Goal: Use online tool/utility: Utilize a website feature to perform a specific function

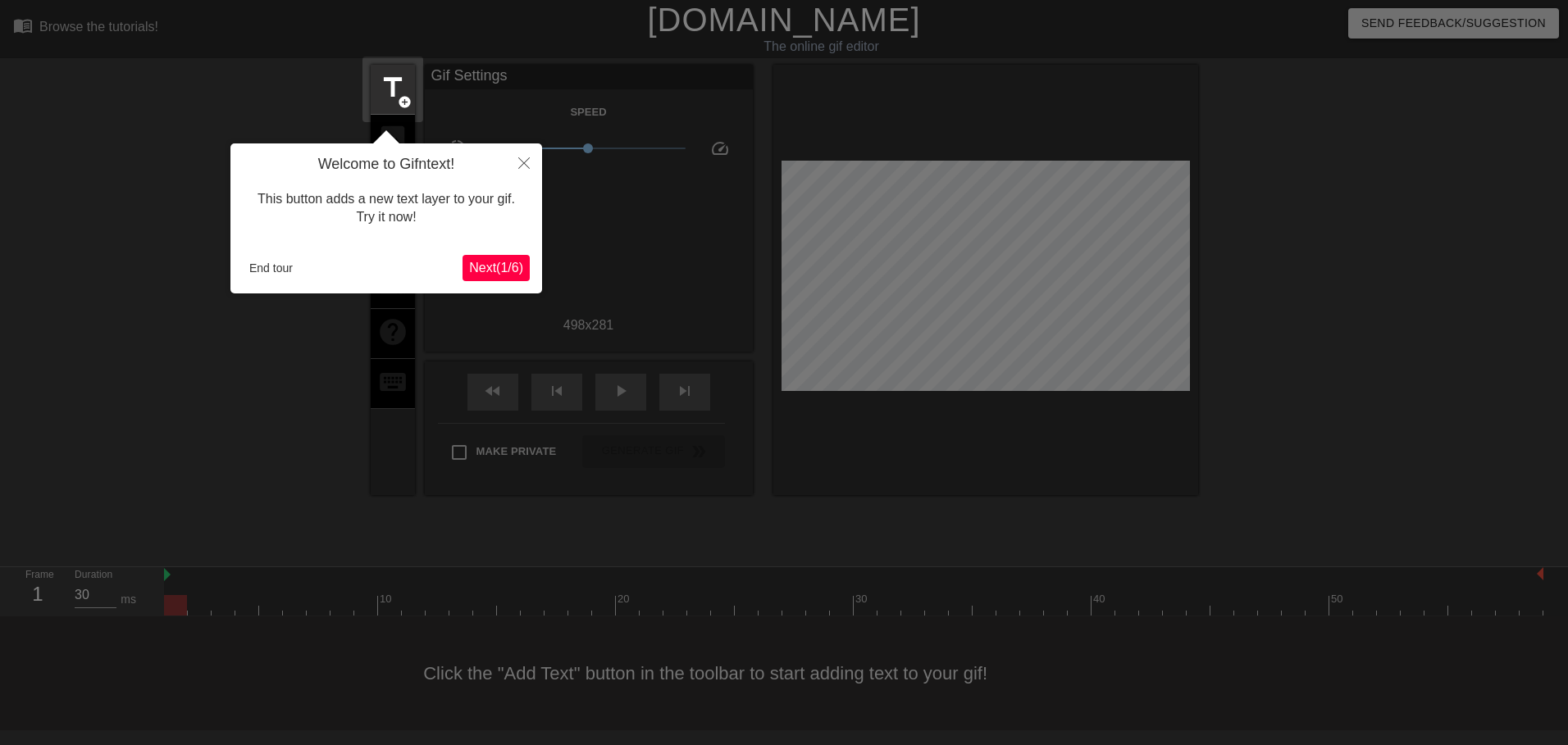
click at [499, 264] on span "Next ( 1 / 6 )" at bounding box center [496, 267] width 54 height 14
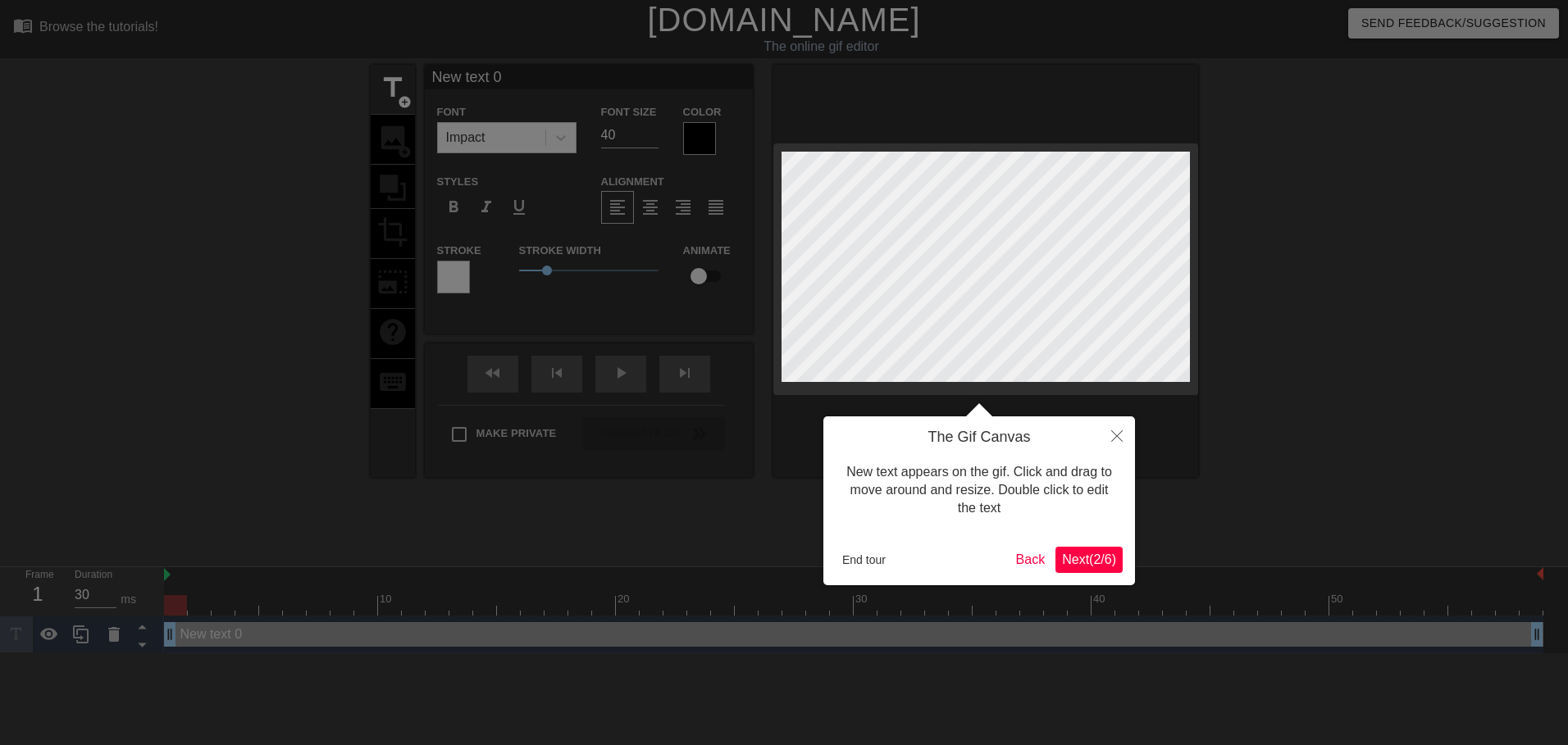
click at [1095, 561] on span "Next ( 2 / 6 )" at bounding box center [1089, 560] width 54 height 14
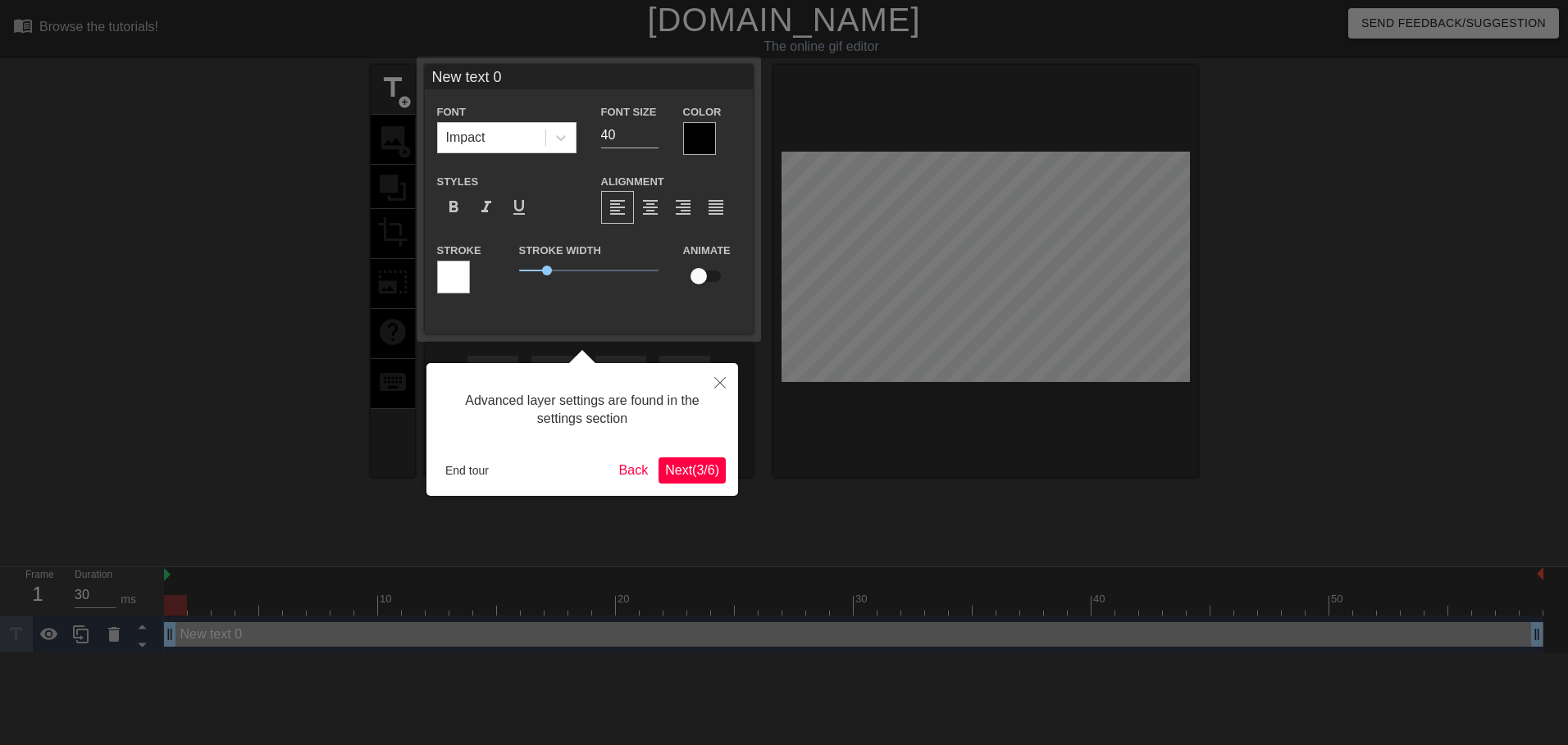
click at [706, 469] on span "Next ( 3 / 6 )" at bounding box center [692, 470] width 54 height 14
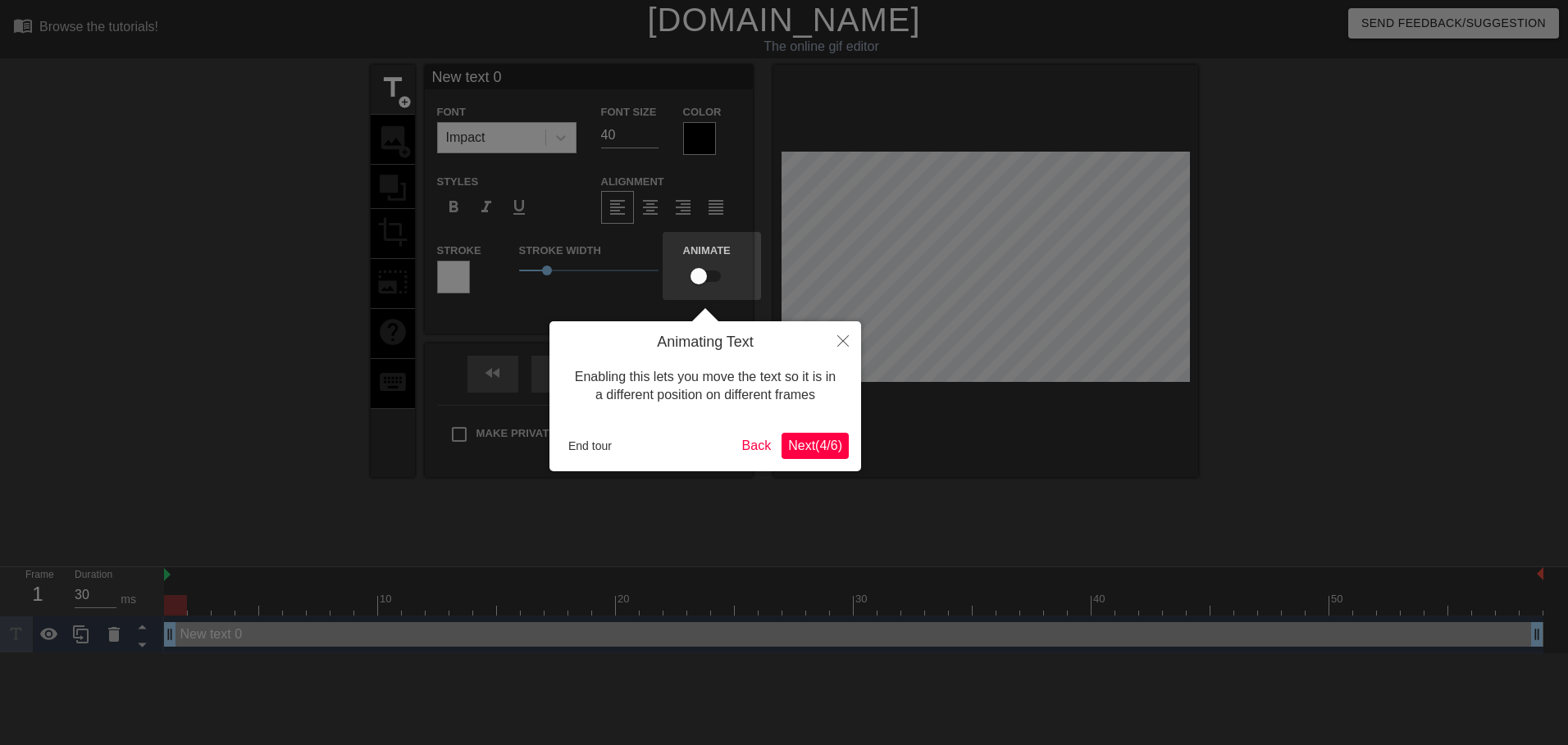
click at [806, 460] on div "Animating Text Enabling this lets you move the text so it is in a different pos…" at bounding box center [705, 395] width 311 height 150
click at [795, 447] on span "Next ( 4 / 6 )" at bounding box center [815, 445] width 54 height 14
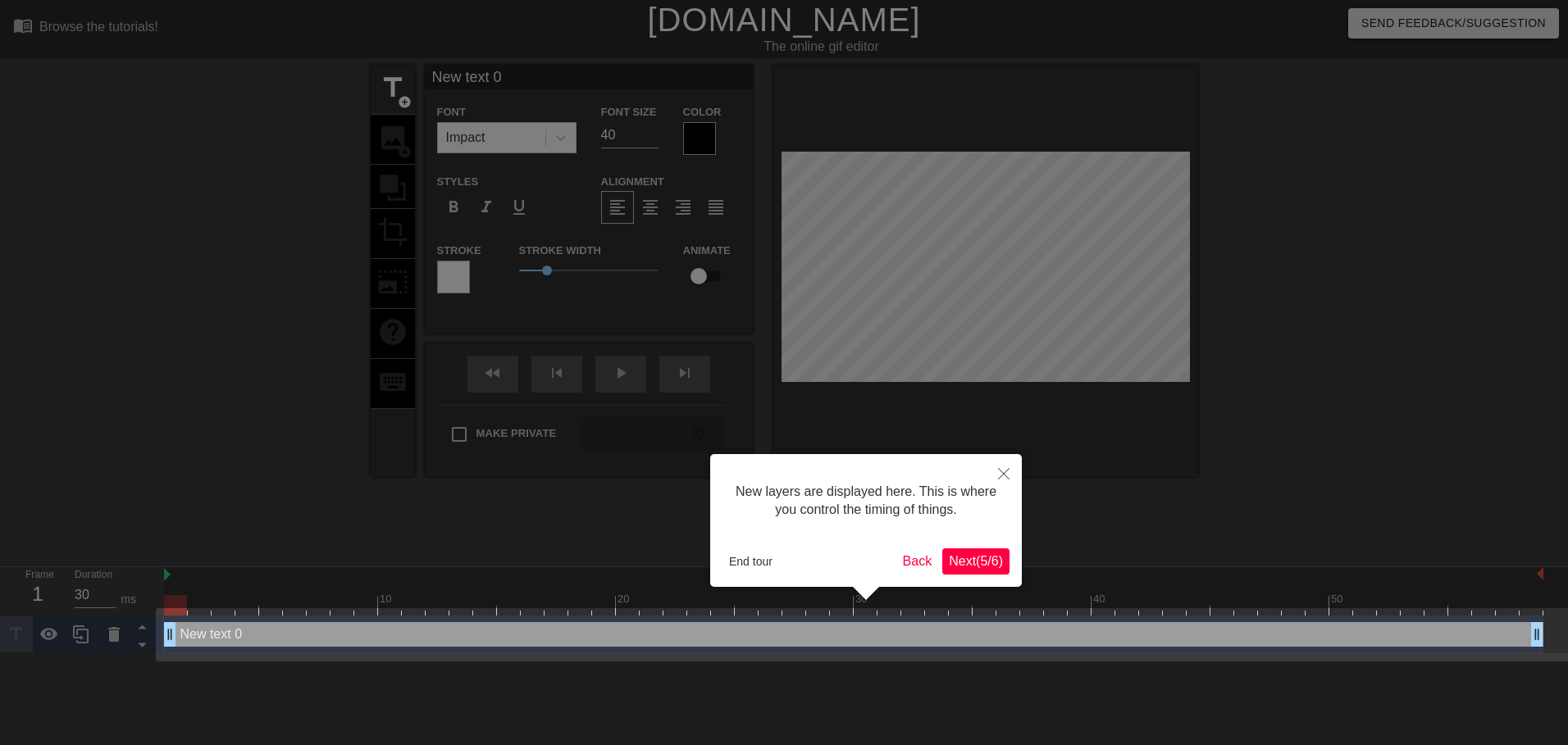
click at [974, 561] on span "Next ( 5 / 6 )" at bounding box center [976, 561] width 54 height 14
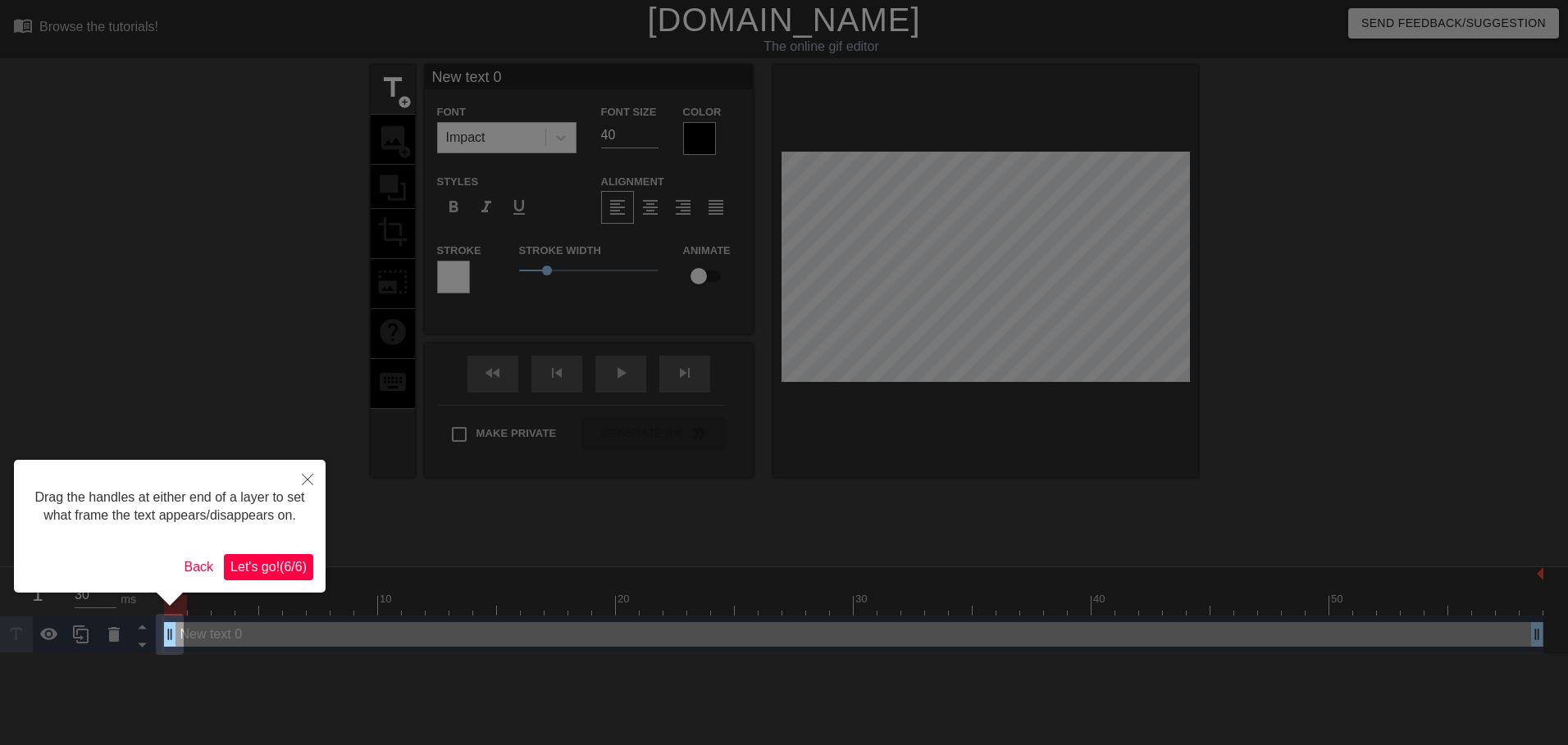
click at [288, 557] on button "Let's go! ( 6 / 6 )" at bounding box center [268, 566] width 90 height 26
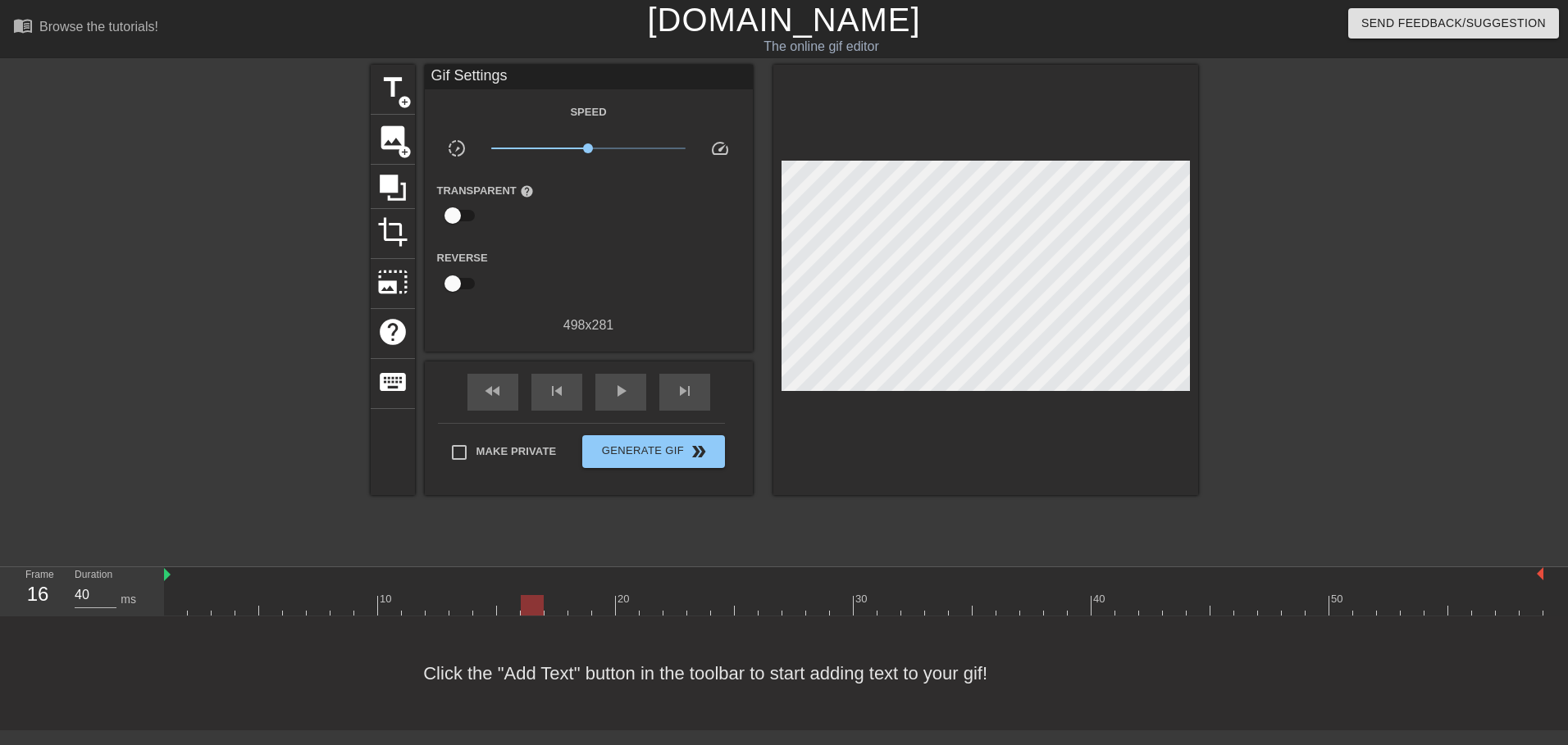
type input "30"
drag, startPoint x: 175, startPoint y: 608, endPoint x: 530, endPoint y: 614, distance: 355.1
click at [530, 614] on div at bounding box center [532, 605] width 23 height 20
click at [402, 96] on span "add_circle" at bounding box center [404, 102] width 14 height 14
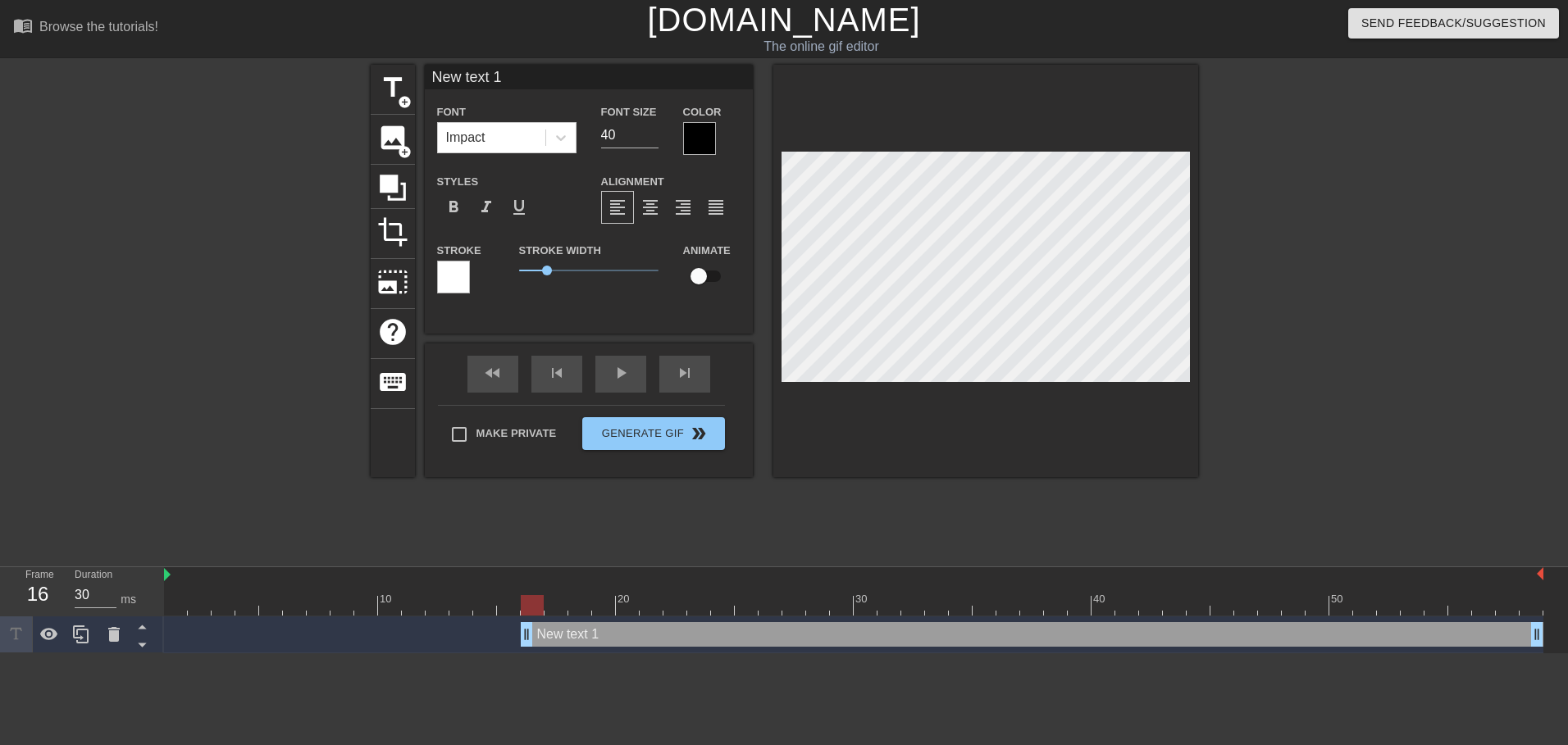
scroll to position [3, 5]
type input "h"
type textarea "h"
type input "he"
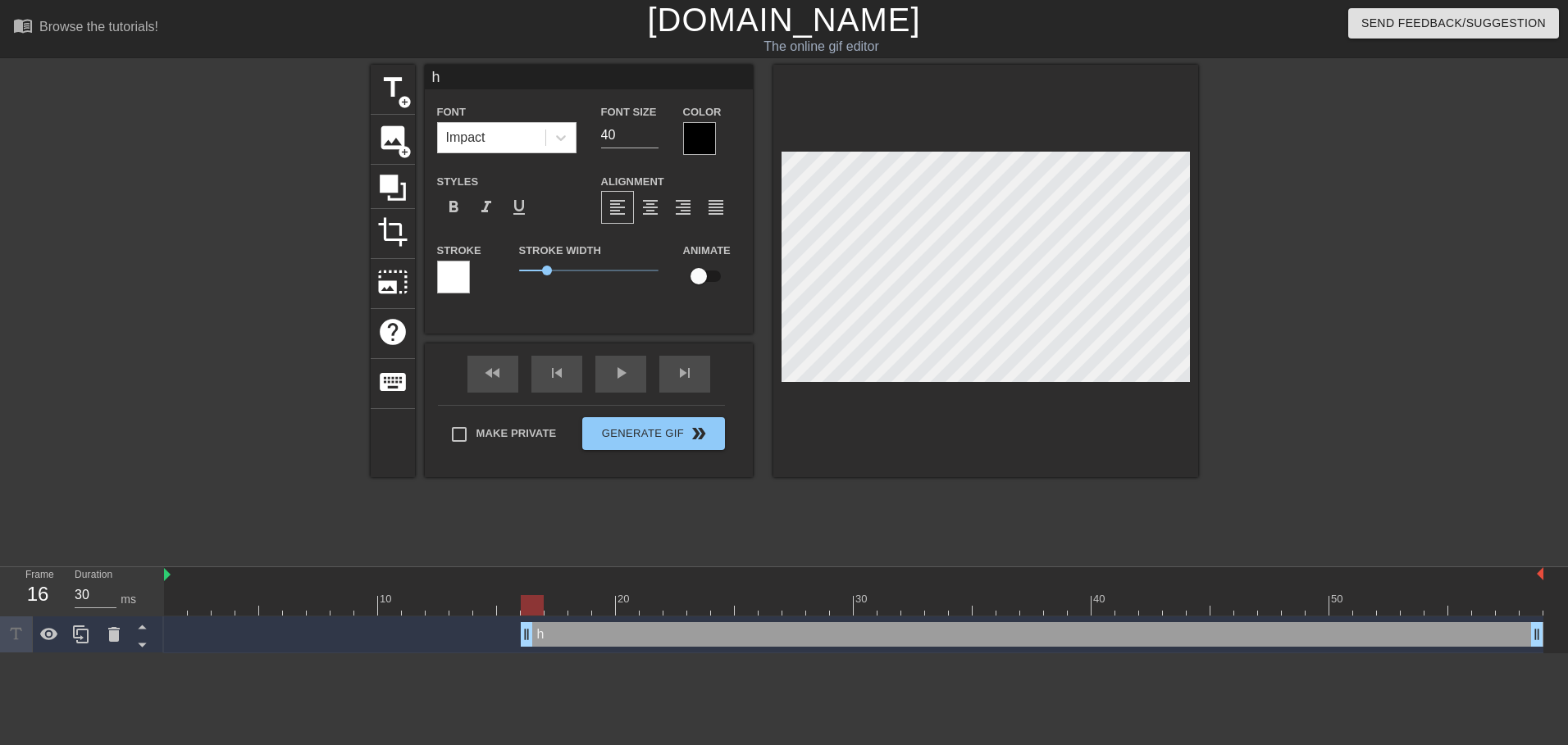
type textarea "he"
type input "hey"
type textarea "hey"
type input "hey"
type textarea "hey"
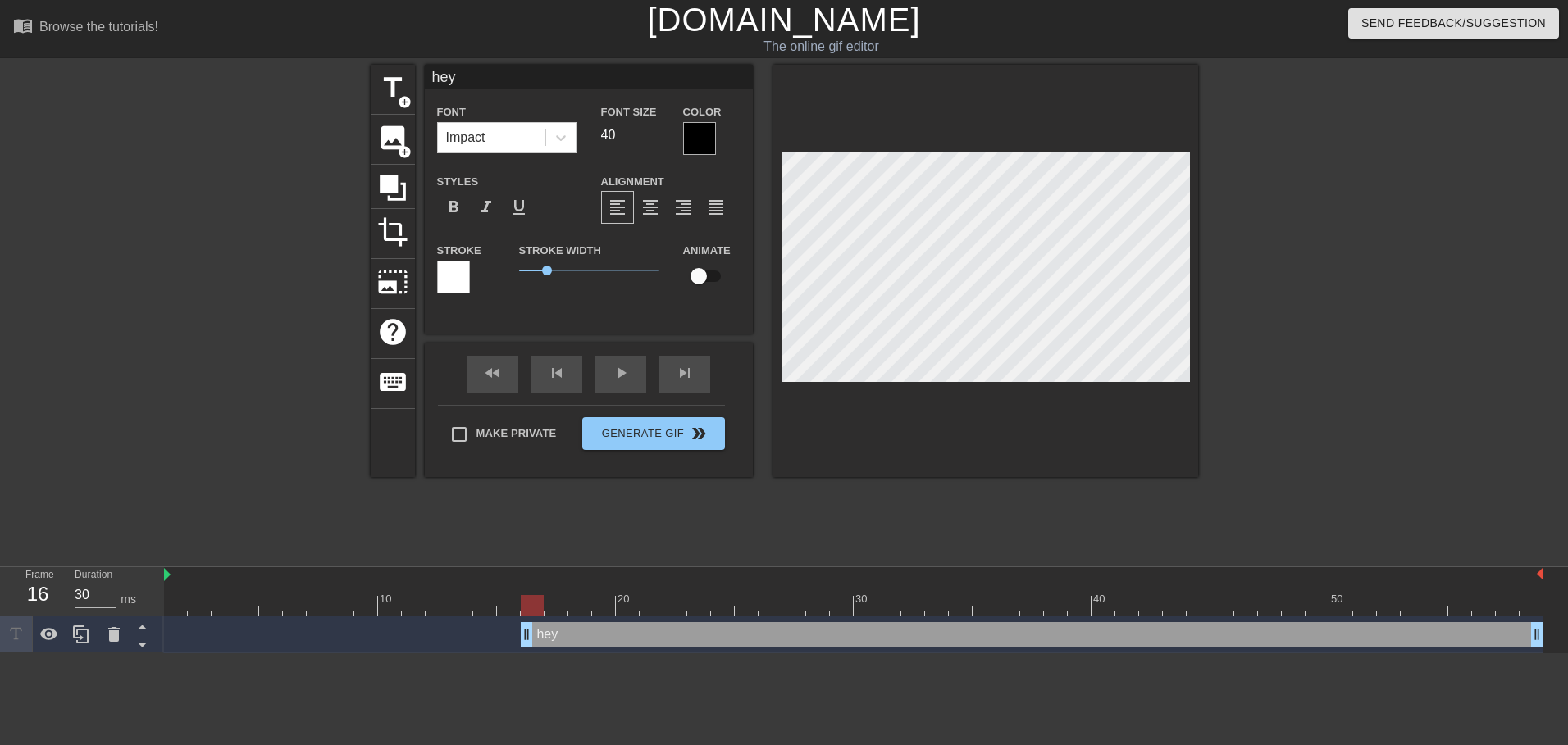
type input "hey :"
type textarea "hey :"
type input "hey :3"
type textarea "hey :3"
type input "hey :"
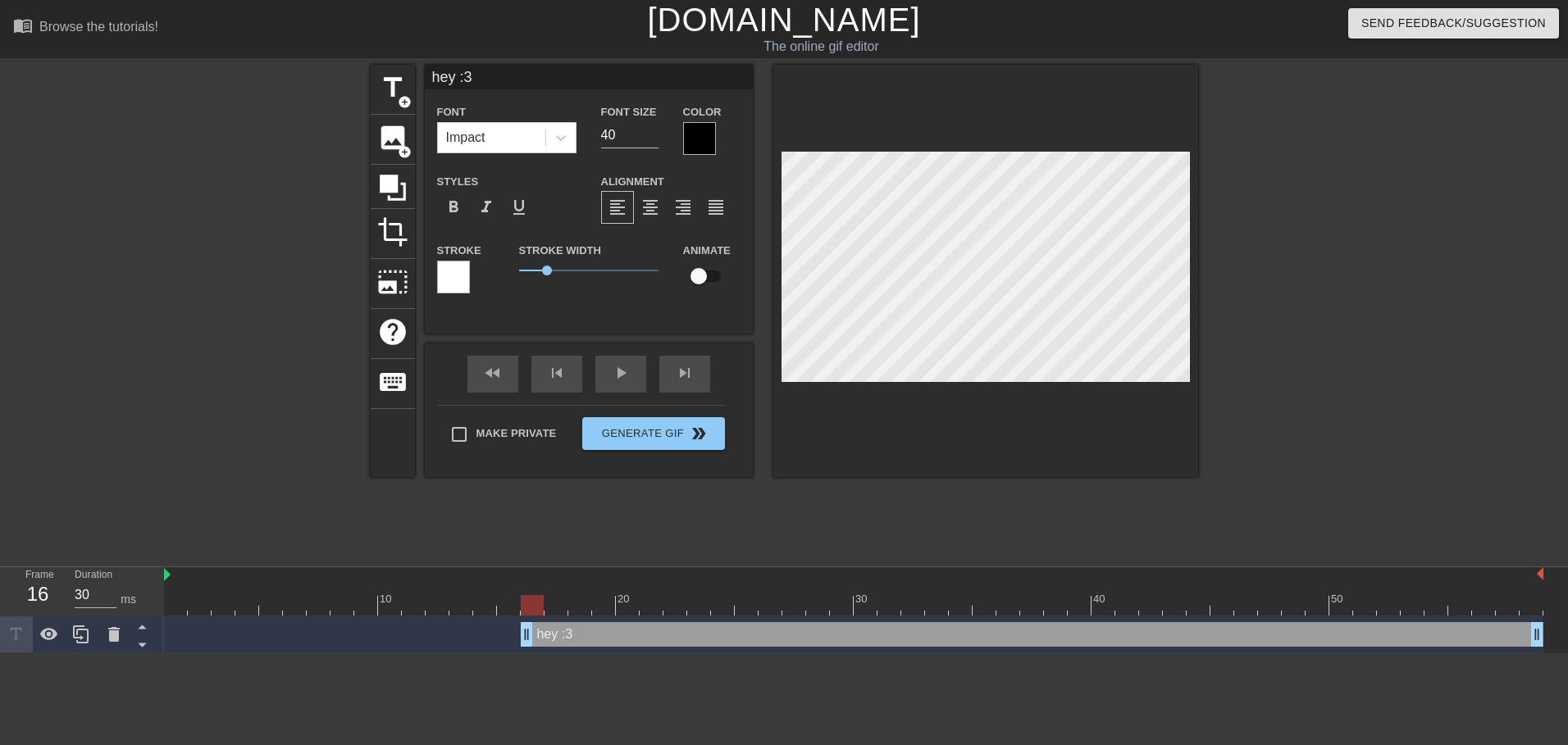
type textarea "hey :"
type input "hey"
type textarea "hey"
type input "hey"
type textarea "hey"
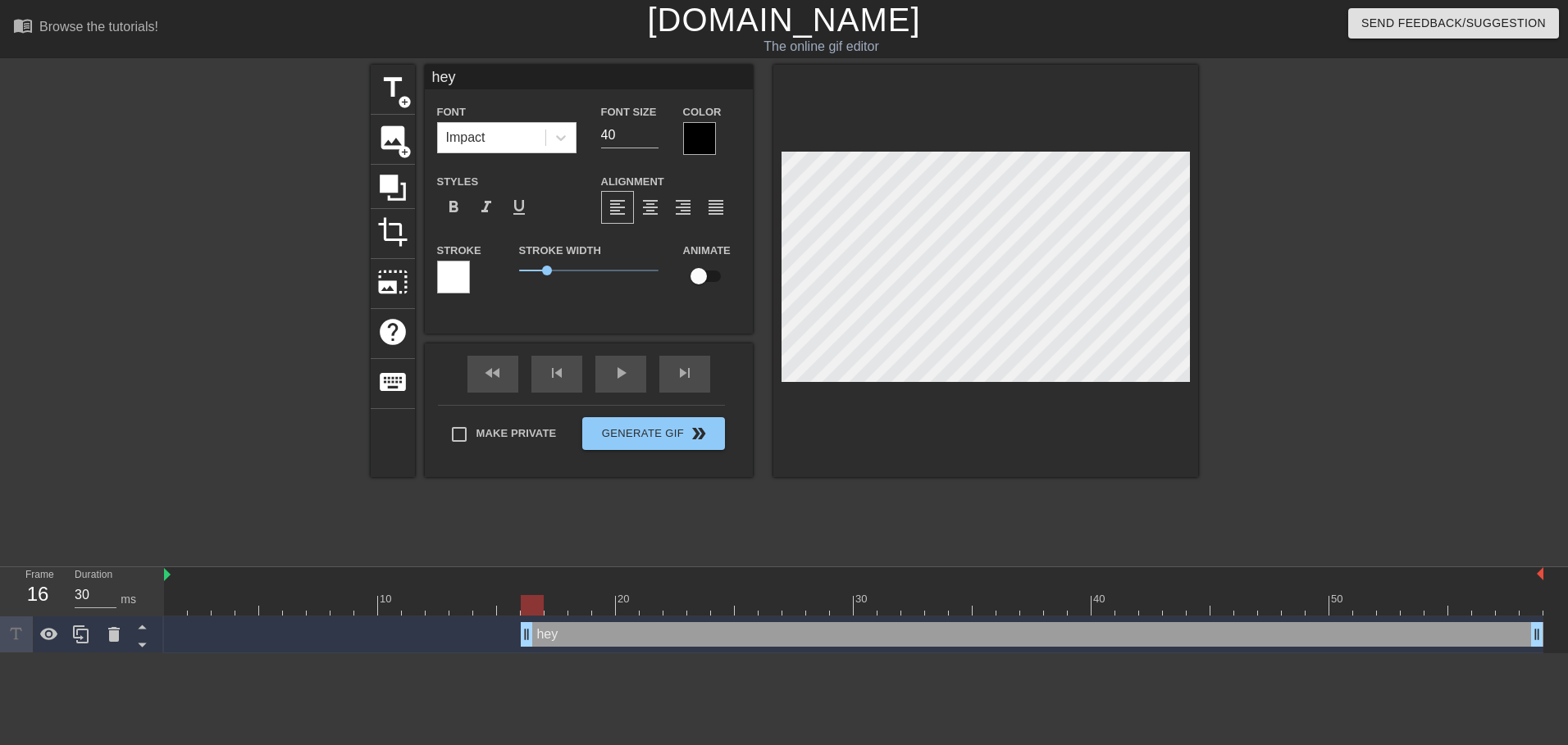
type input "hey"
type textarea "hey"
type input "hey :"
type textarea "hey :"
type input "hey :D"
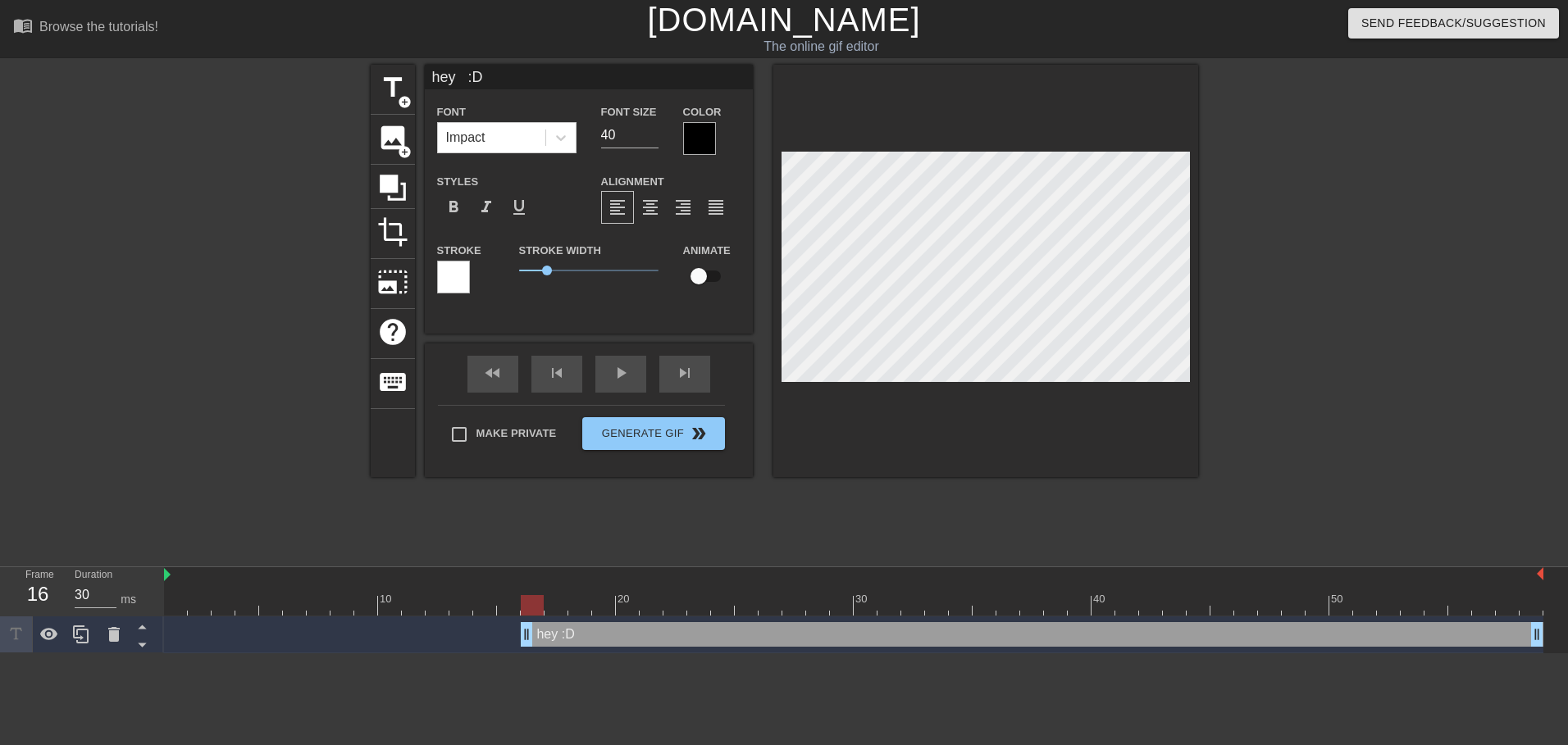
type textarea "hey :D"
click at [698, 139] on div at bounding box center [699, 138] width 32 height 32
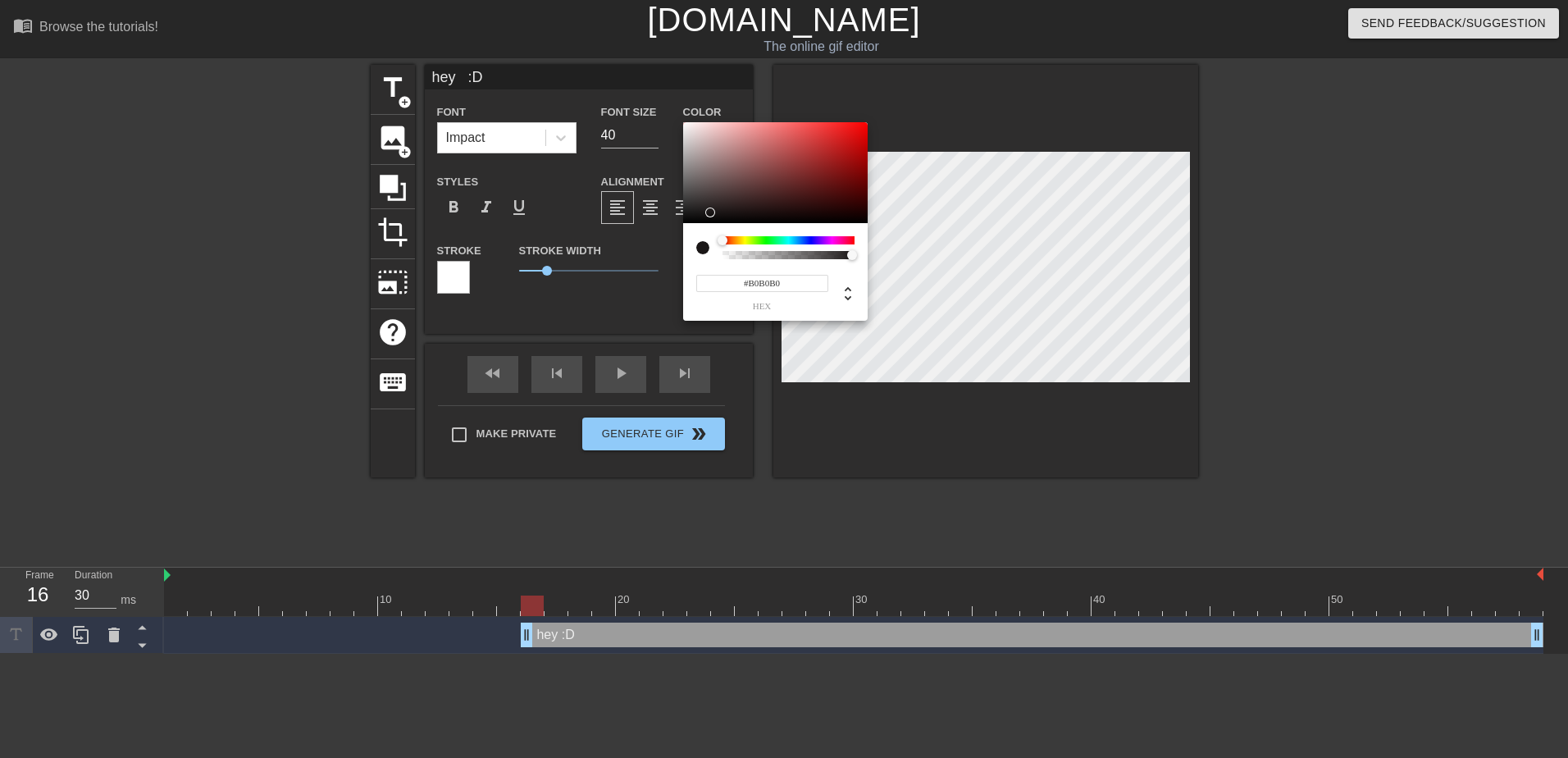
type input "#FFFFFF"
drag, startPoint x: 713, startPoint y: 212, endPoint x: 628, endPoint y: 37, distance: 194.6
click at [628, 37] on div "#FFFFFF hex" at bounding box center [784, 379] width 1568 height 758
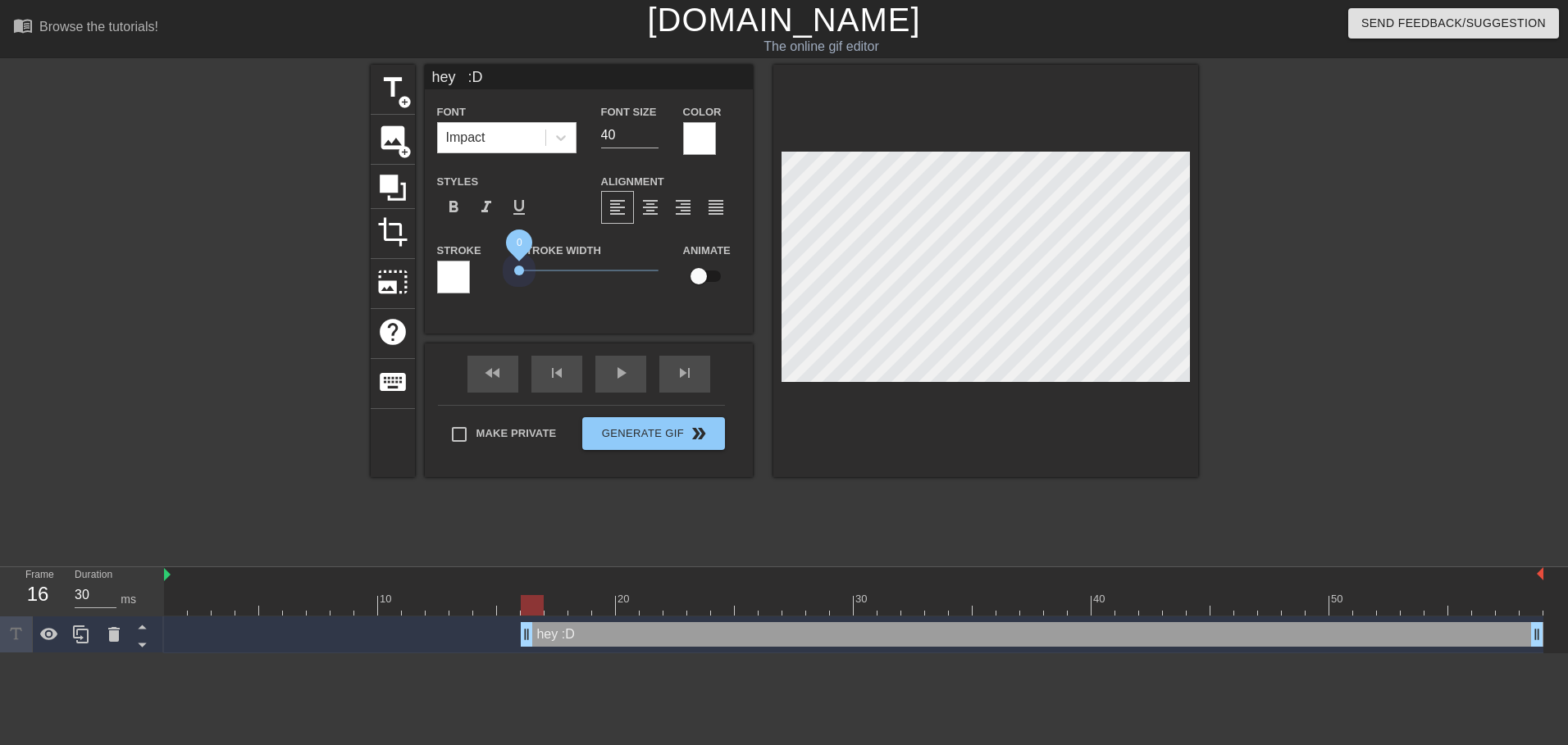
drag, startPoint x: 548, startPoint y: 269, endPoint x: 489, endPoint y: 269, distance: 59.0
click at [489, 269] on div "Stroke Stroke Width 0 Animate" at bounding box center [589, 273] width 328 height 68
type input "h"
type textarea "h"
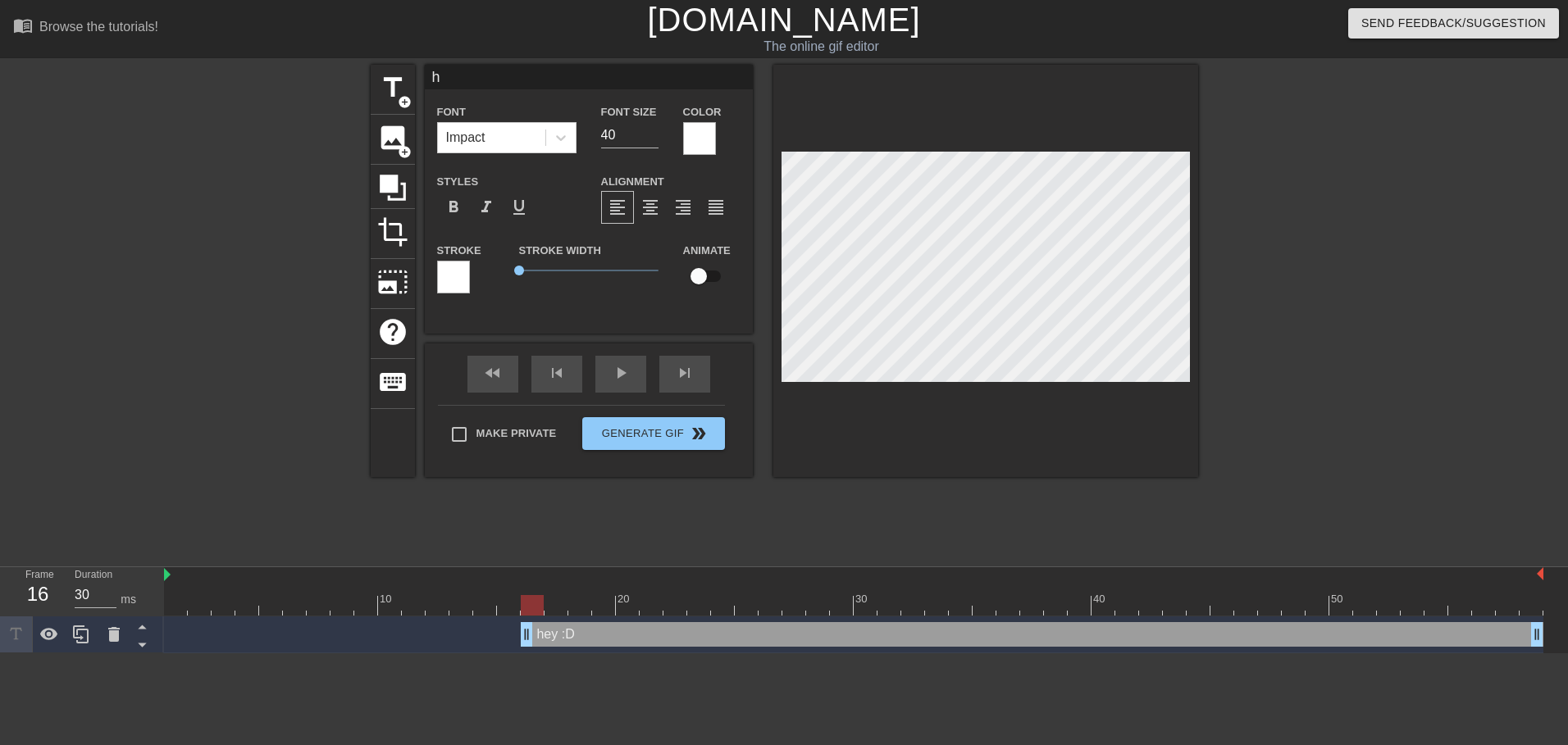
type input "ho"
type textarea "ho"
type input "how"
type textarea "how"
type input "howd"
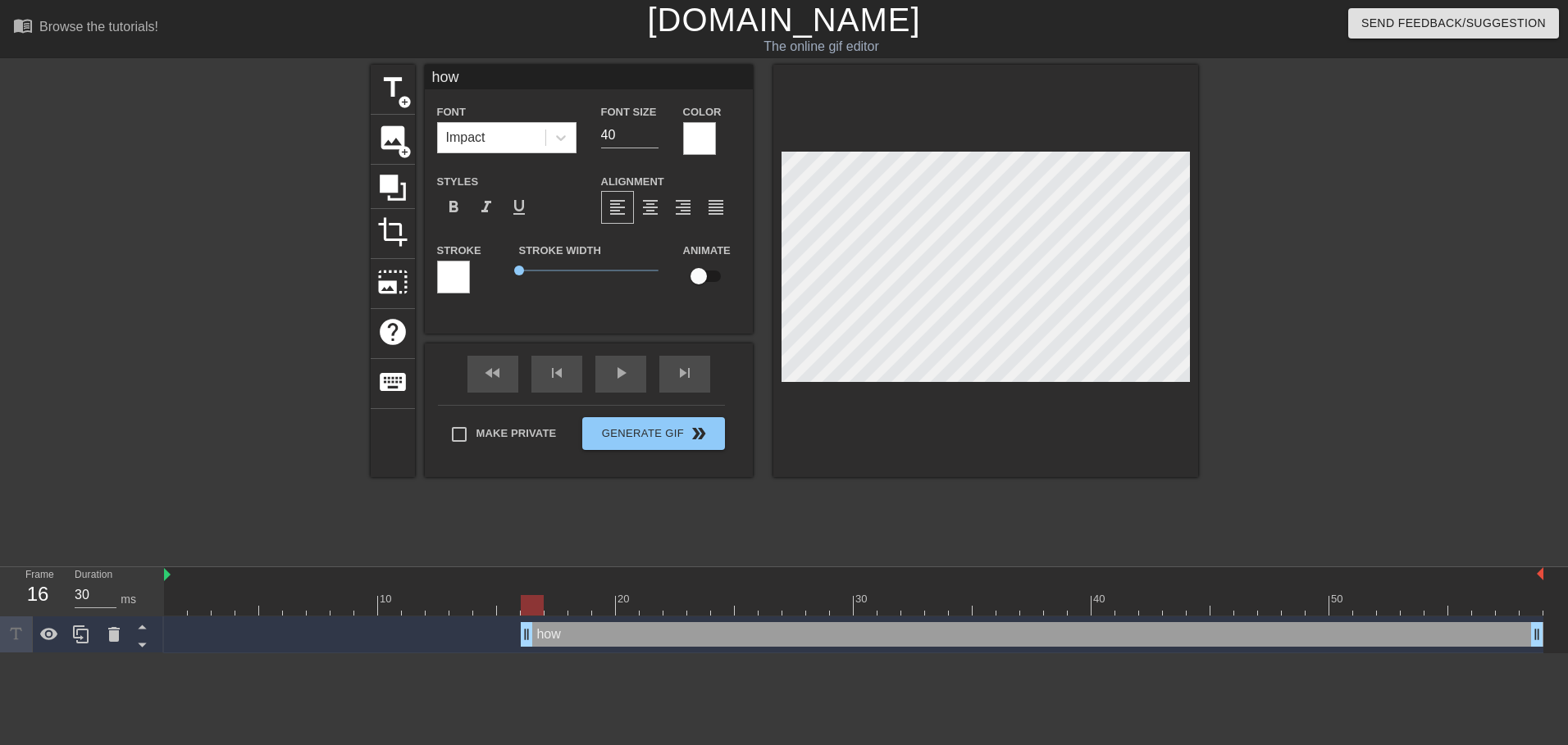
type textarea "howd"
type input "howdy"
type textarea "howdy"
click at [627, 124] on input "40" at bounding box center [630, 135] width 57 height 26
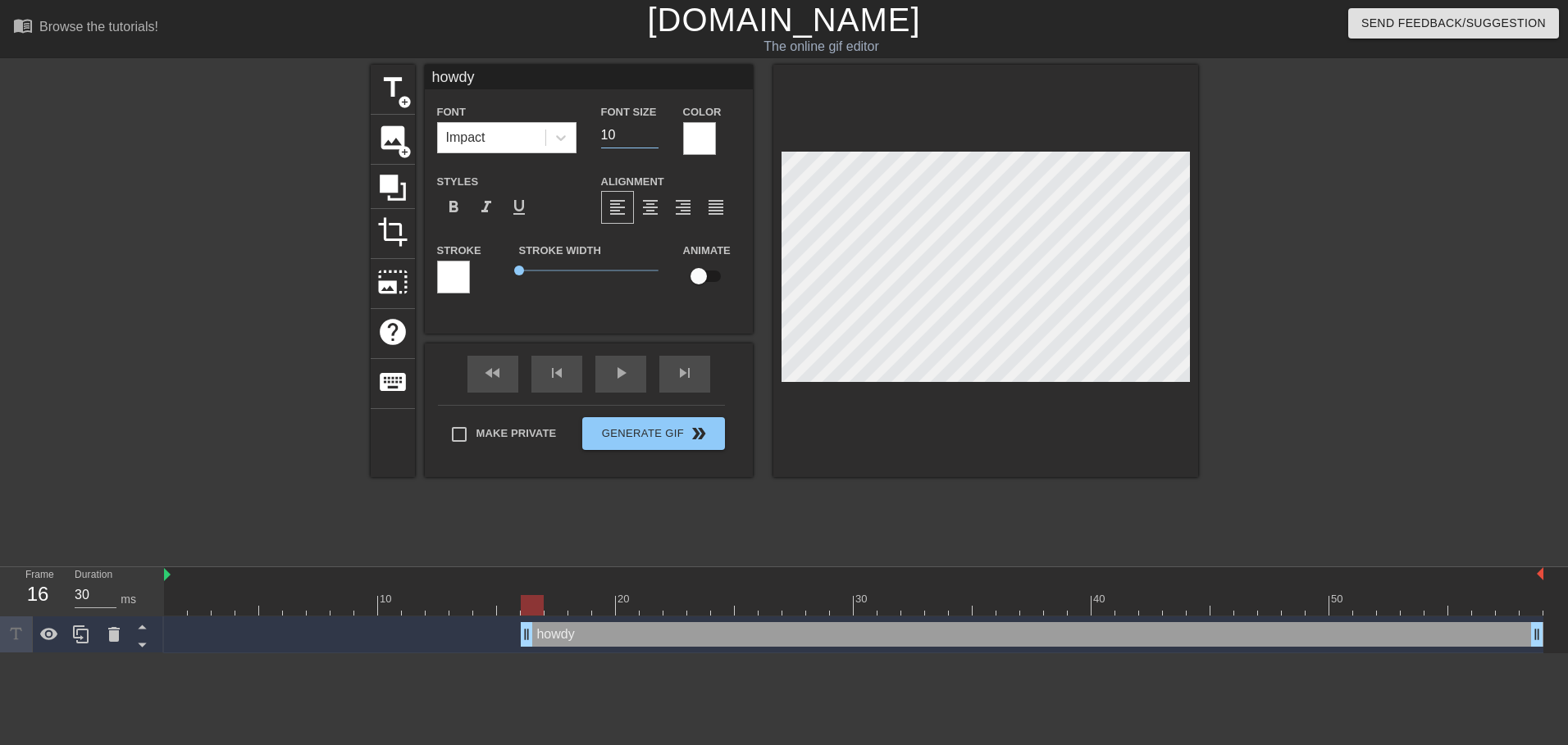
type input "10"
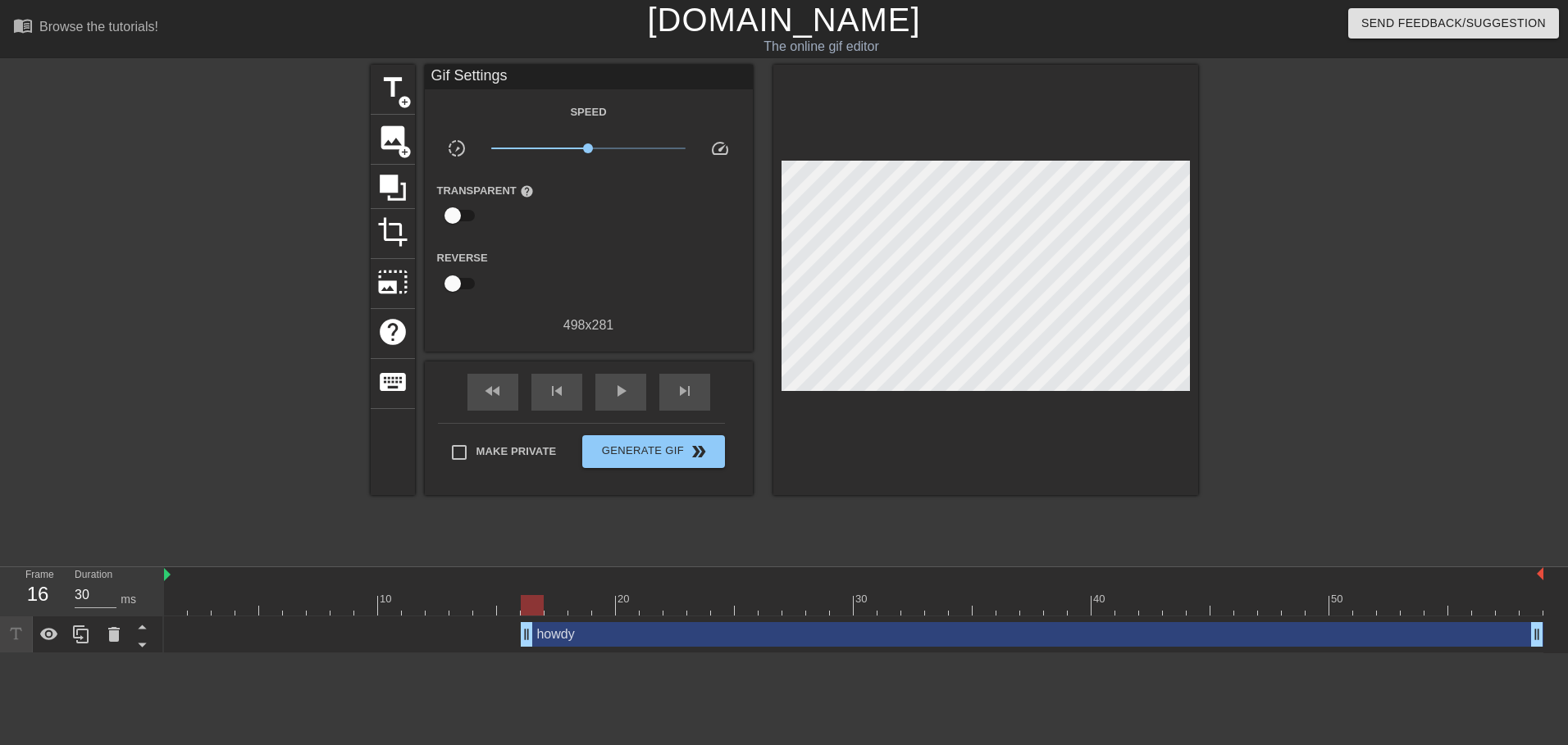
click at [1317, 310] on div at bounding box center [1342, 310] width 247 height 492
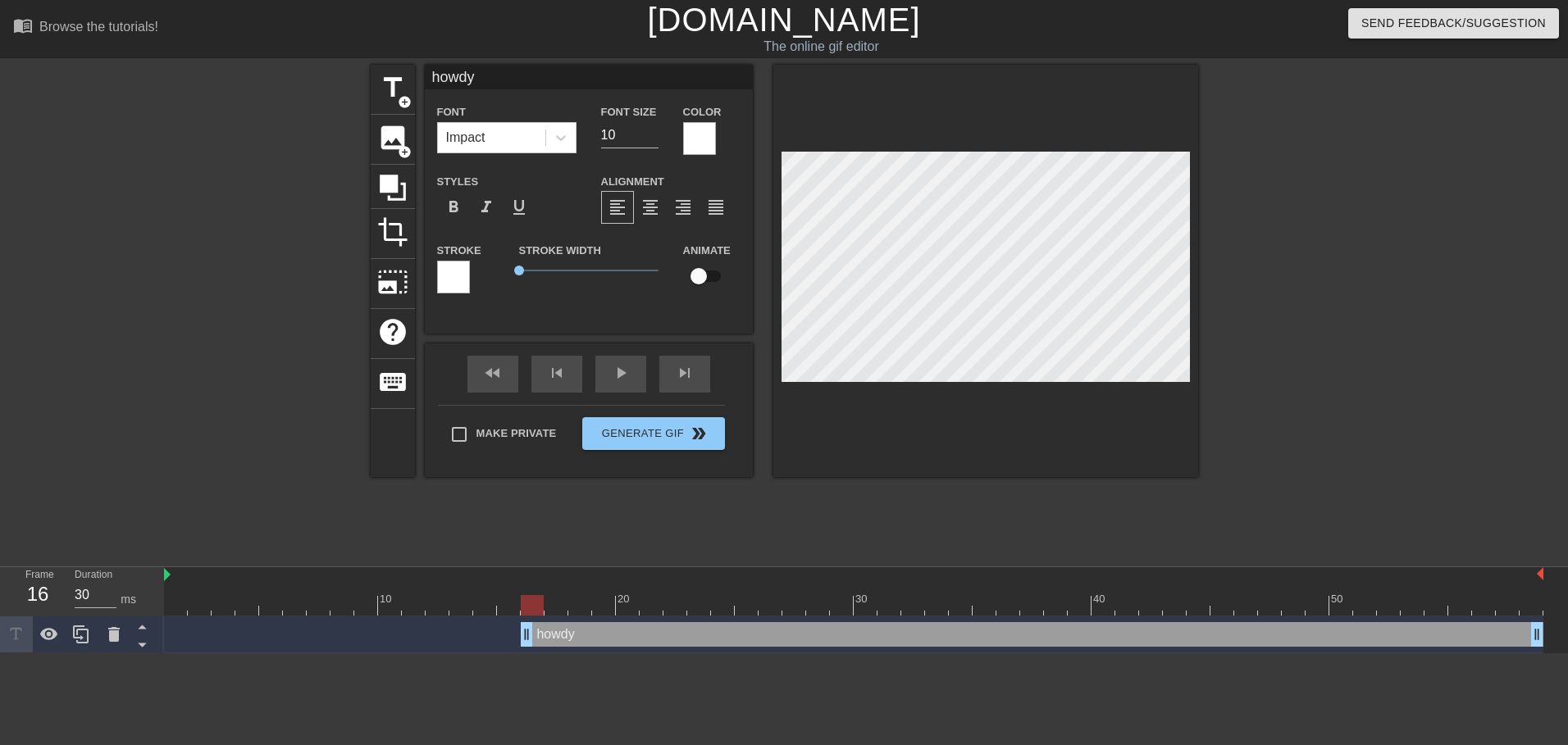
click at [528, 610] on div at bounding box center [532, 605] width 23 height 20
click at [677, 368] on div "fast_rewind skip_previous play_arrow skip_next" at bounding box center [589, 374] width 268 height 61
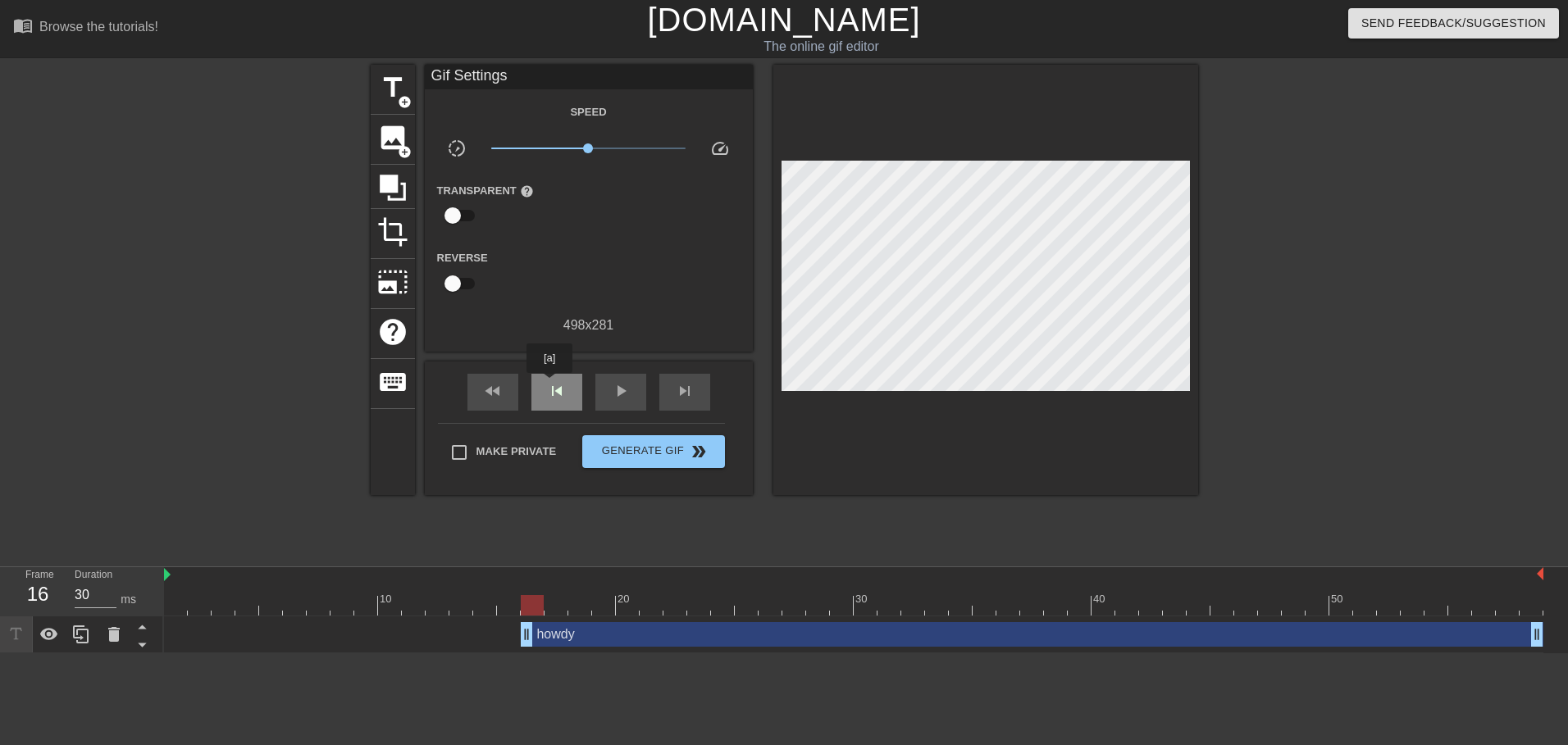
click at [550, 385] on span "skip_previous" at bounding box center [557, 391] width 20 height 20
click at [680, 383] on span "skip_next" at bounding box center [684, 391] width 20 height 20
click at [674, 378] on div "skip_next" at bounding box center [684, 392] width 51 height 37
click at [576, 383] on div "skip_previous" at bounding box center [556, 392] width 51 height 37
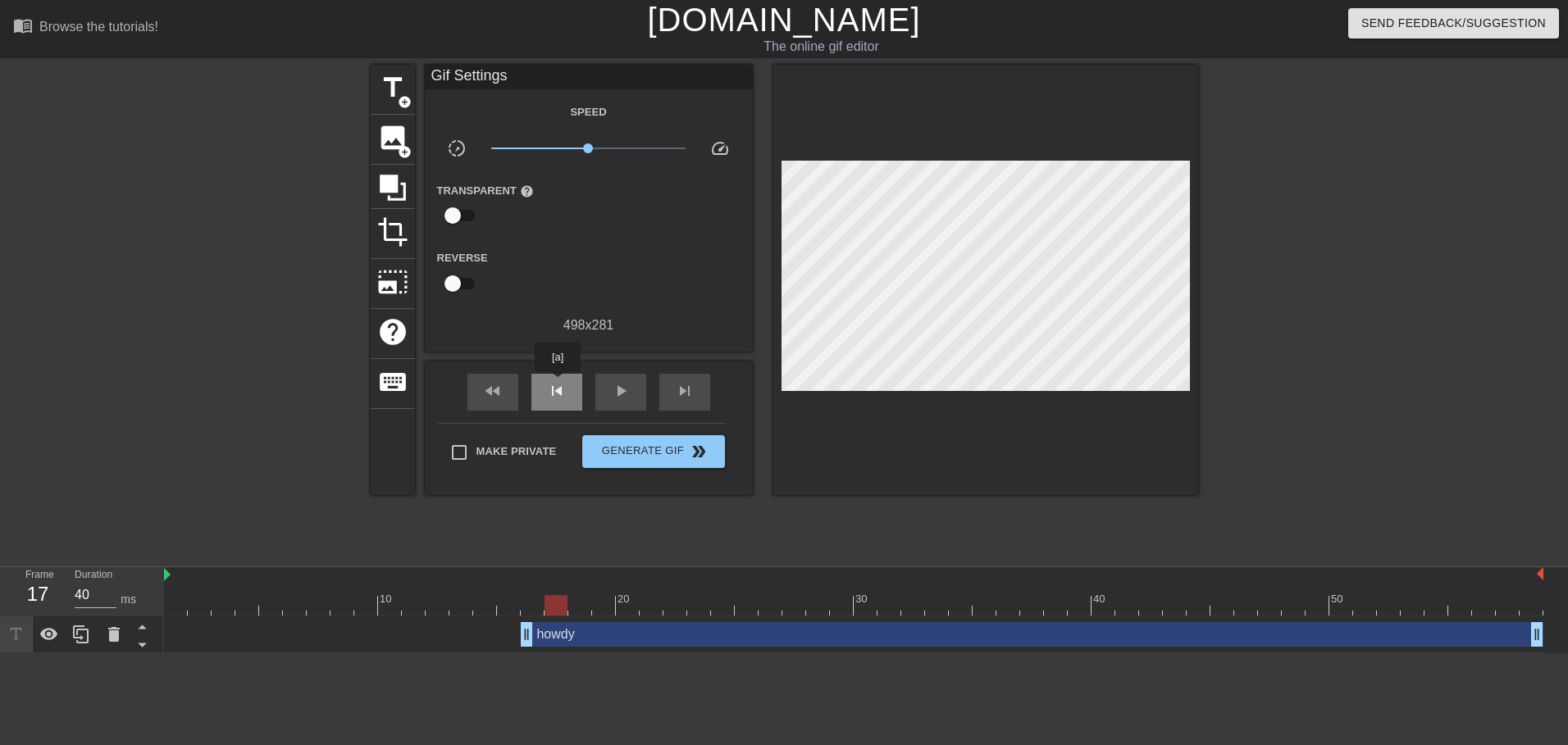
click at [559, 384] on span "skip_previous" at bounding box center [557, 391] width 20 height 20
click at [683, 391] on span "skip_next" at bounding box center [684, 391] width 20 height 20
click at [560, 398] on span "skip_previous" at bounding box center [557, 391] width 20 height 20
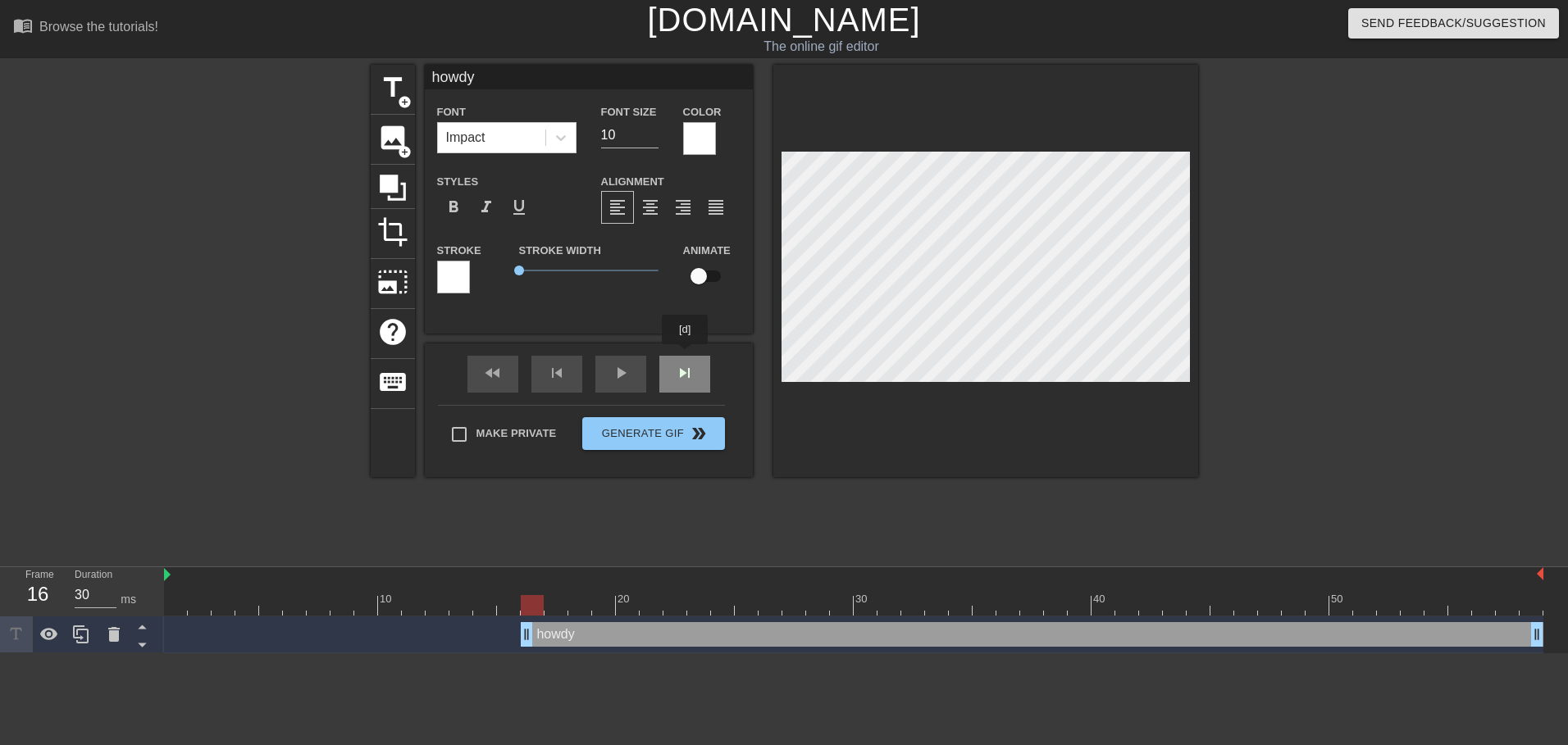
click at [686, 356] on div "howdy Font Impact Font Size 10 Color Styles format_bold format_italic format_un…" at bounding box center [589, 271] width 328 height 413
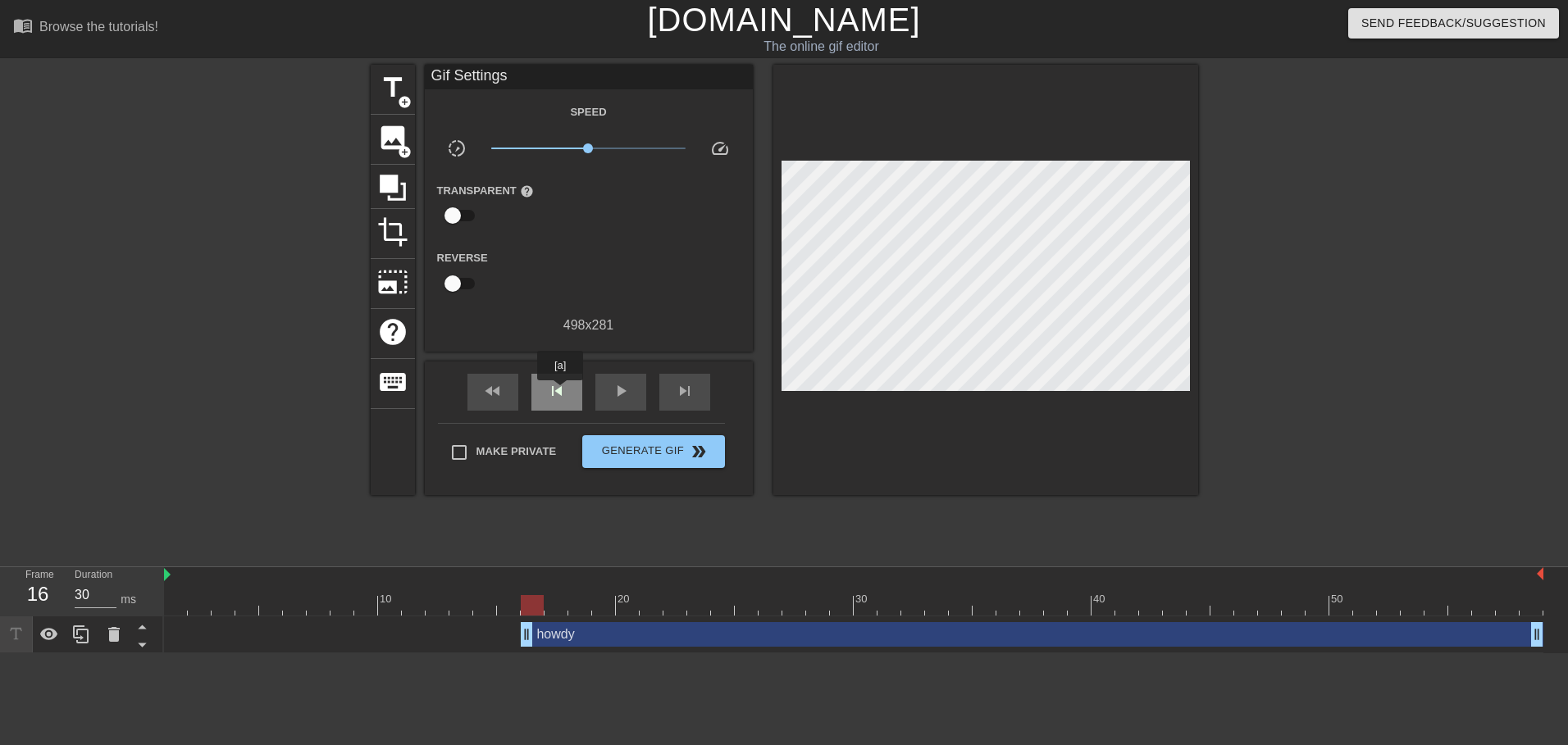
click at [561, 394] on span "skip_previous" at bounding box center [557, 391] width 20 height 20
click at [688, 392] on span "skip_next" at bounding box center [684, 391] width 20 height 20
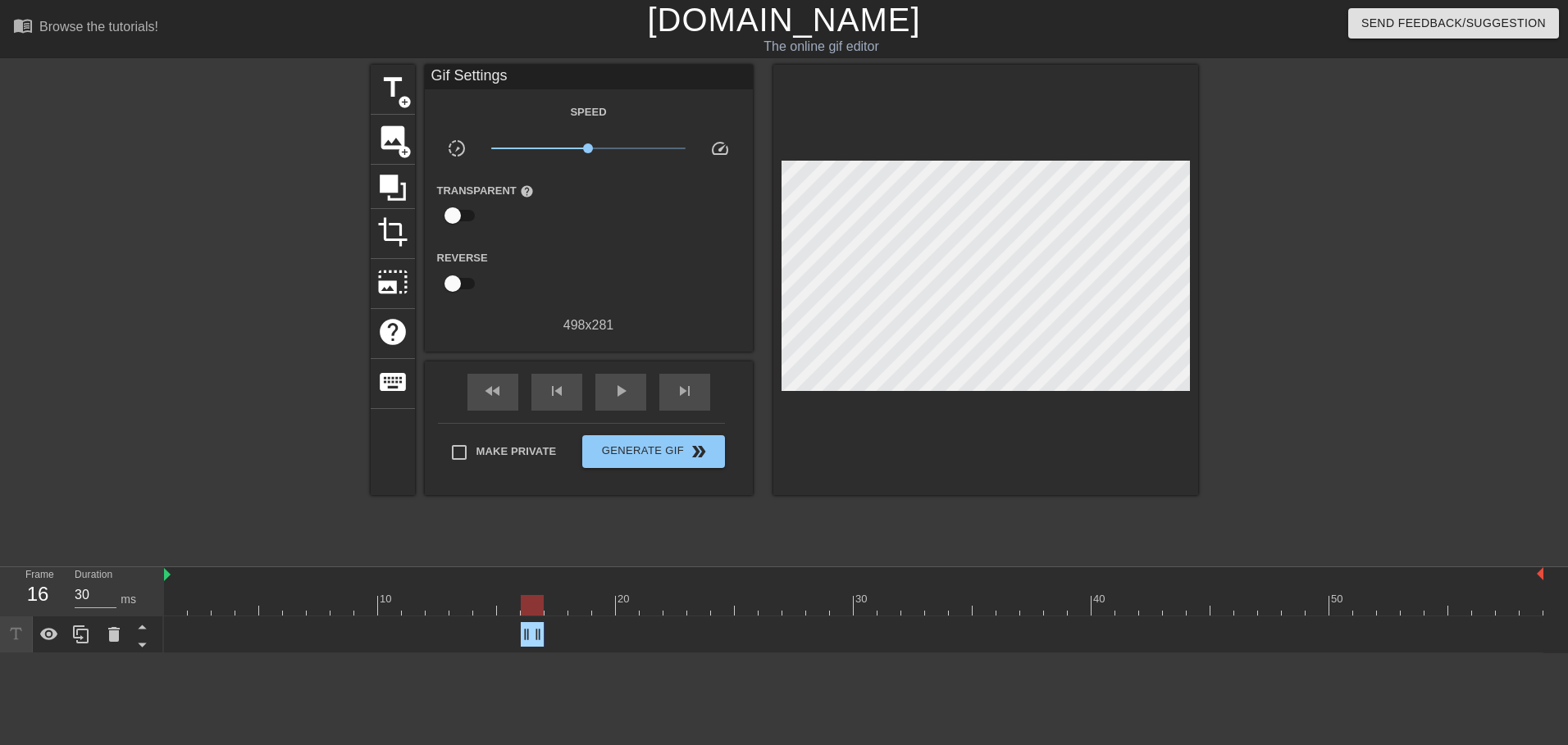
drag, startPoint x: 1537, startPoint y: 634, endPoint x: 521, endPoint y: 665, distance: 1016.5
click at [521, 653] on html "menu_book Browse the tutorials! [DOMAIN_NAME] The online gif editor Send Feedba…" at bounding box center [784, 327] width 1568 height 653
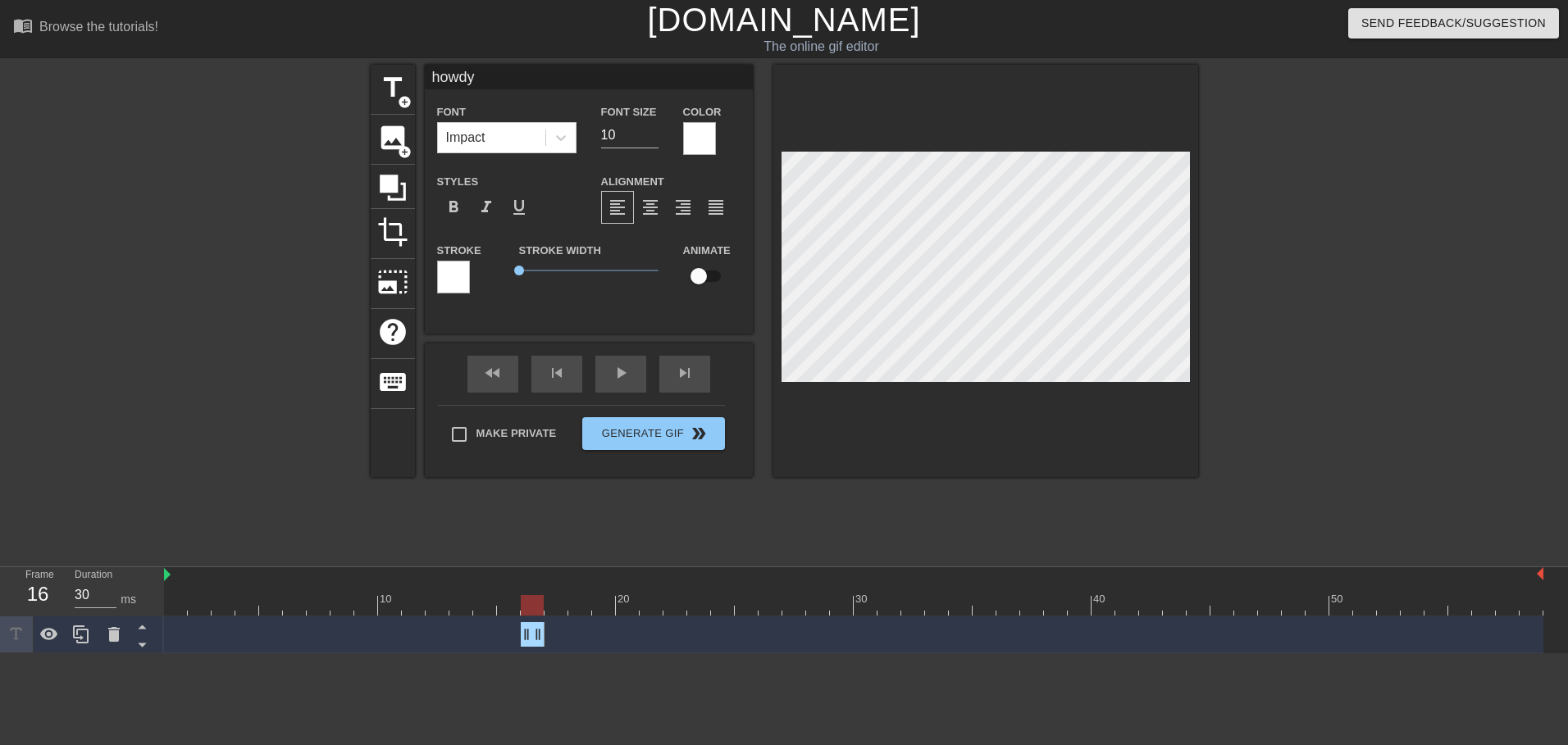
scroll to position [3, 3]
click at [564, 602] on div at bounding box center [854, 605] width 1380 height 20
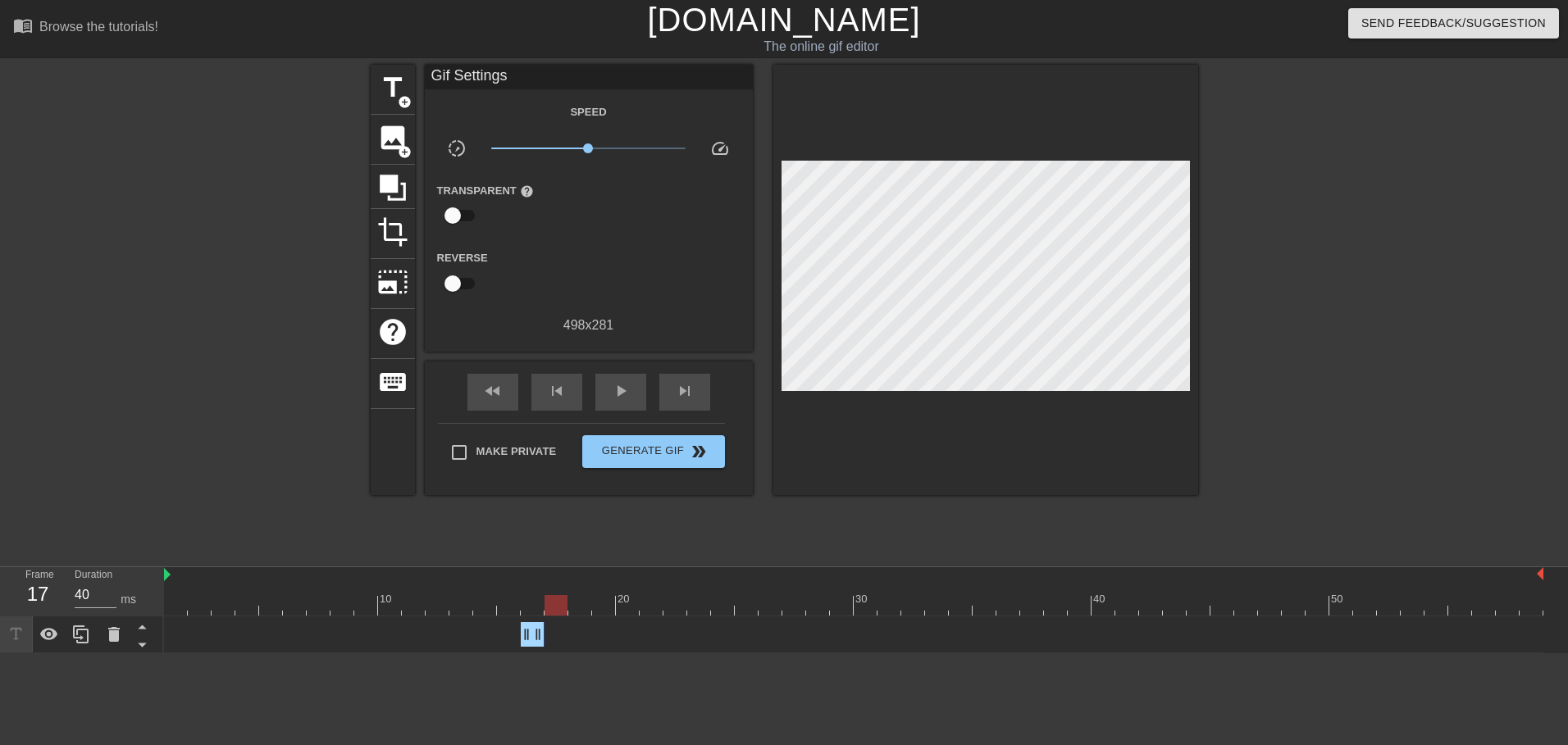
click at [1263, 300] on div at bounding box center [1342, 310] width 247 height 492
click at [1192, 303] on div at bounding box center [985, 280] width 425 height 431
click at [534, 608] on div at bounding box center [854, 605] width 1380 height 20
click at [557, 607] on div at bounding box center [854, 605] width 1380 height 20
click at [533, 349] on div "Gif Settings Speed slow_motion_video x1.00 speed Transparent help Reverse 498 x…" at bounding box center [589, 208] width 328 height 287
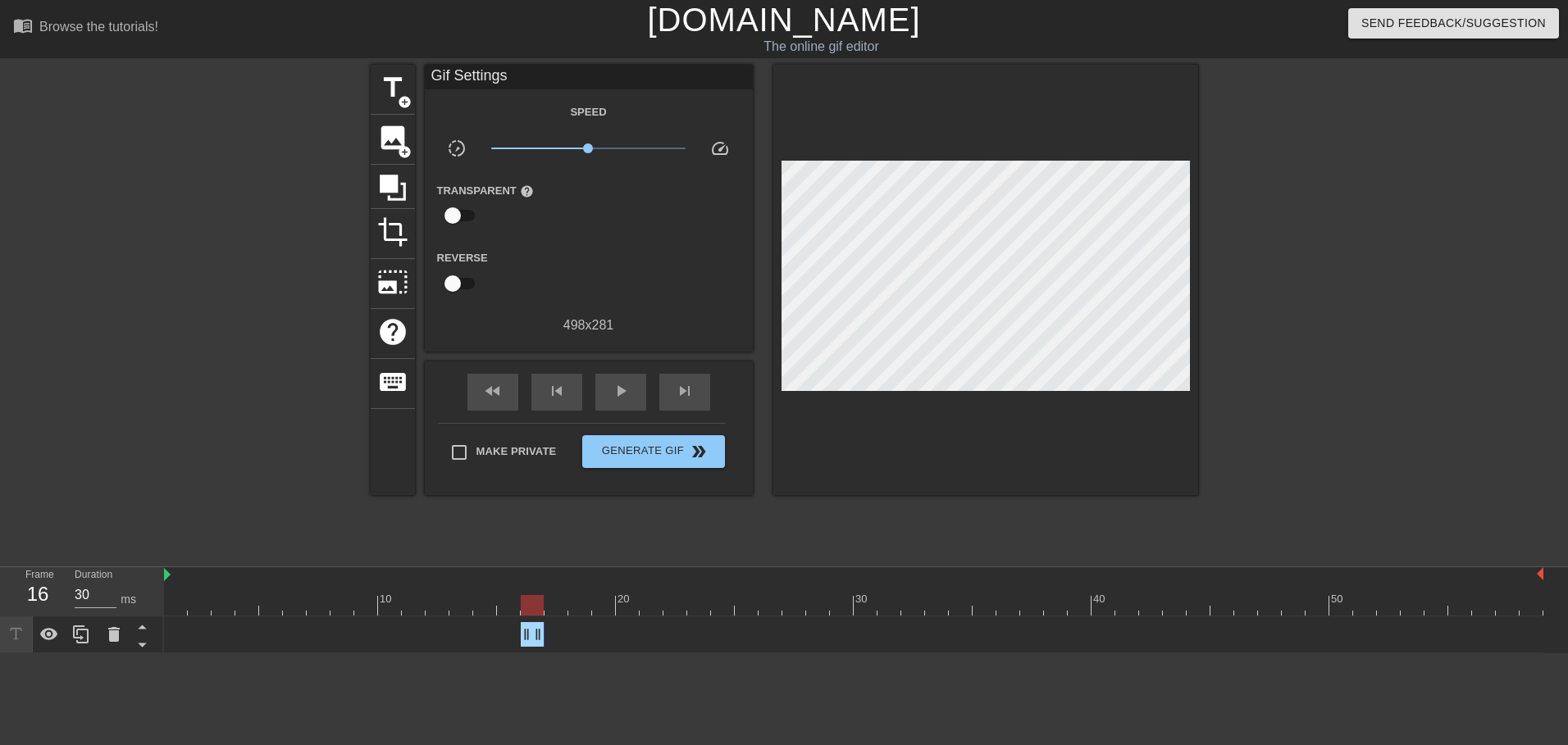
click at [534, 600] on div at bounding box center [854, 605] width 1380 height 20
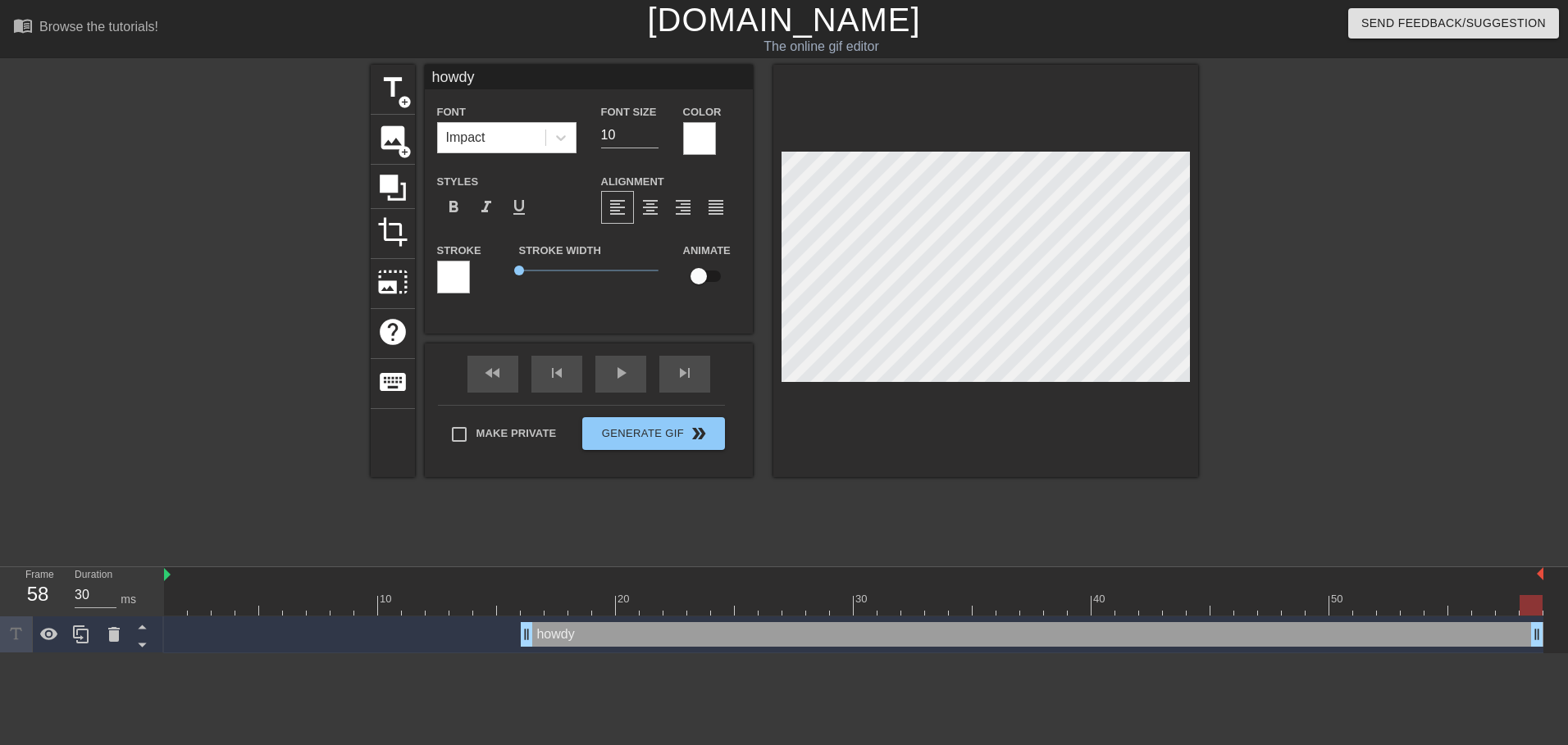
type input "30"
drag, startPoint x: 536, startPoint y: 645, endPoint x: 1571, endPoint y: 493, distance: 1046.1
click at [1555, 493] on html "menu_book Browse the tutorials! [DOMAIN_NAME] The online gif editor Send Feedba…" at bounding box center [784, 327] width 1568 height 653
click at [701, 274] on input "checkbox" at bounding box center [698, 276] width 94 height 32
checkbox input "true"
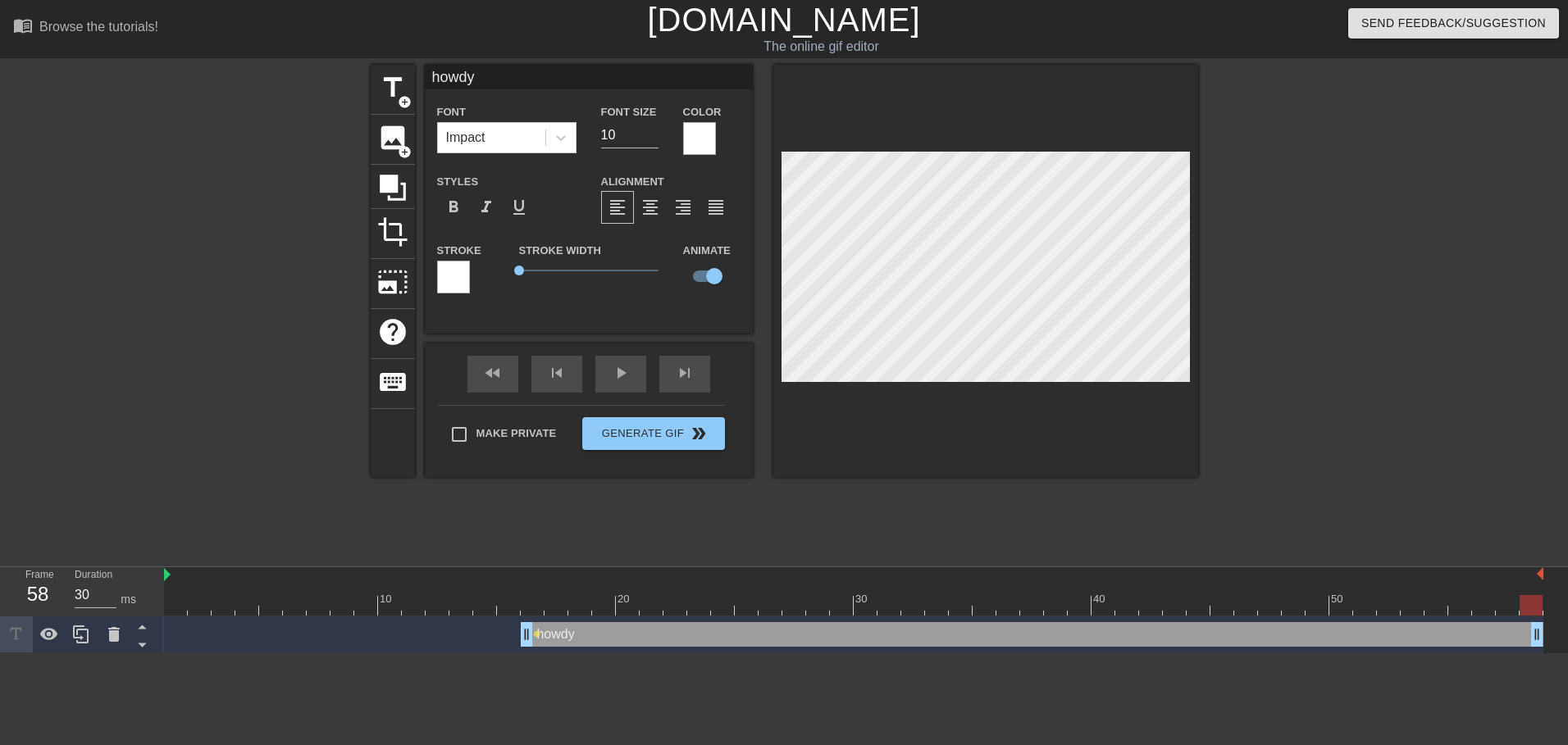
click at [534, 601] on div at bounding box center [854, 605] width 1380 height 20
click at [1304, 443] on div at bounding box center [1342, 310] width 247 height 492
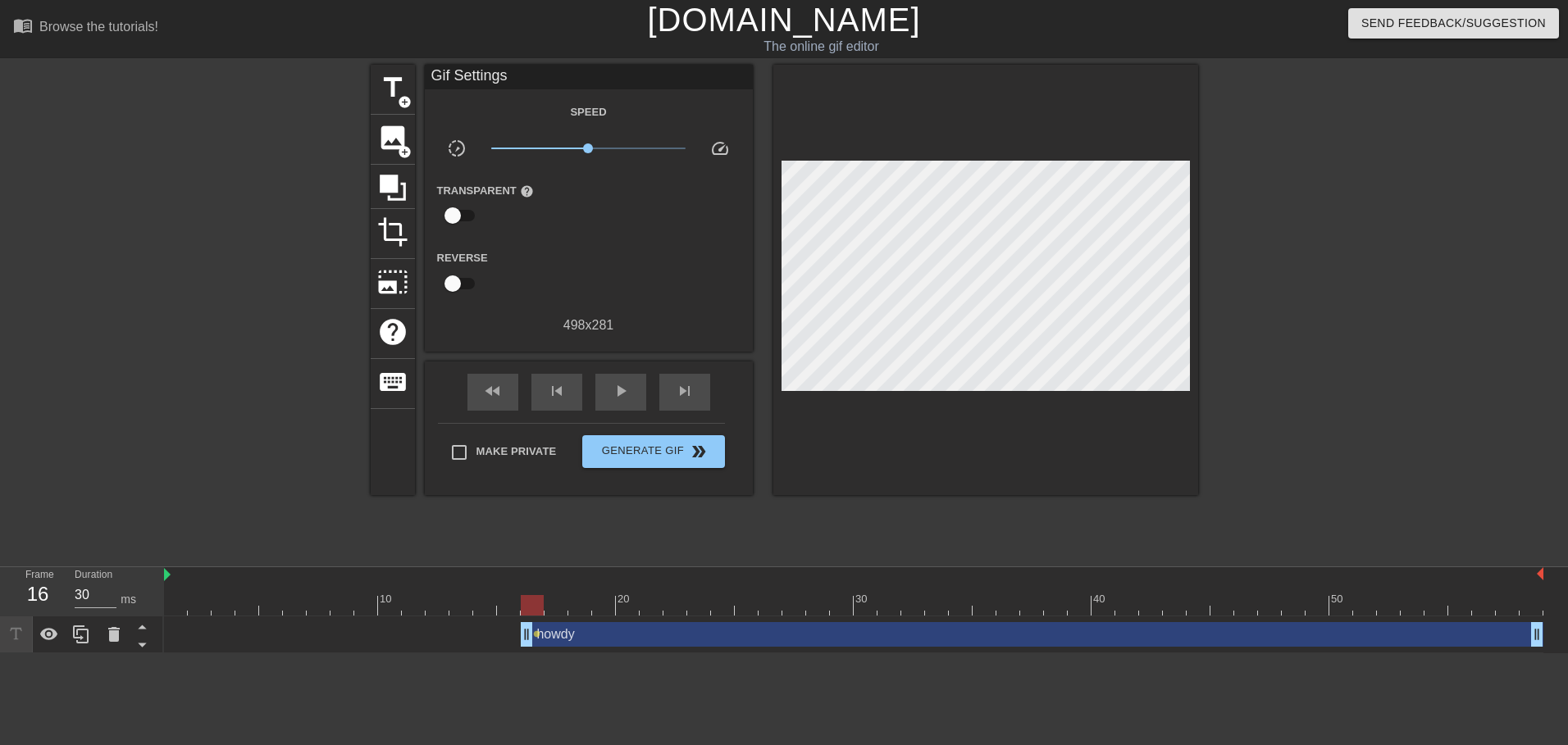
click at [531, 605] on div at bounding box center [532, 605] width 23 height 20
click at [556, 619] on div "howdy drag_handle drag_handle lens" at bounding box center [854, 634] width 1380 height 37
click at [553, 609] on div at bounding box center [854, 605] width 1380 height 20
click at [549, 636] on div "howdy drag_handle drag_handle" at bounding box center [1032, 634] width 1022 height 25
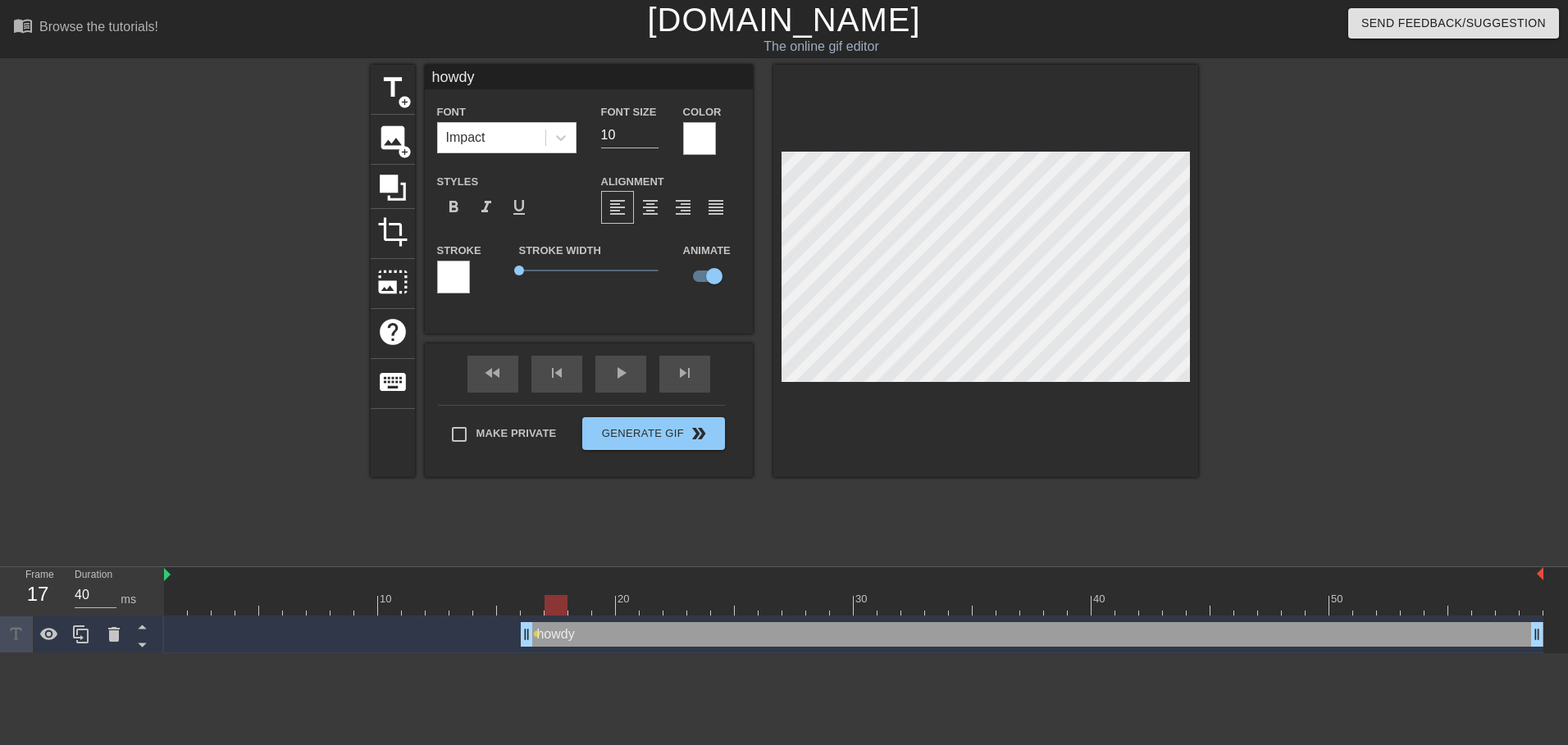
scroll to position [0, 12]
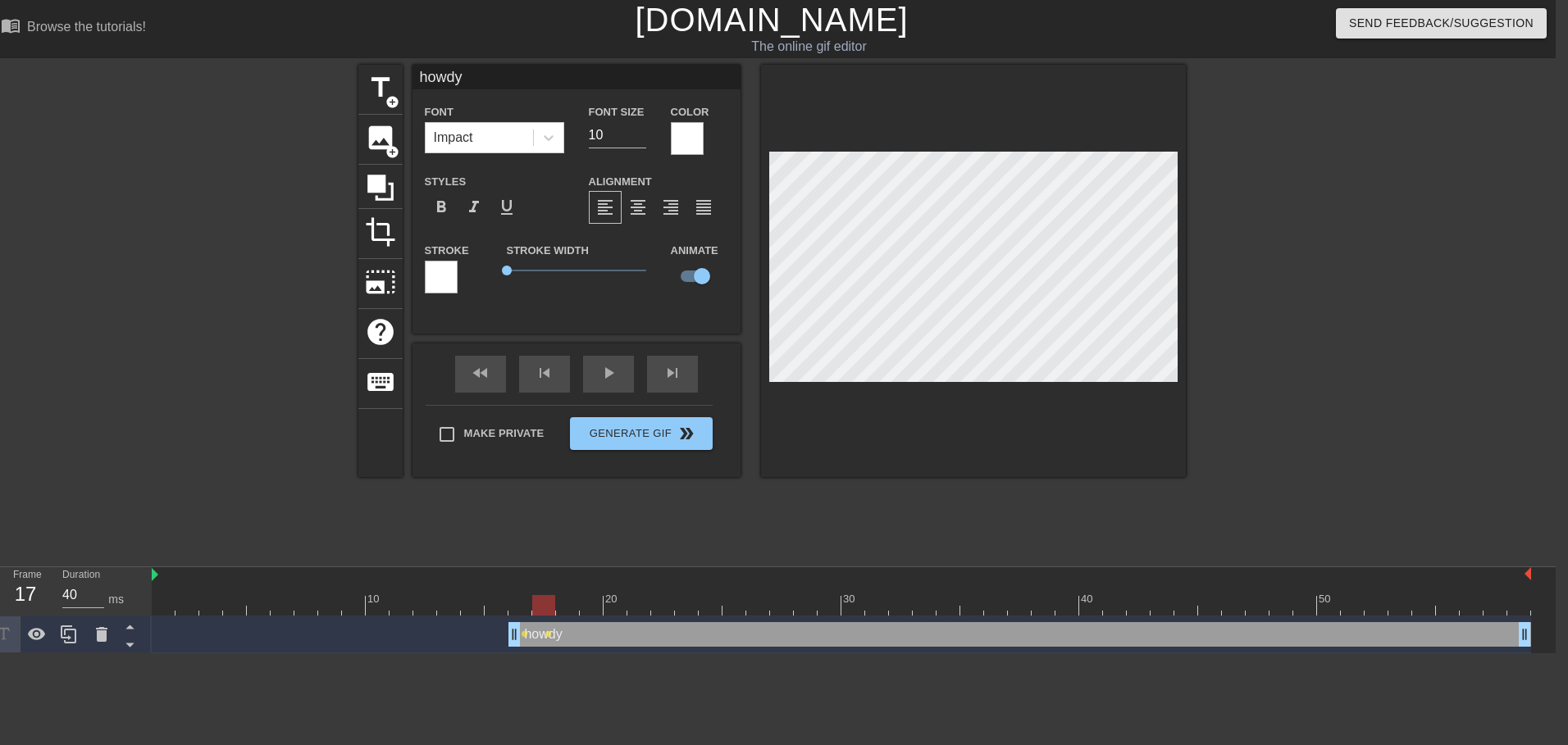
click at [941, 509] on div "title add_circle image add_circle crop photo_size_select_large help keyboard ho…" at bounding box center [772, 310] width 827 height 492
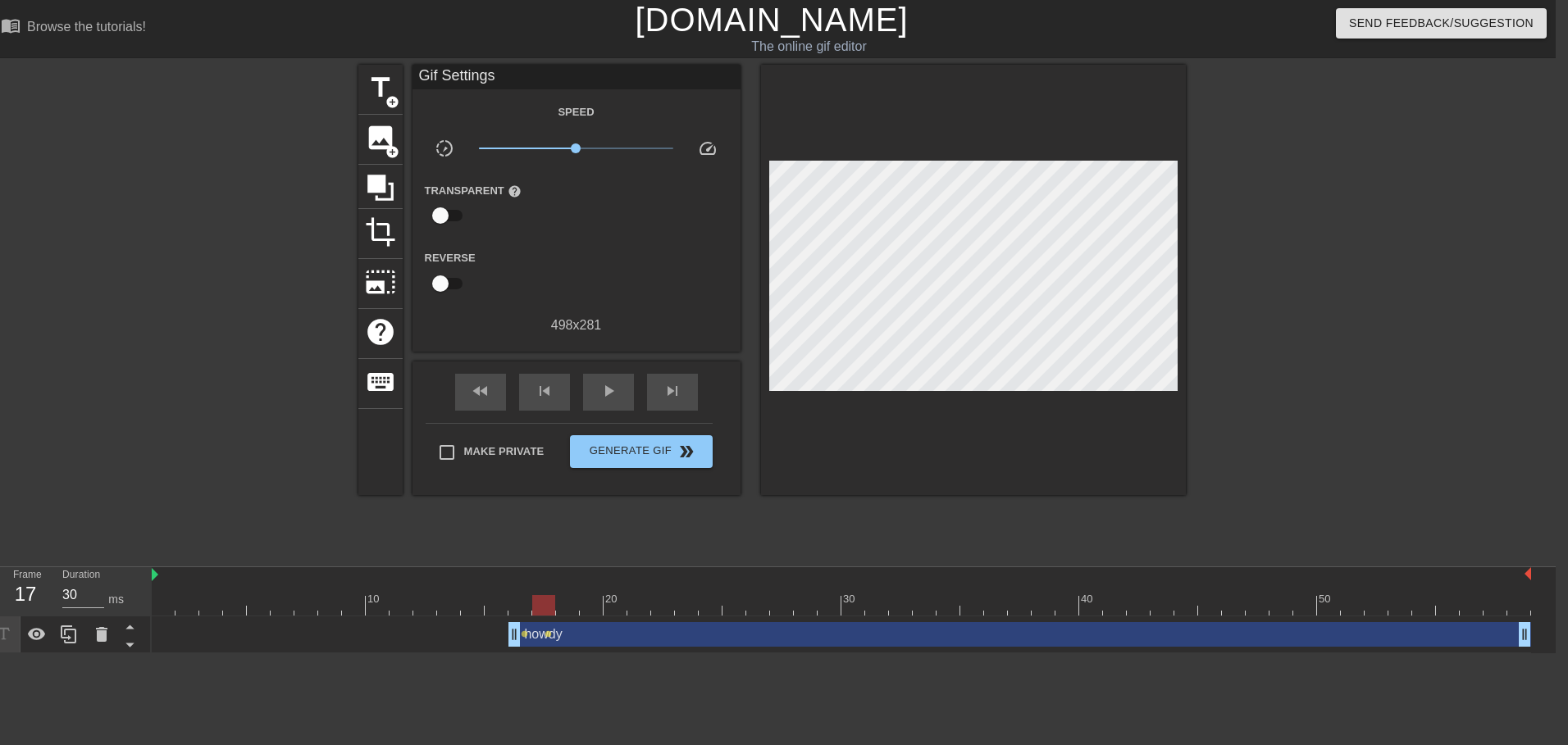
click at [523, 610] on div at bounding box center [842, 605] width 1380 height 20
click at [529, 395] on div "skip_previous" at bounding box center [544, 392] width 51 height 37
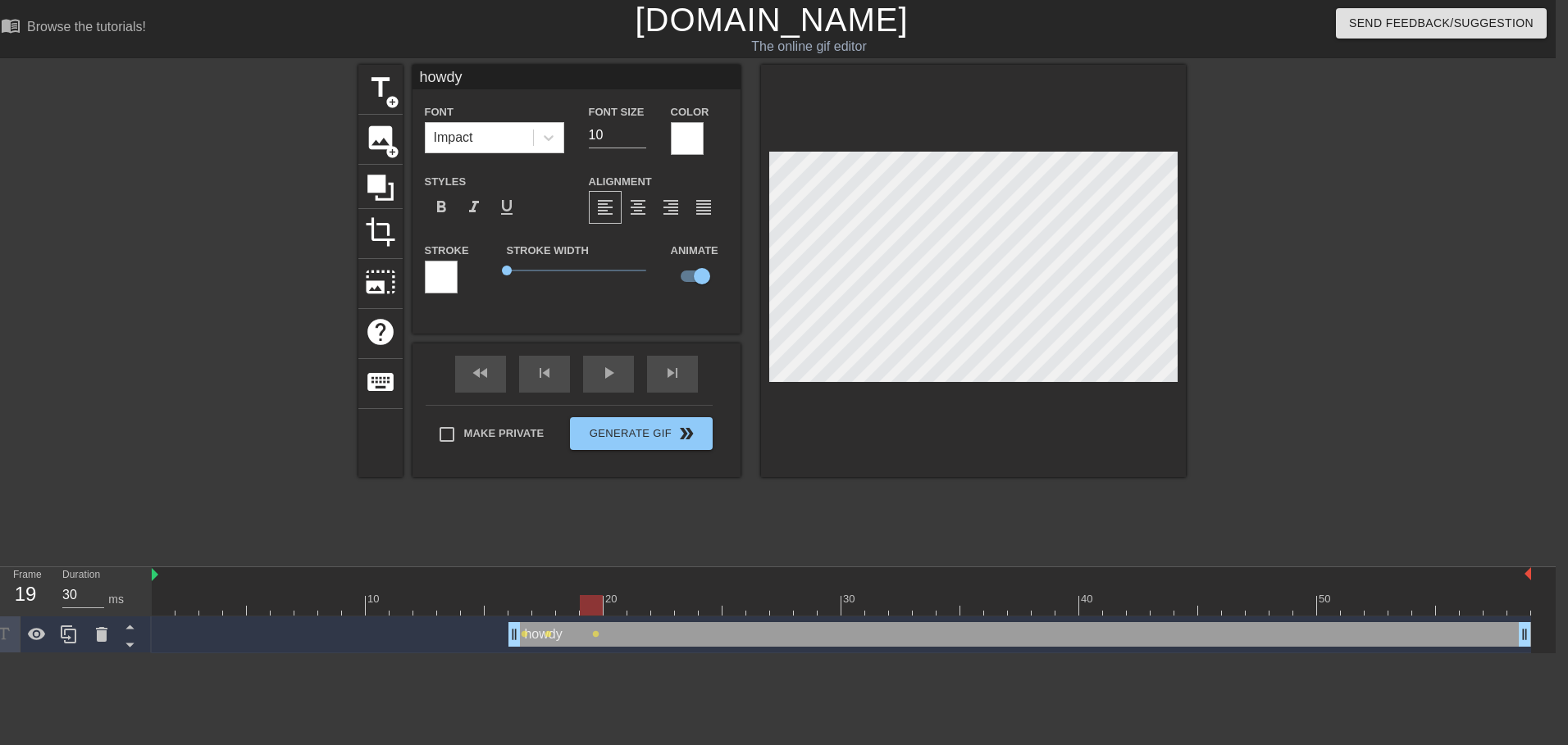
click at [1301, 408] on div at bounding box center [1329, 310] width 247 height 492
click at [1343, 310] on div at bounding box center [1329, 310] width 247 height 492
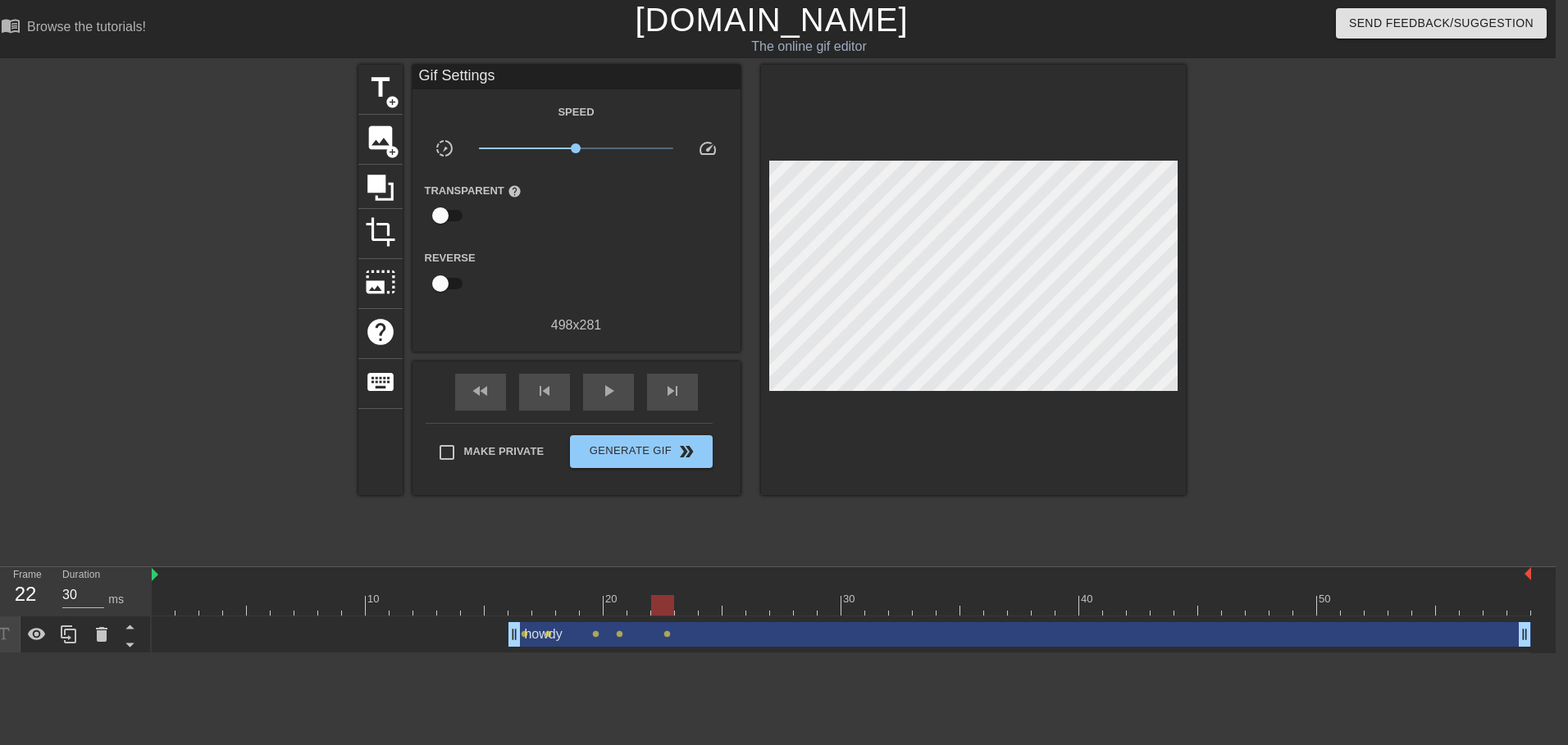
click at [1280, 287] on div at bounding box center [1329, 310] width 247 height 492
type input "40"
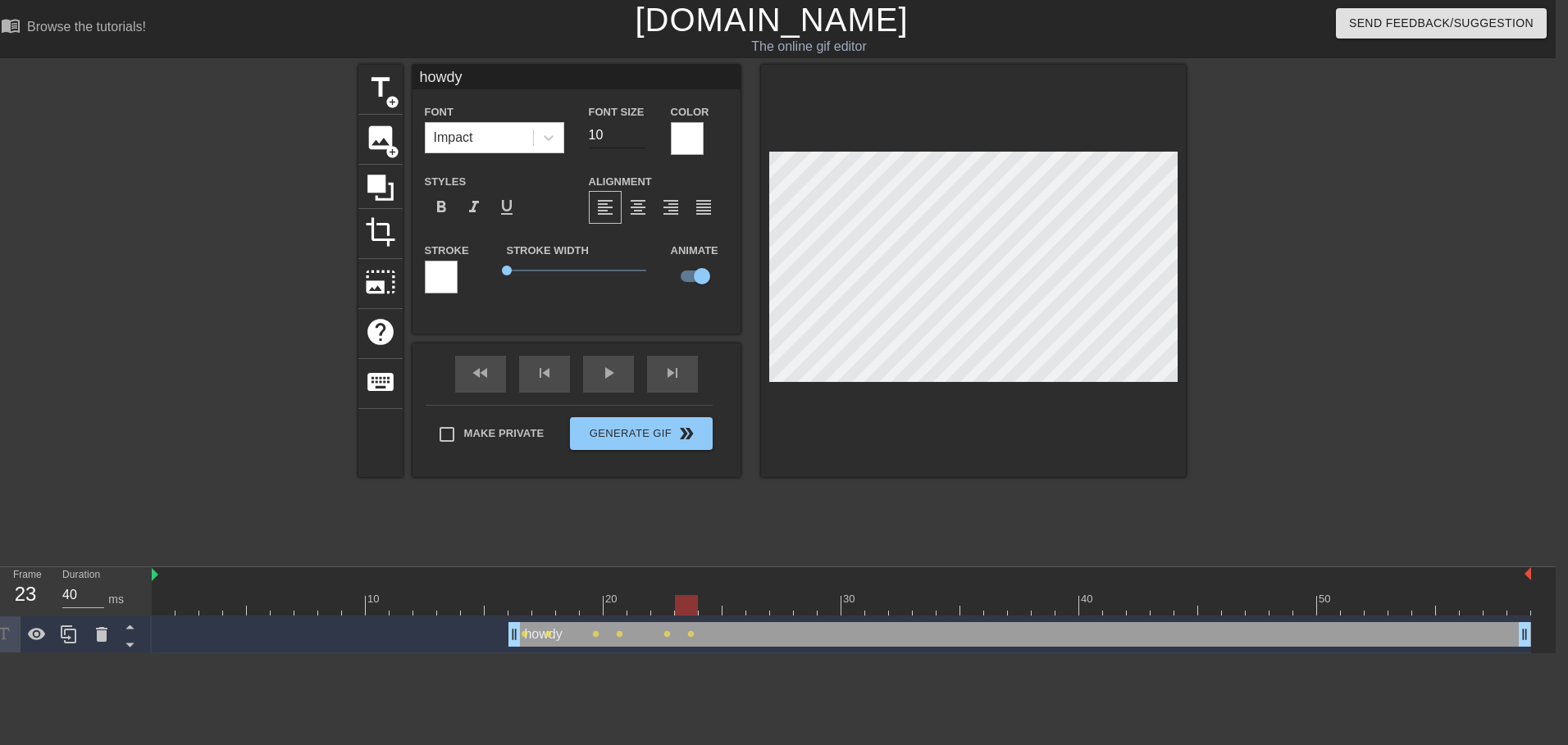
click at [621, 138] on input "10" at bounding box center [617, 135] width 57 height 26
type input "15"
click at [1321, 435] on div at bounding box center [1329, 310] width 247 height 492
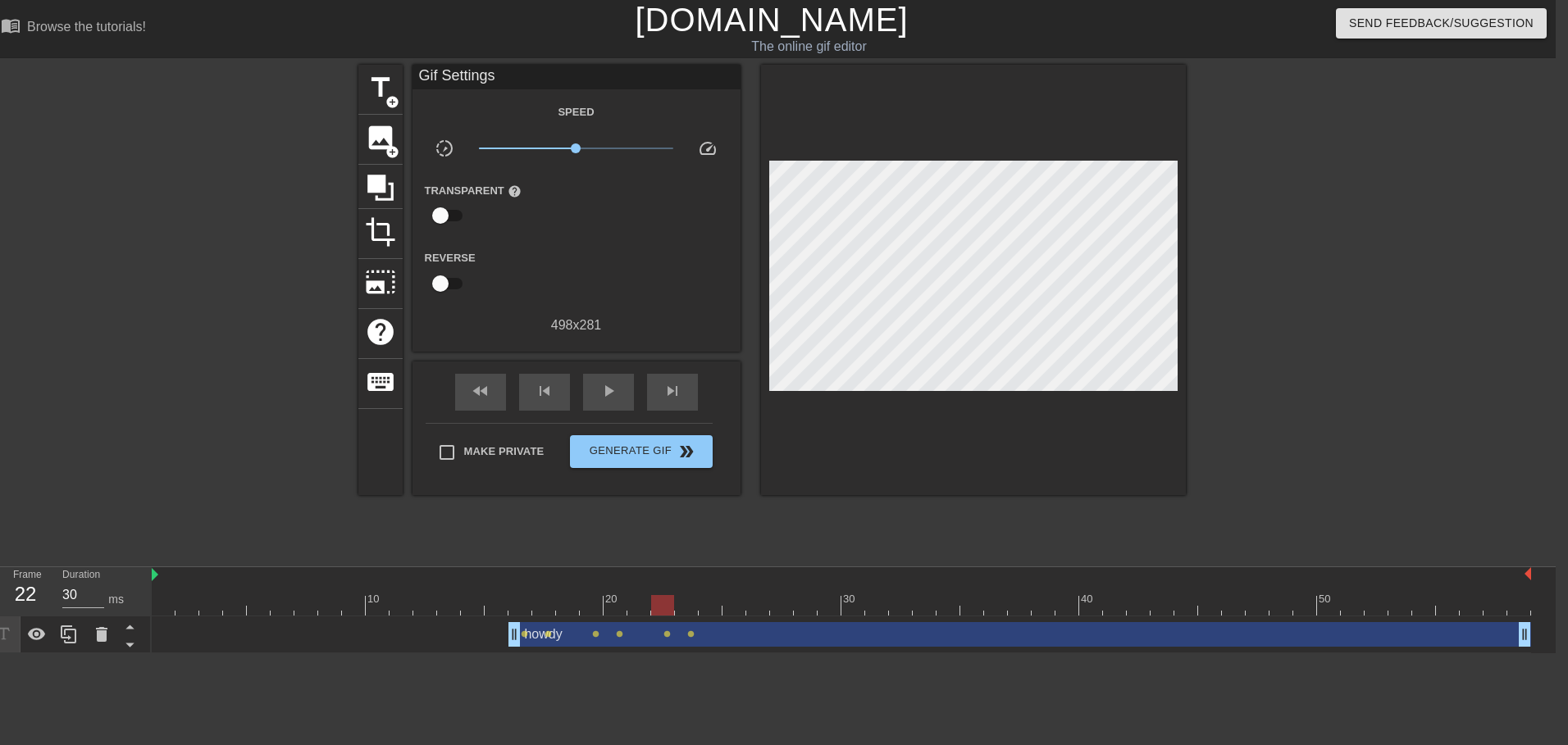
type input "40"
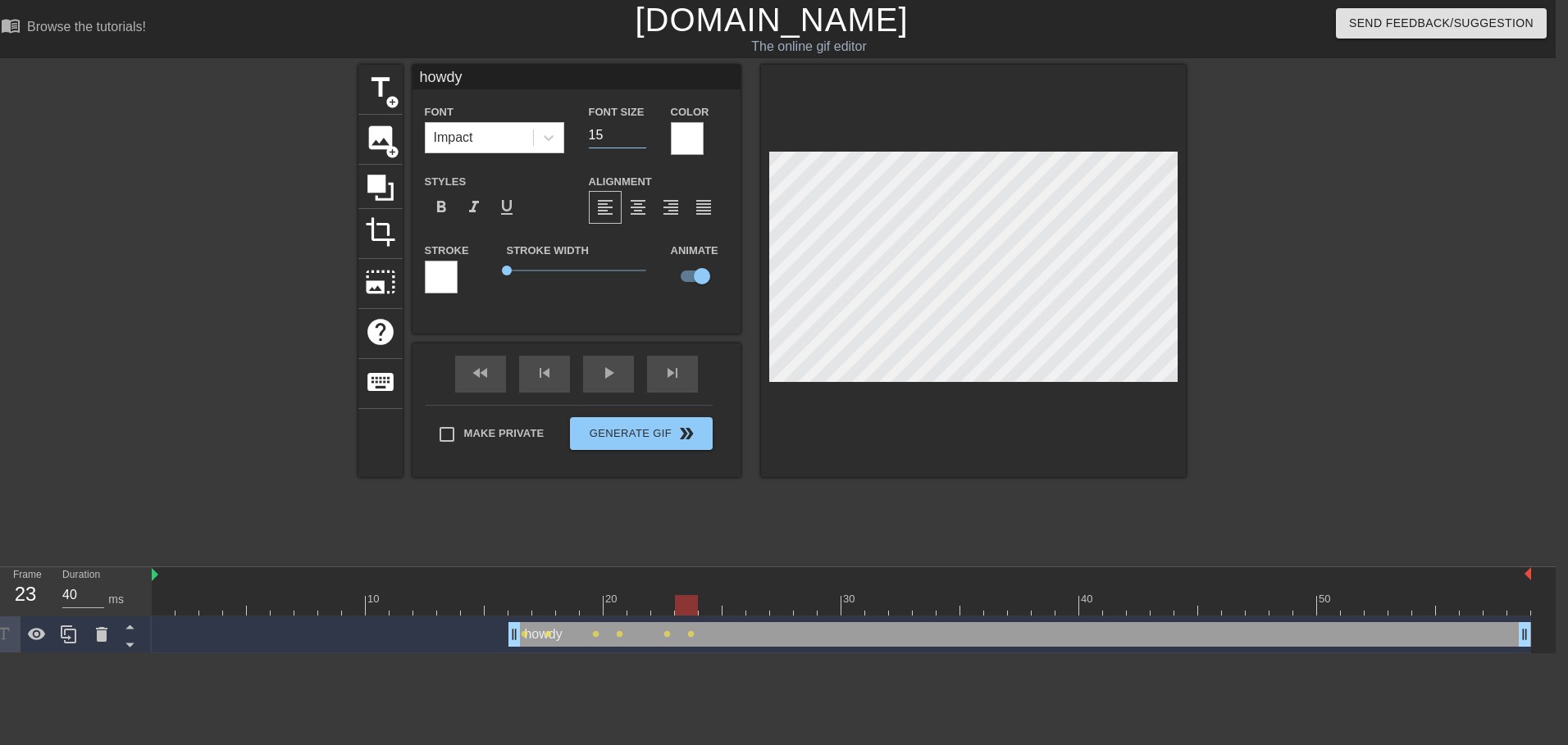
click at [610, 141] on input "15" at bounding box center [617, 135] width 57 height 26
type input "10"
click at [838, 477] on div at bounding box center [974, 271] width 425 height 413
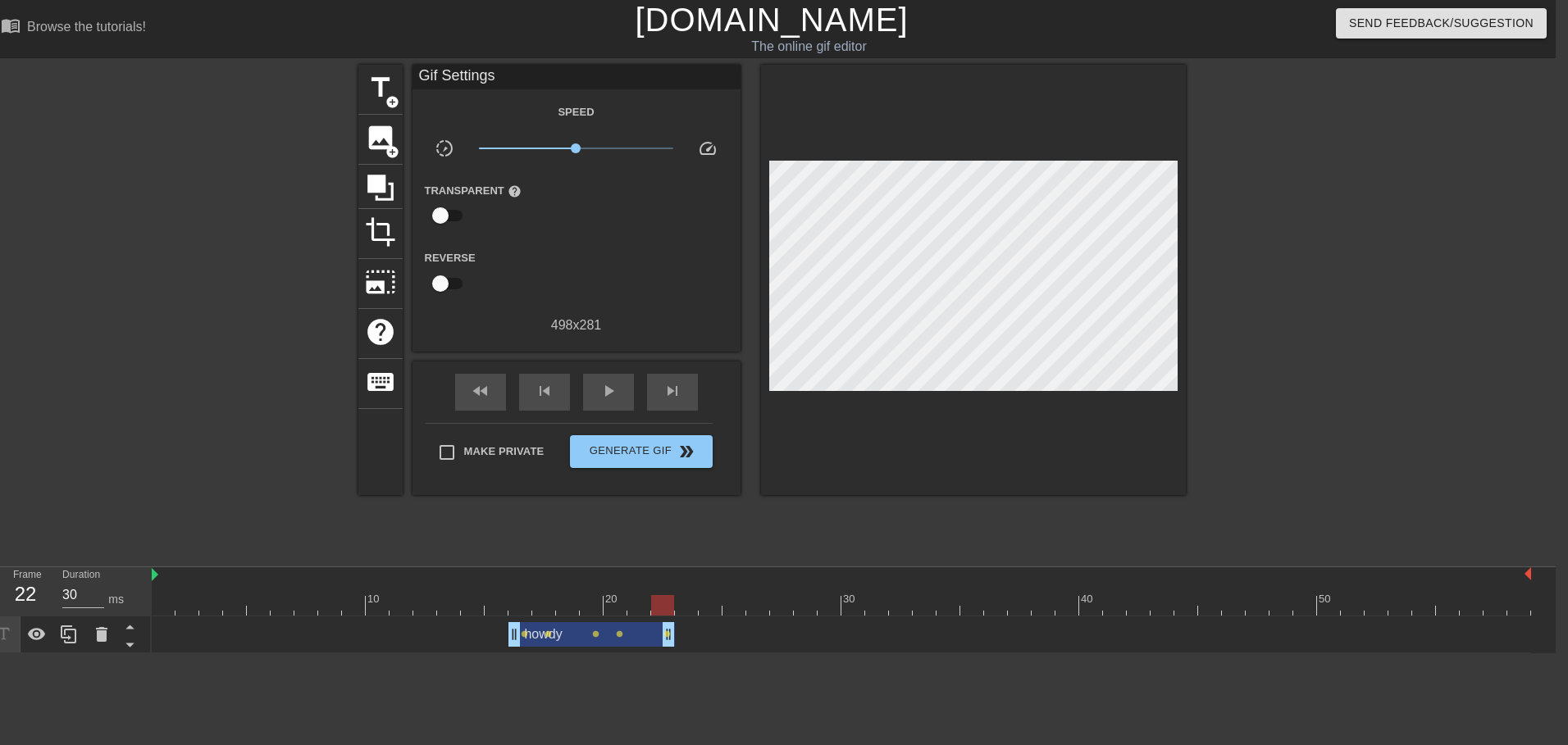
drag, startPoint x: 1524, startPoint y: 634, endPoint x: 673, endPoint y: 700, distance: 853.6
click at [673, 653] on html "menu_book Browse the tutorials! [DOMAIN_NAME] The online gif editor Send Feedba…" at bounding box center [771, 327] width 1568 height 653
click at [709, 529] on div "title add_circle image add_circle crop photo_size_select_large help keyboard Gi…" at bounding box center [772, 310] width 827 height 492
type input "40"
click at [680, 604] on div at bounding box center [842, 605] width 1380 height 20
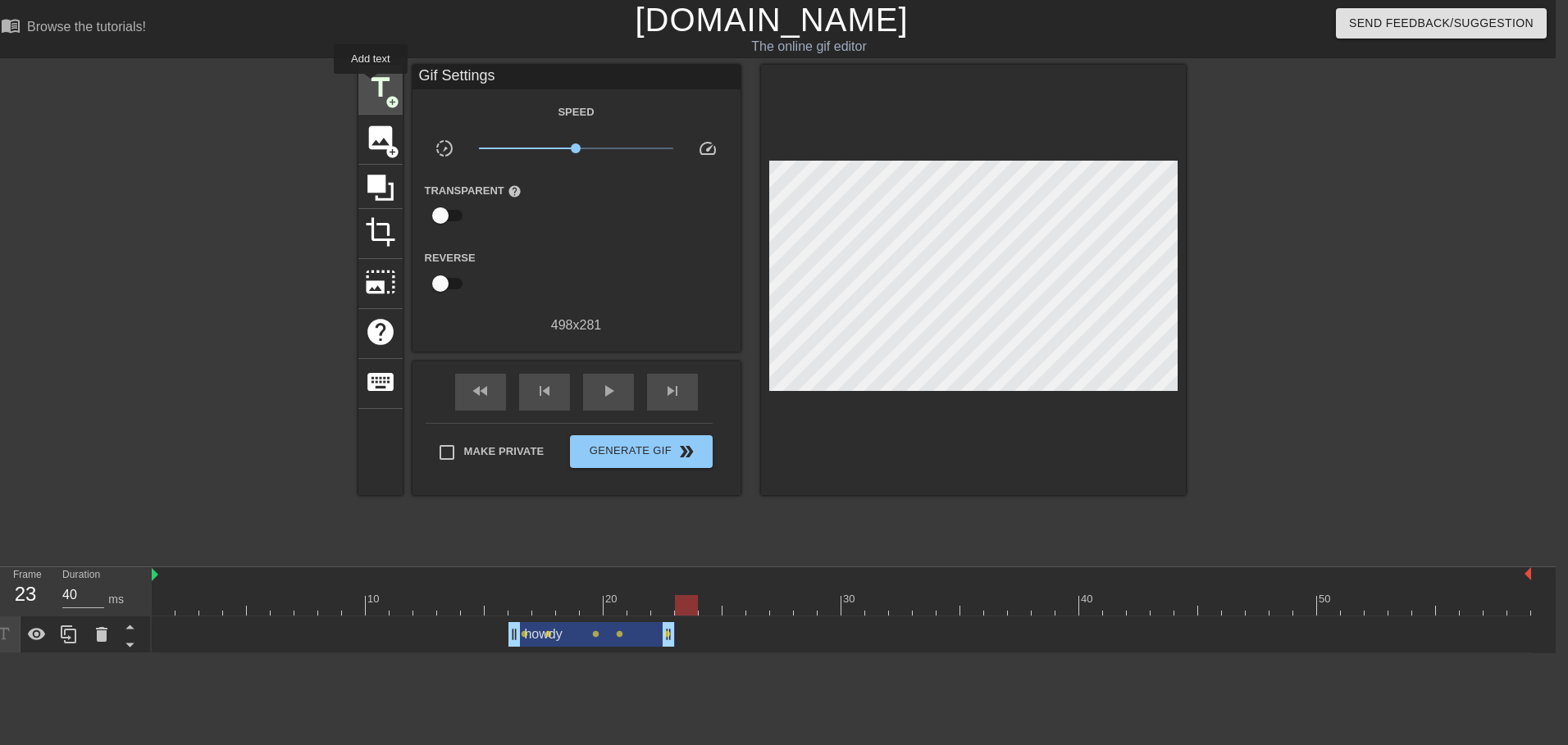
click at [373, 86] on span "title" at bounding box center [380, 88] width 32 height 32
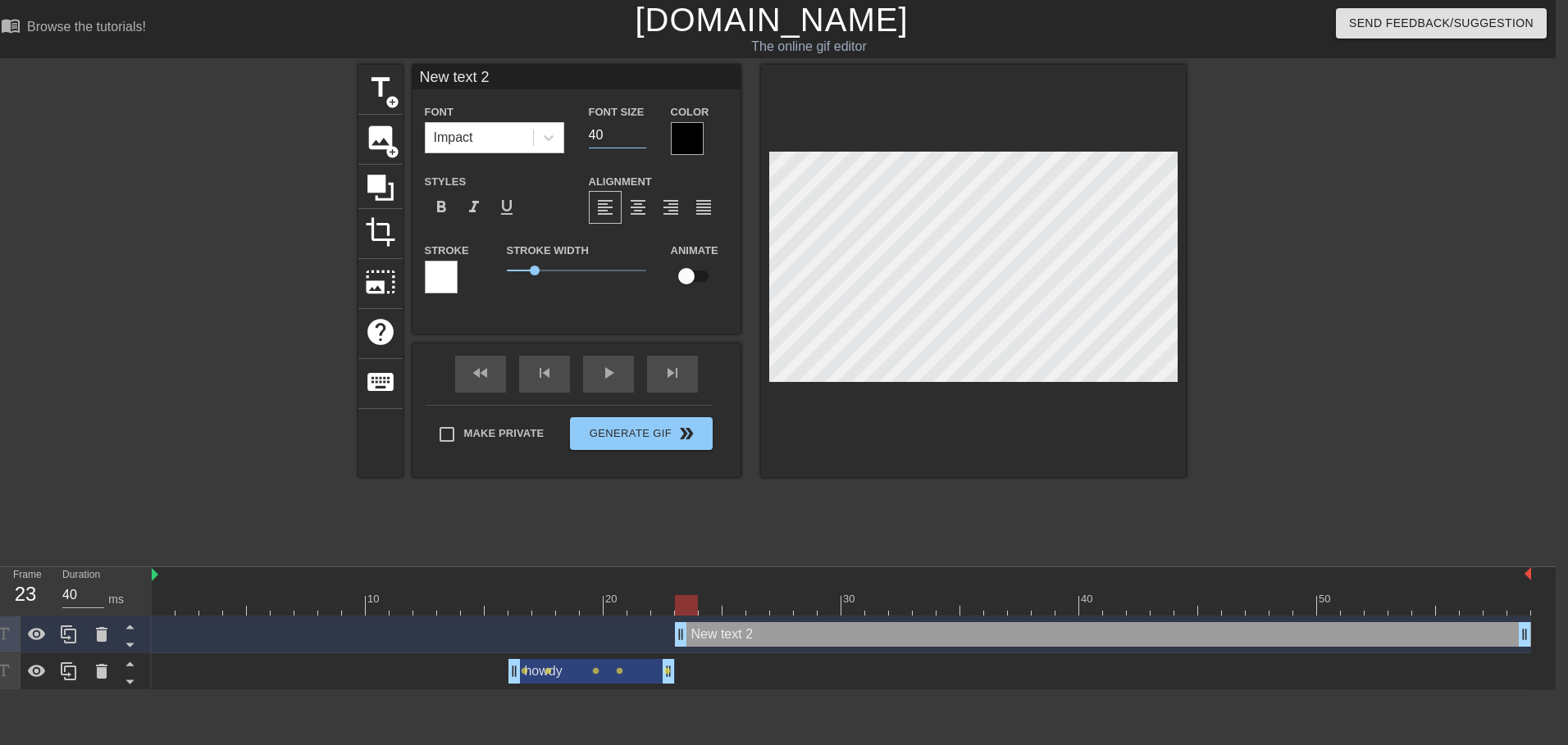
click at [604, 132] on input "40" at bounding box center [617, 135] width 57 height 26
type input "20"
type input "h"
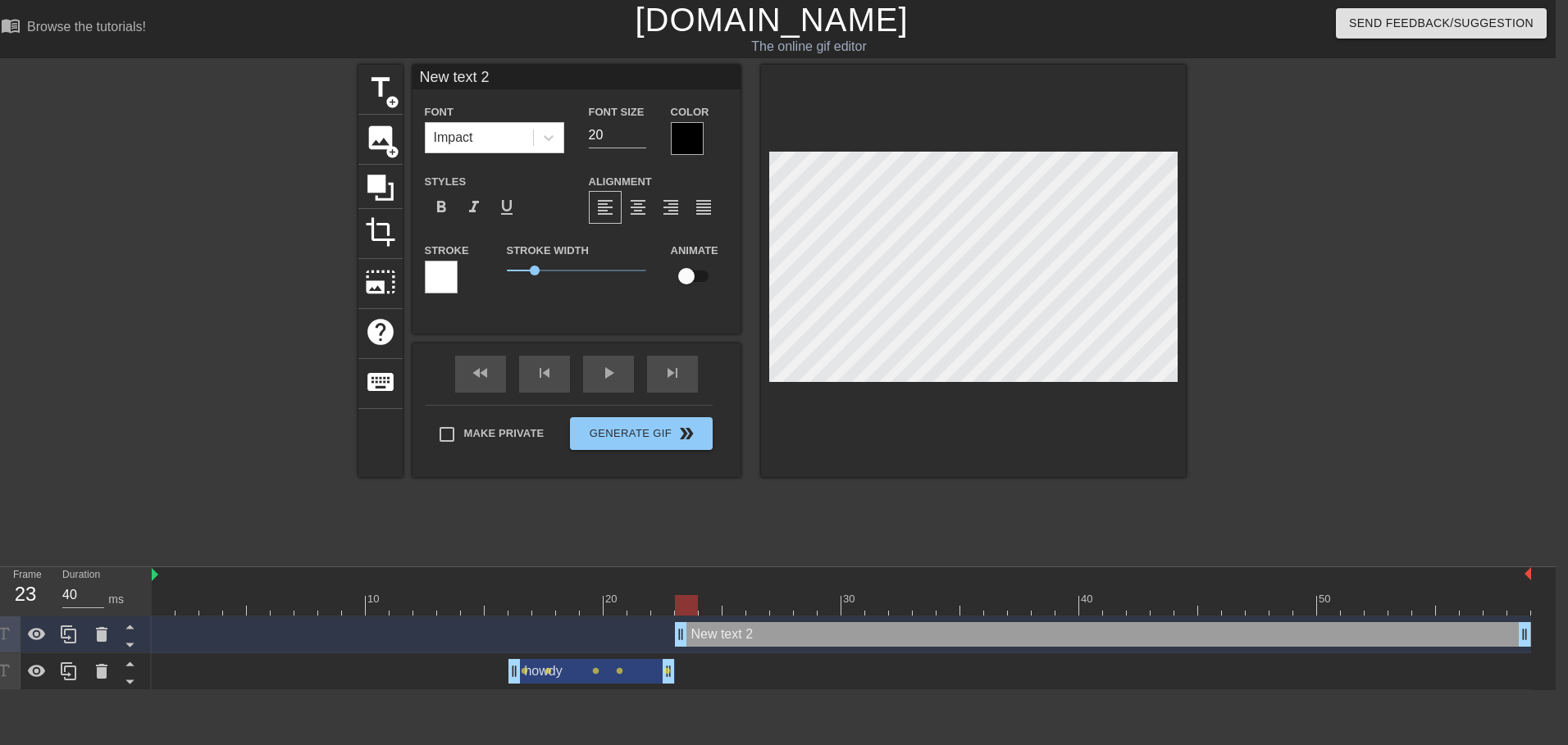
type textarea "h"
type input "ho"
type textarea "ho"
type input "how"
type textarea "how"
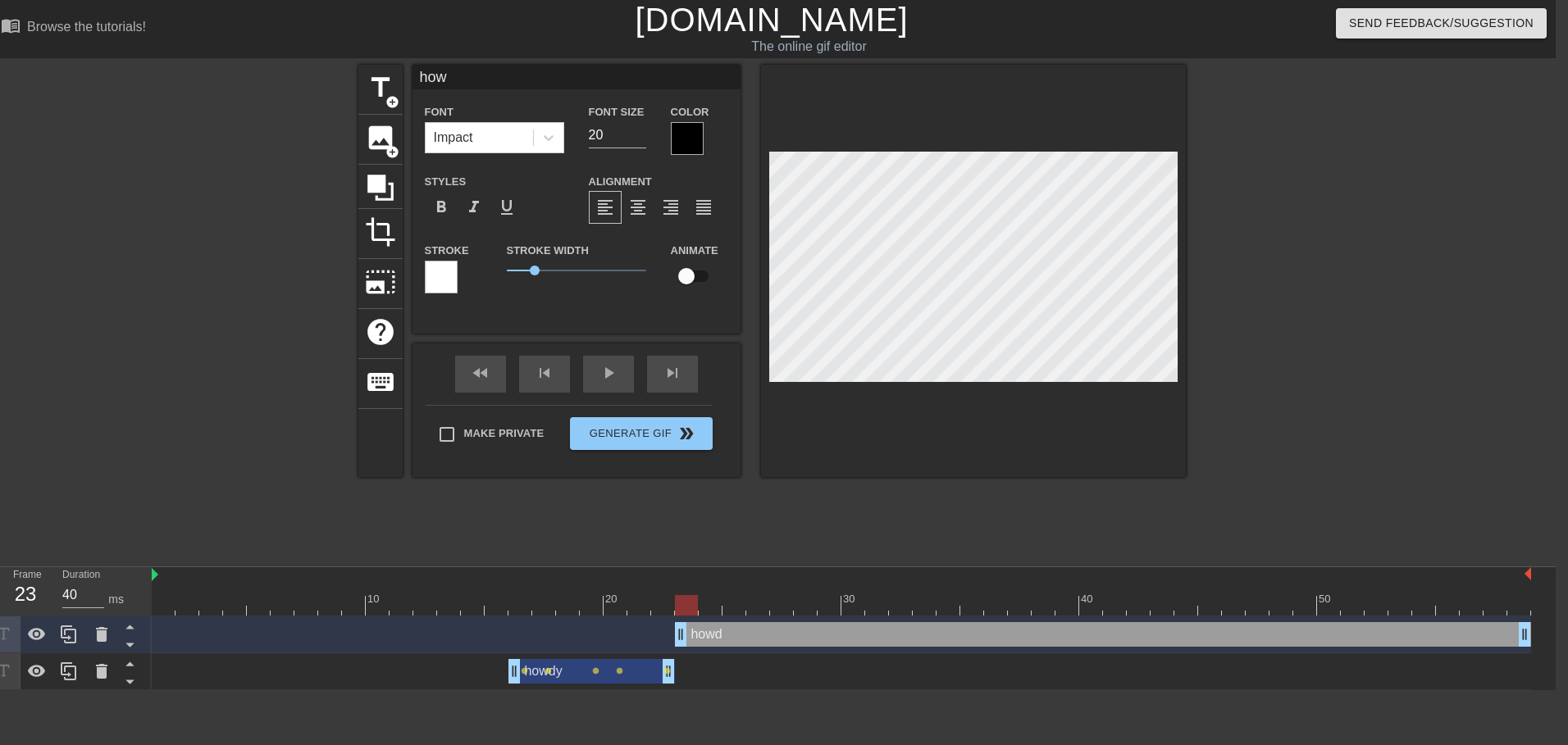
type input "howd"
type textarea "howd"
type input "howdy"
type textarea "howdy"
drag, startPoint x: 529, startPoint y: 269, endPoint x: 405, endPoint y: 283, distance: 124.8
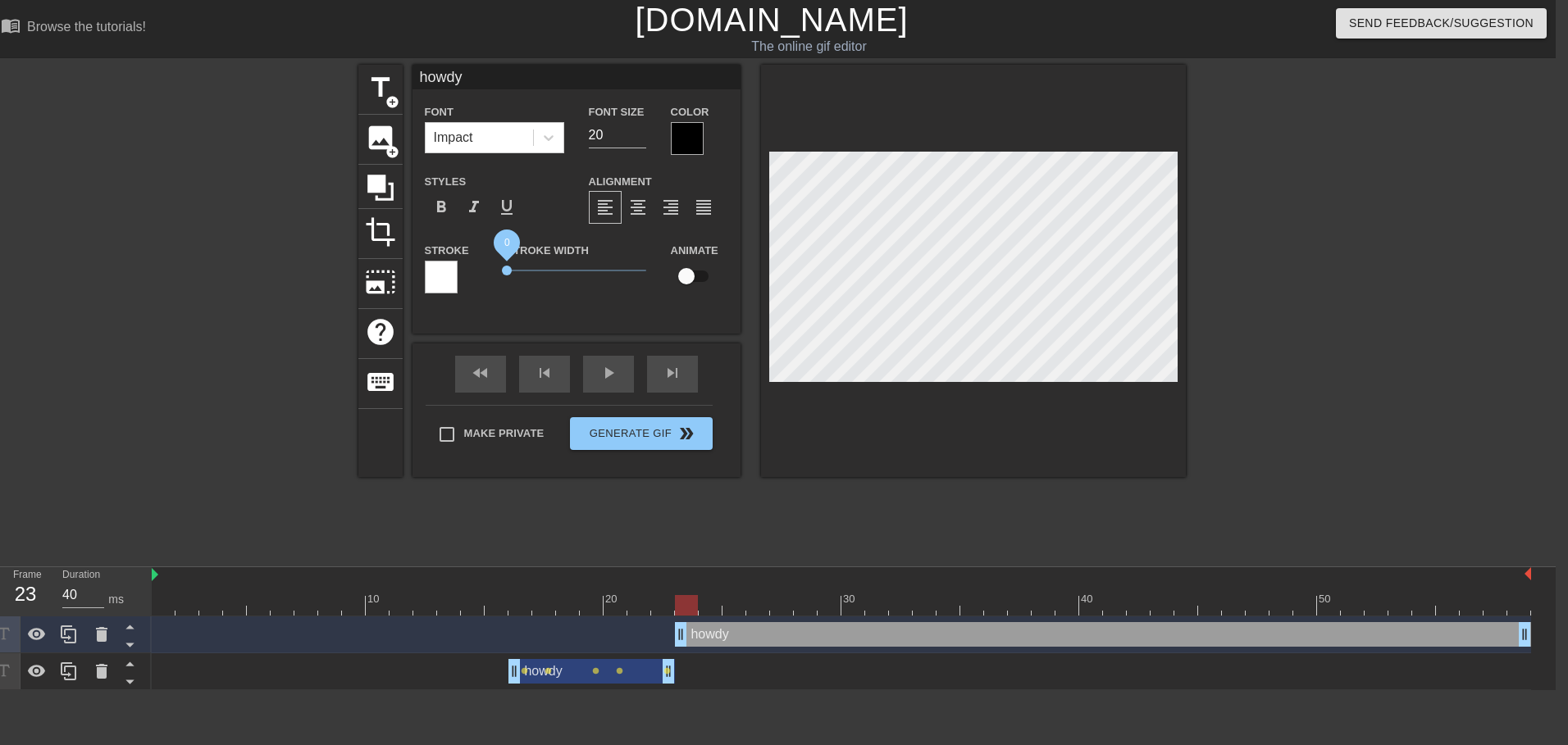
click at [405, 283] on div "title add_circle image add_circle crop photo_size_select_large help keyboard ho…" at bounding box center [772, 271] width 827 height 413
click at [678, 136] on div at bounding box center [687, 138] width 32 height 32
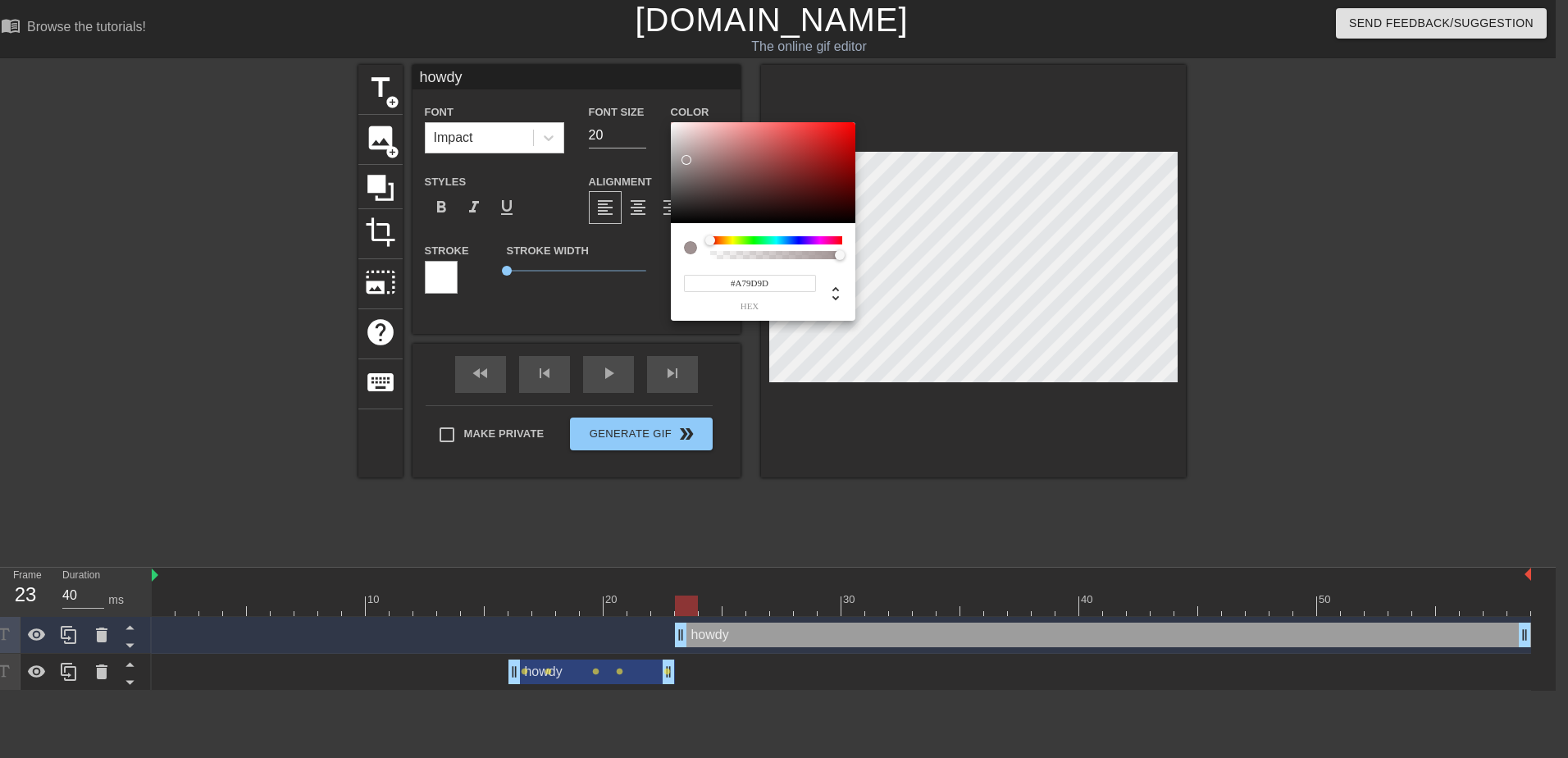
type input "#FFFFFF"
drag, startPoint x: 686, startPoint y: 160, endPoint x: 570, endPoint y: 66, distance: 149.3
click at [570, 66] on div "#FFFFFF hex" at bounding box center [784, 379] width 1568 height 758
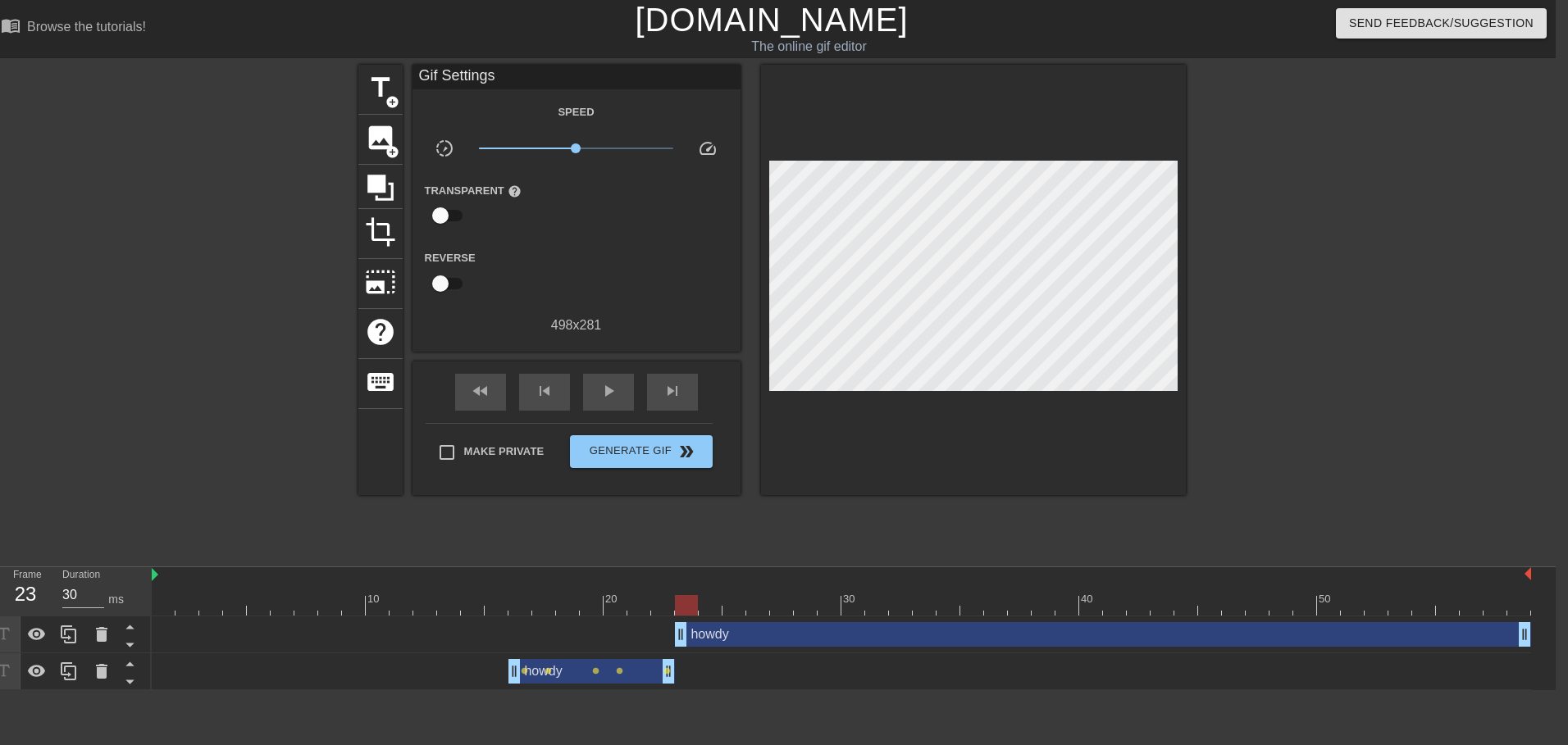
click at [665, 606] on div at bounding box center [842, 605] width 1380 height 20
type input "40"
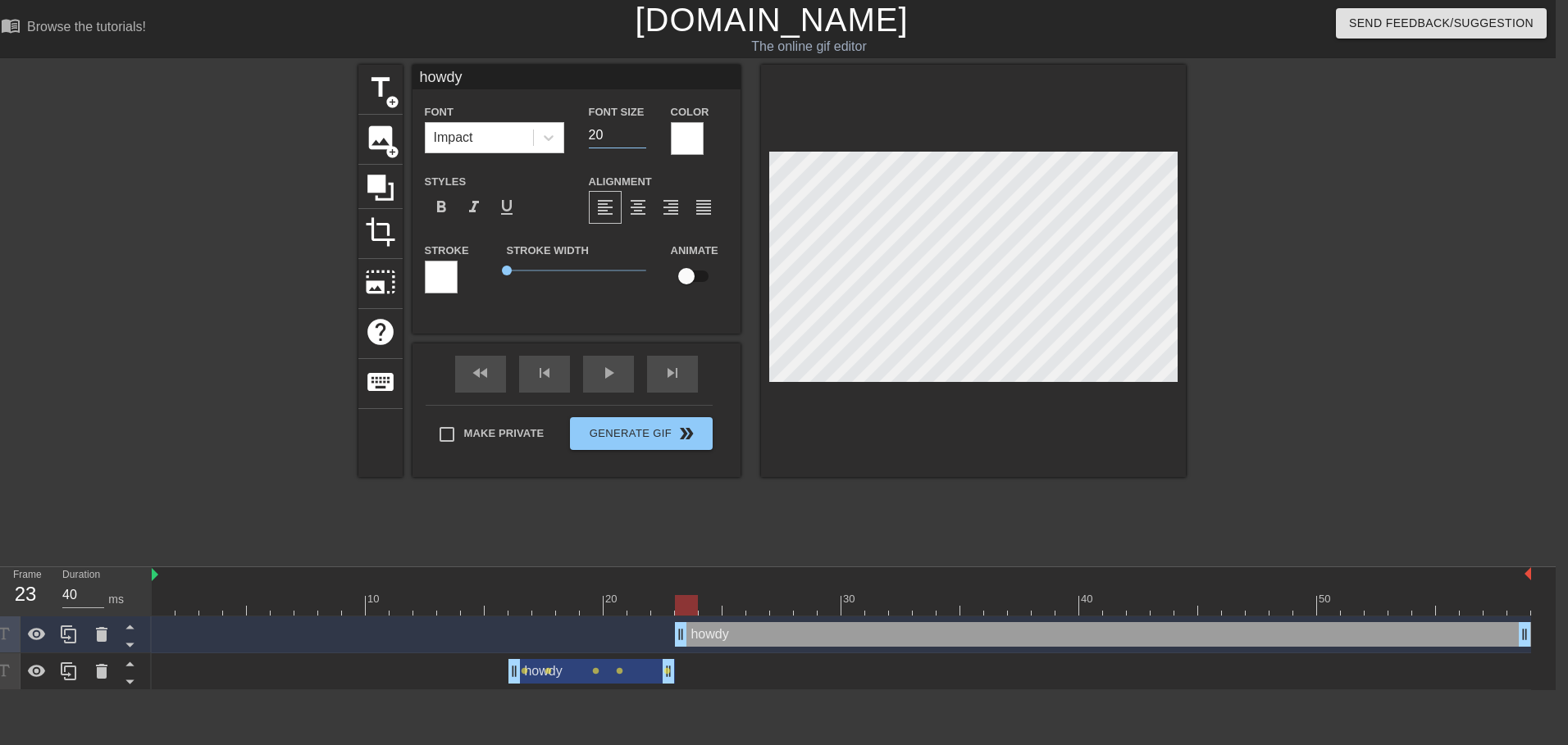
click at [604, 130] on input "20" at bounding box center [617, 135] width 57 height 26
type input "15"
click at [663, 604] on div at bounding box center [842, 605] width 1380 height 20
click at [687, 605] on div at bounding box center [842, 605] width 1380 height 20
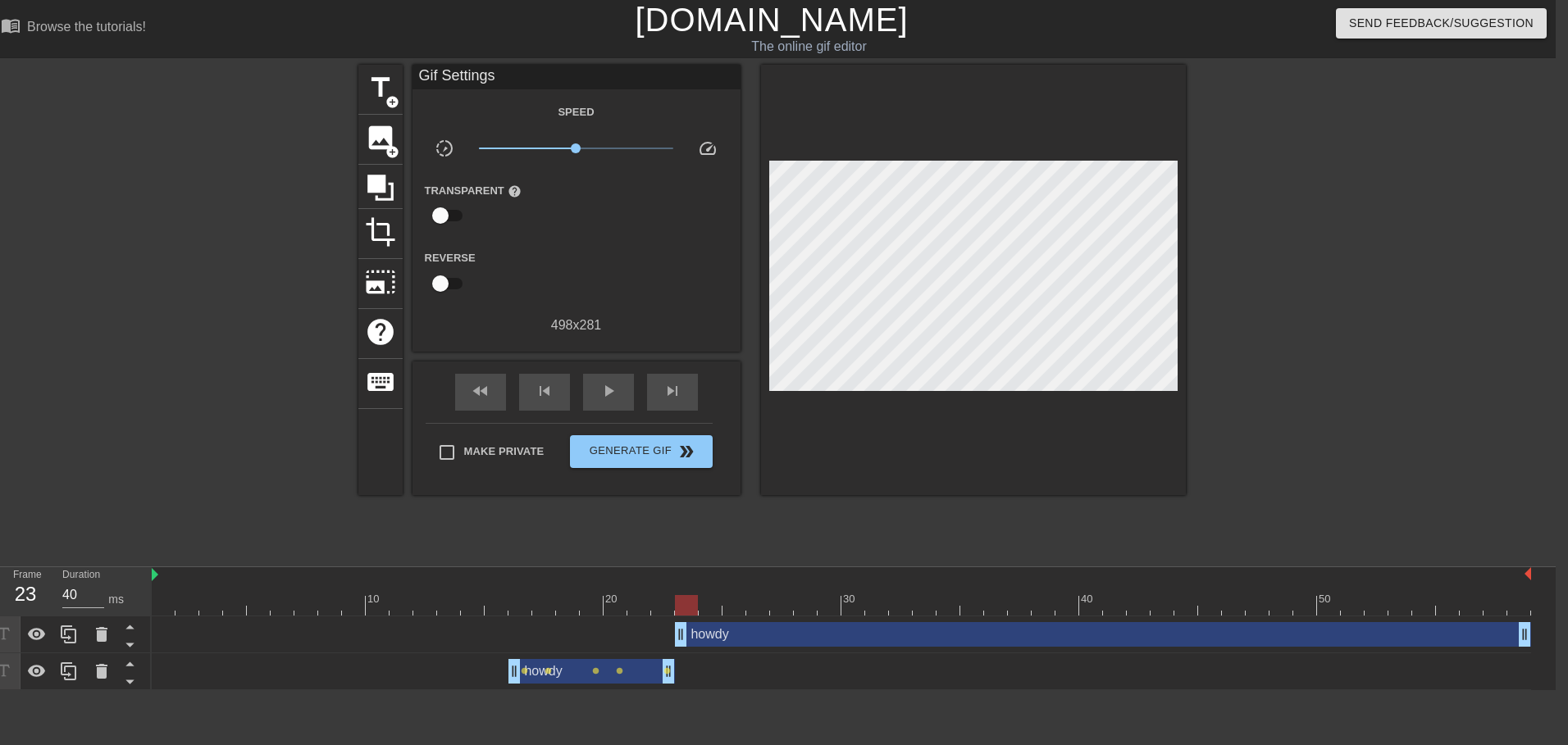
click at [1212, 323] on div at bounding box center [1329, 310] width 247 height 492
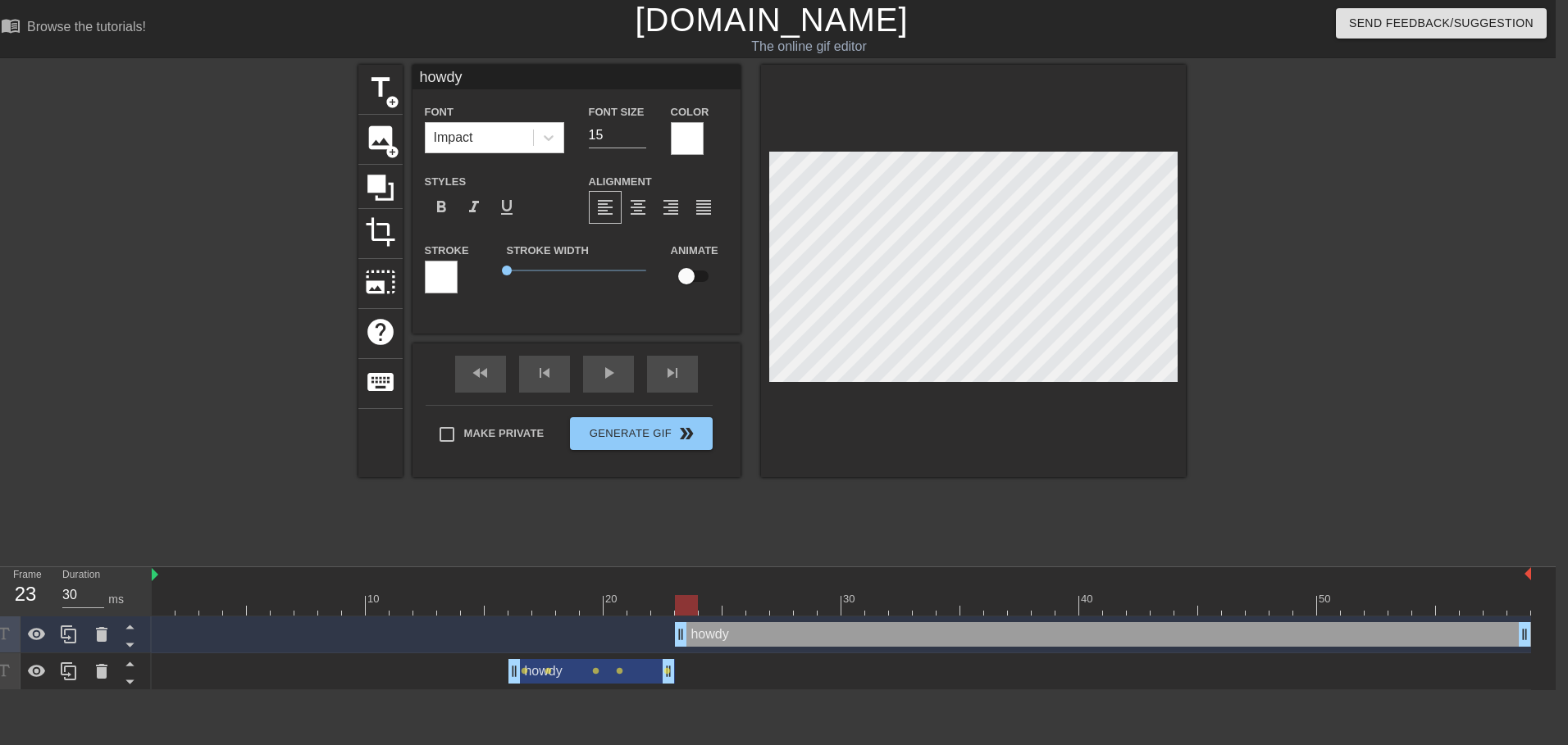
click at [709, 585] on div at bounding box center [710, 593] width 24 height 20
click at [660, 606] on div at bounding box center [842, 605] width 1380 height 20
click at [1081, 434] on div at bounding box center [974, 271] width 425 height 413
click at [1410, 317] on div at bounding box center [1329, 310] width 247 height 492
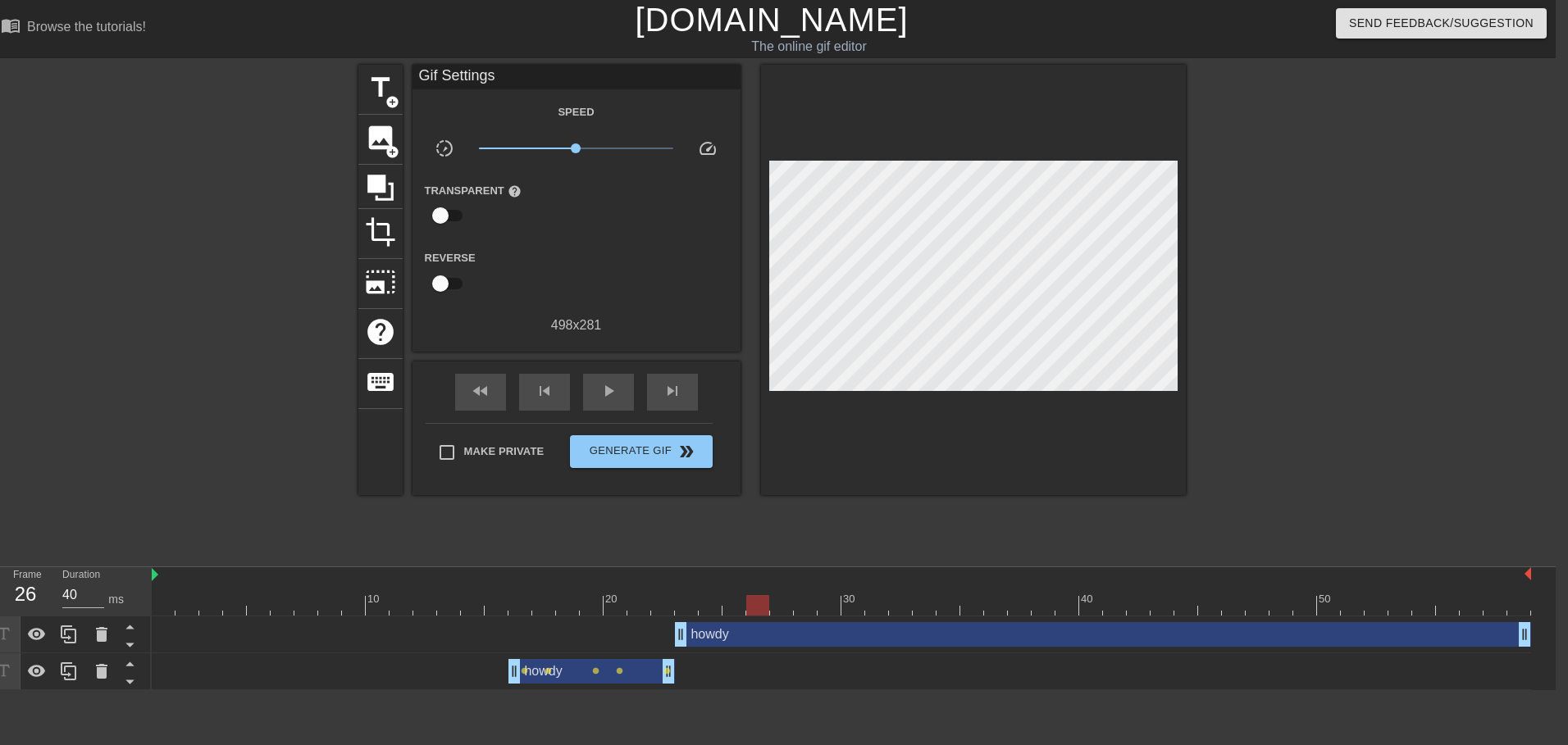
click at [1309, 362] on div at bounding box center [1329, 310] width 247 height 492
type input "40"
click at [691, 599] on div at bounding box center [842, 605] width 1380 height 20
click at [804, 628] on div "howdy drag_handle drag_handle" at bounding box center [1103, 634] width 856 height 25
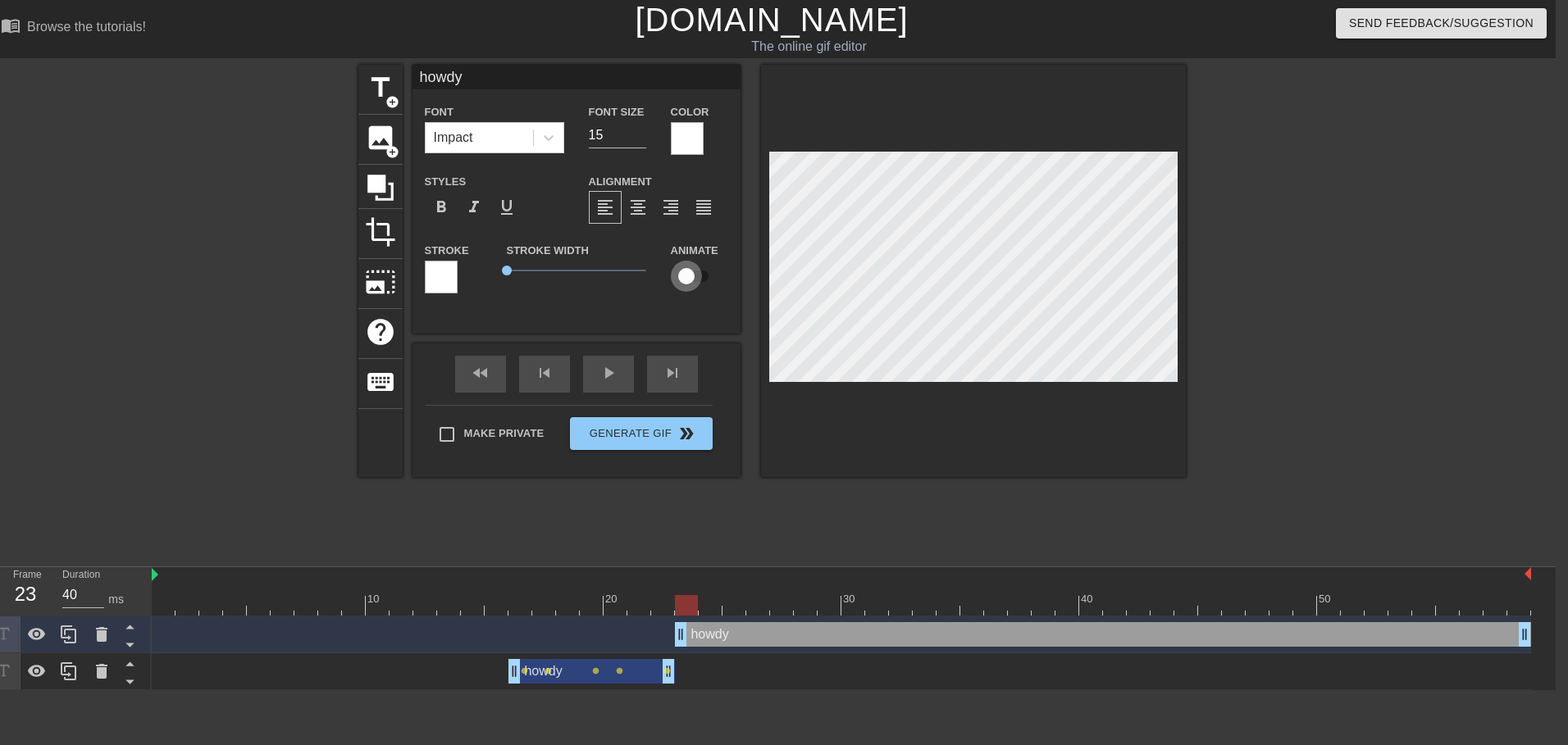
click at [684, 272] on input "checkbox" at bounding box center [687, 276] width 94 height 32
checkbox input "true"
click at [663, 607] on div at bounding box center [842, 605] width 1380 height 20
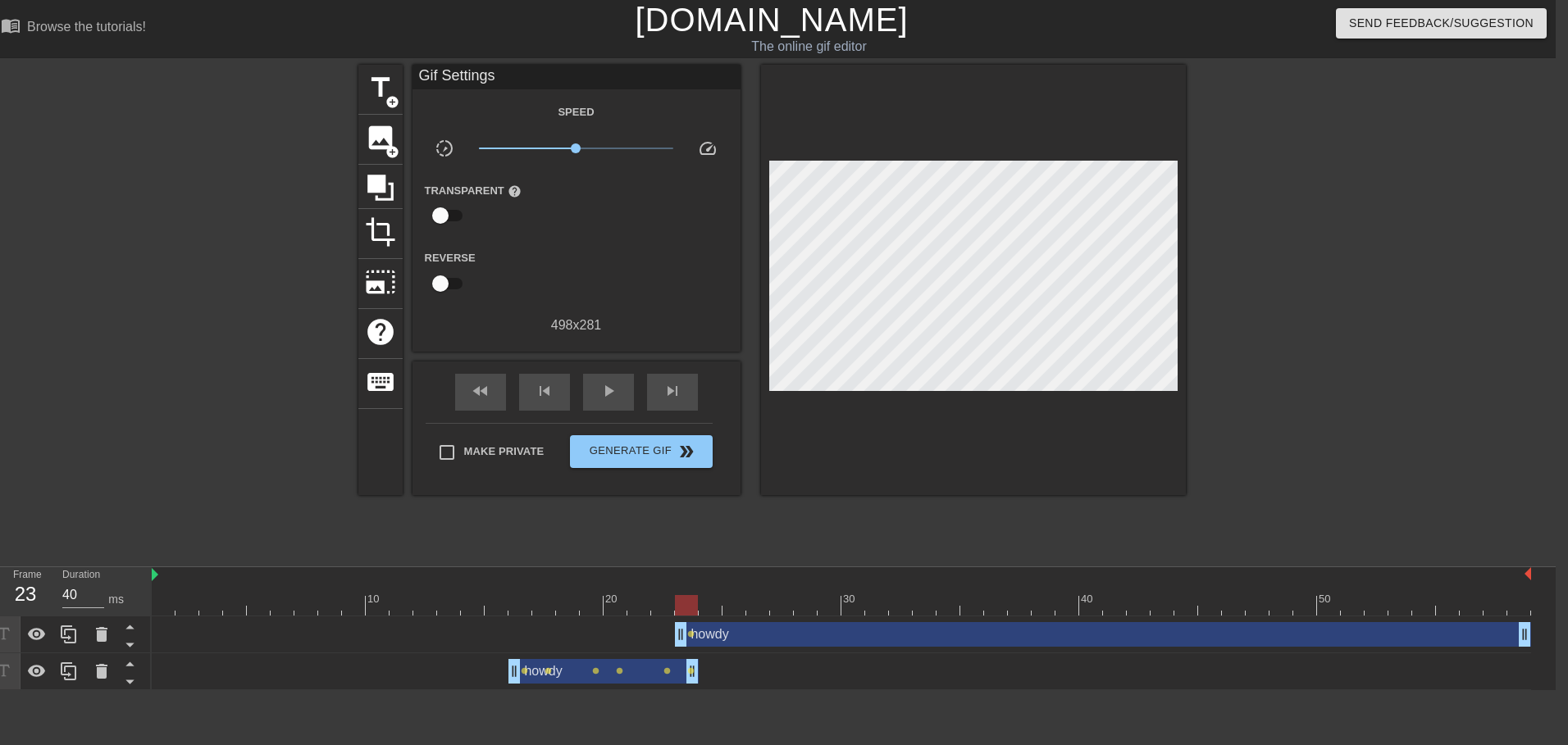
drag, startPoint x: 668, startPoint y: 660, endPoint x: 682, endPoint y: 660, distance: 14.0
drag, startPoint x: 683, startPoint y: 632, endPoint x: 698, endPoint y: 632, distance: 15.0
click at [698, 632] on div "howdy drag_handle drag_handle" at bounding box center [842, 634] width 1380 height 25
click at [654, 664] on div "howdy drag_handle drag_handle" at bounding box center [603, 671] width 190 height 25
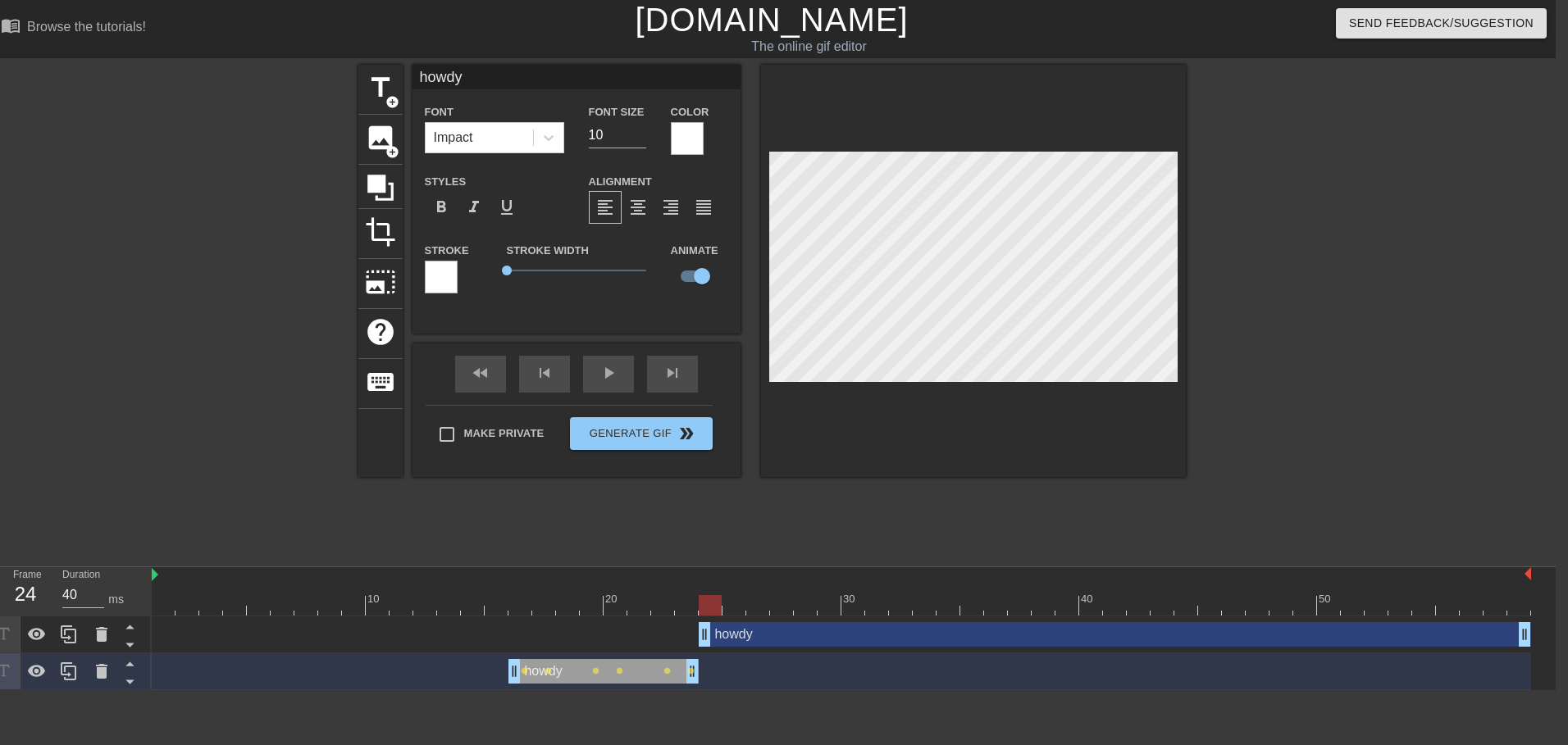
click at [684, 605] on div at bounding box center [842, 605] width 1380 height 20
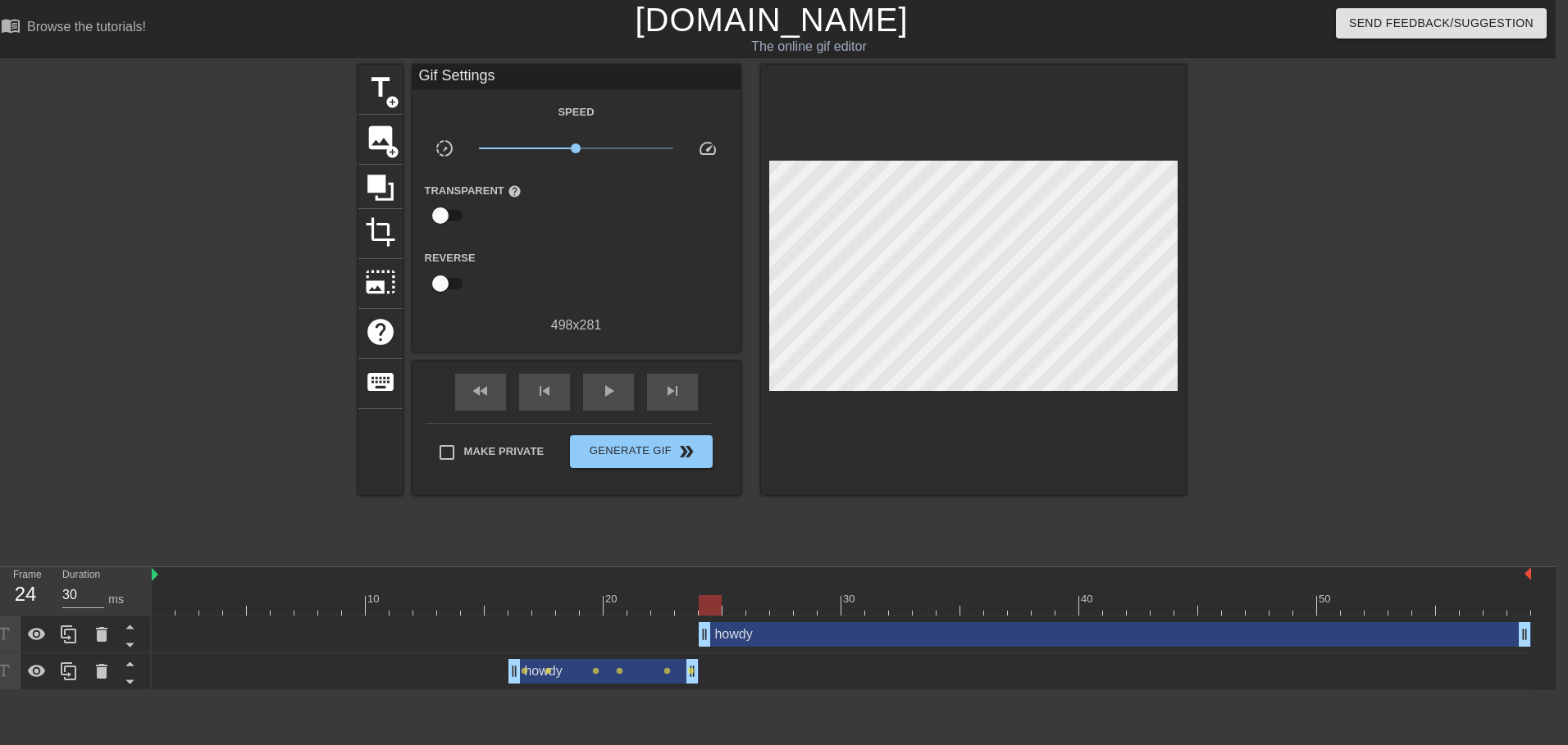
drag, startPoint x: 687, startPoint y: 671, endPoint x: 710, endPoint y: 669, distance: 23.1
click at [710, 669] on div "howdy drag_handle drag_handle lens lens lens lens lens lens" at bounding box center [842, 671] width 1380 height 25
drag, startPoint x: 692, startPoint y: 680, endPoint x: 708, endPoint y: 679, distance: 16.0
drag, startPoint x: 705, startPoint y: 637, endPoint x: 728, endPoint y: 636, distance: 23.0
click at [677, 613] on div at bounding box center [842, 605] width 1380 height 20
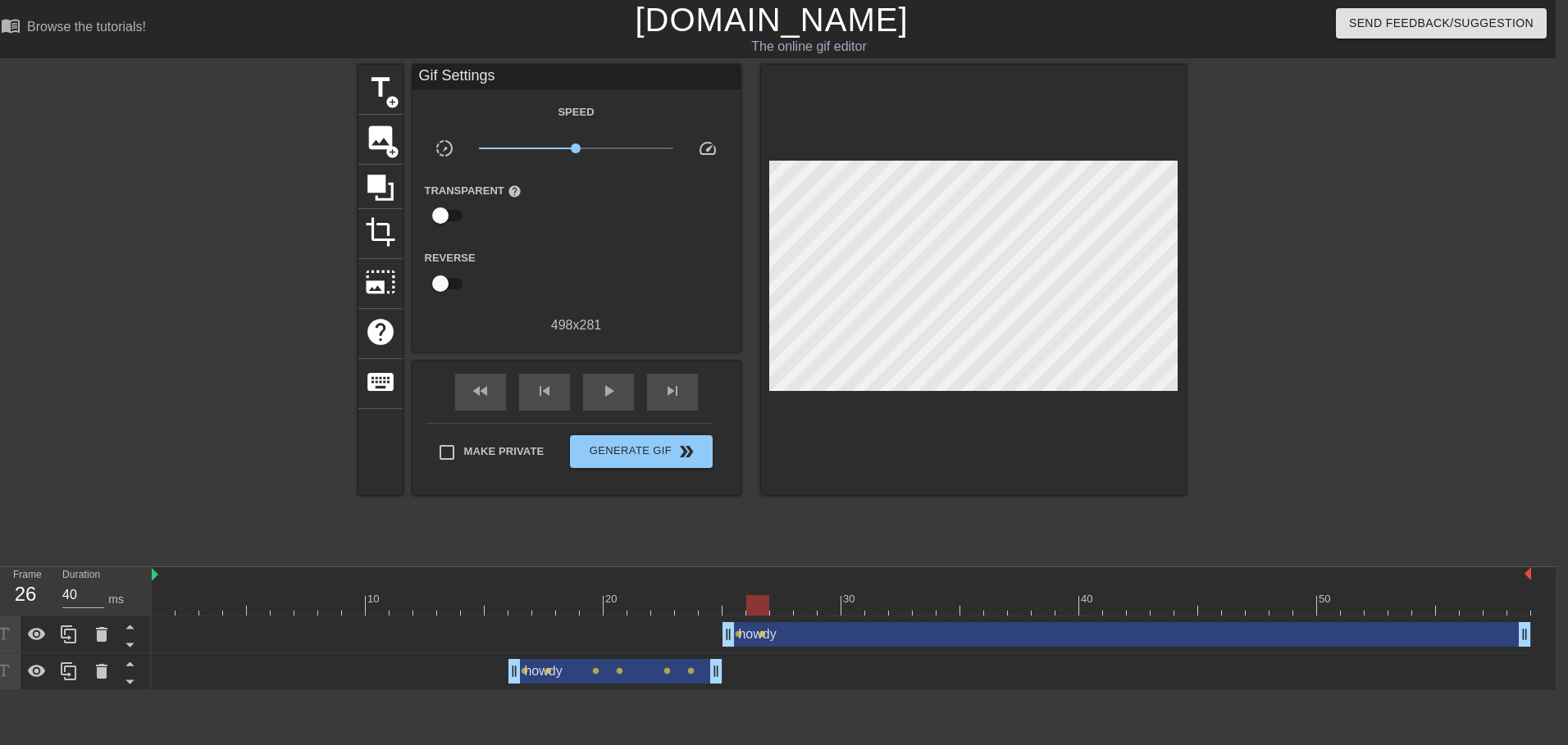
click at [1053, 400] on div at bounding box center [974, 280] width 425 height 431
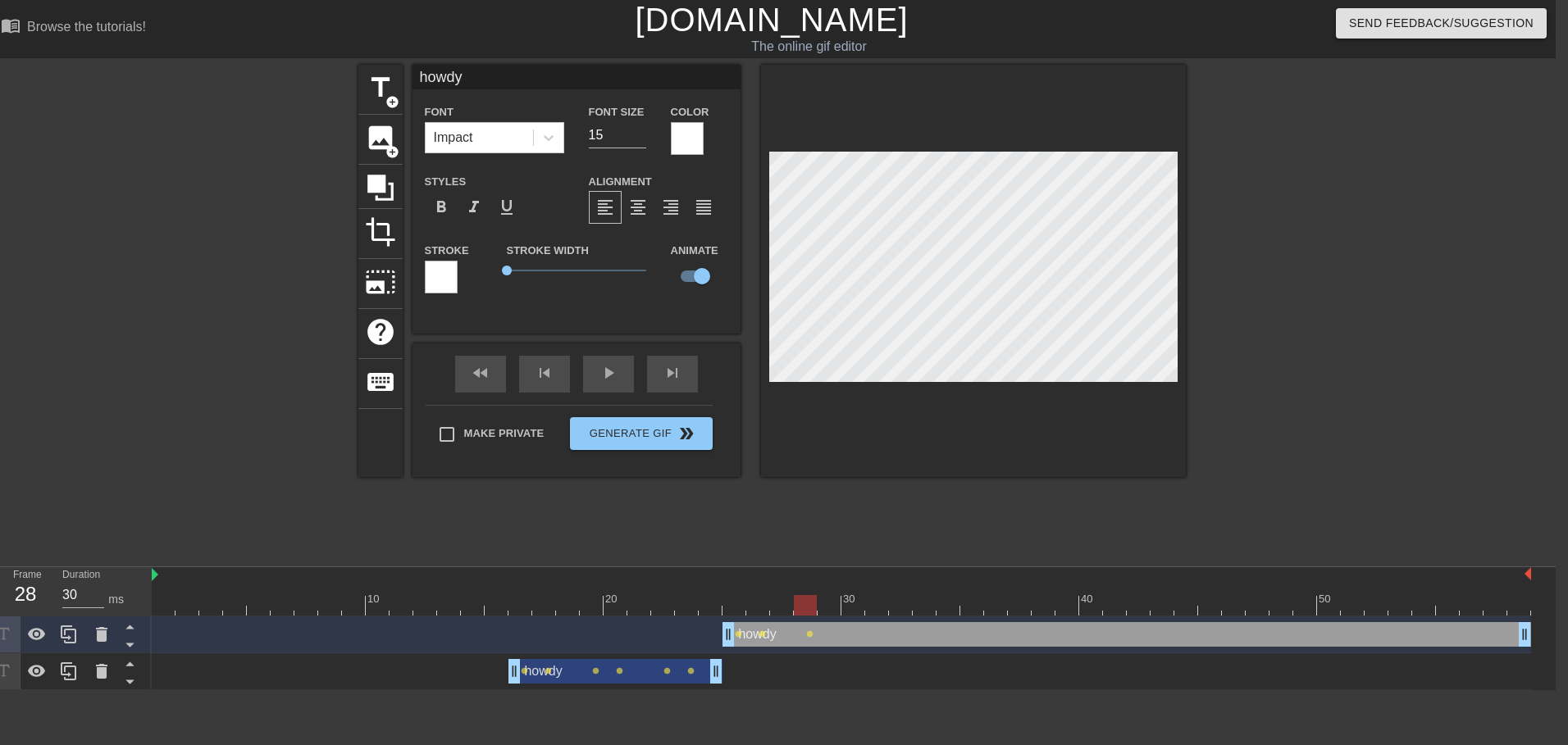
click at [1256, 489] on div at bounding box center [1329, 310] width 247 height 492
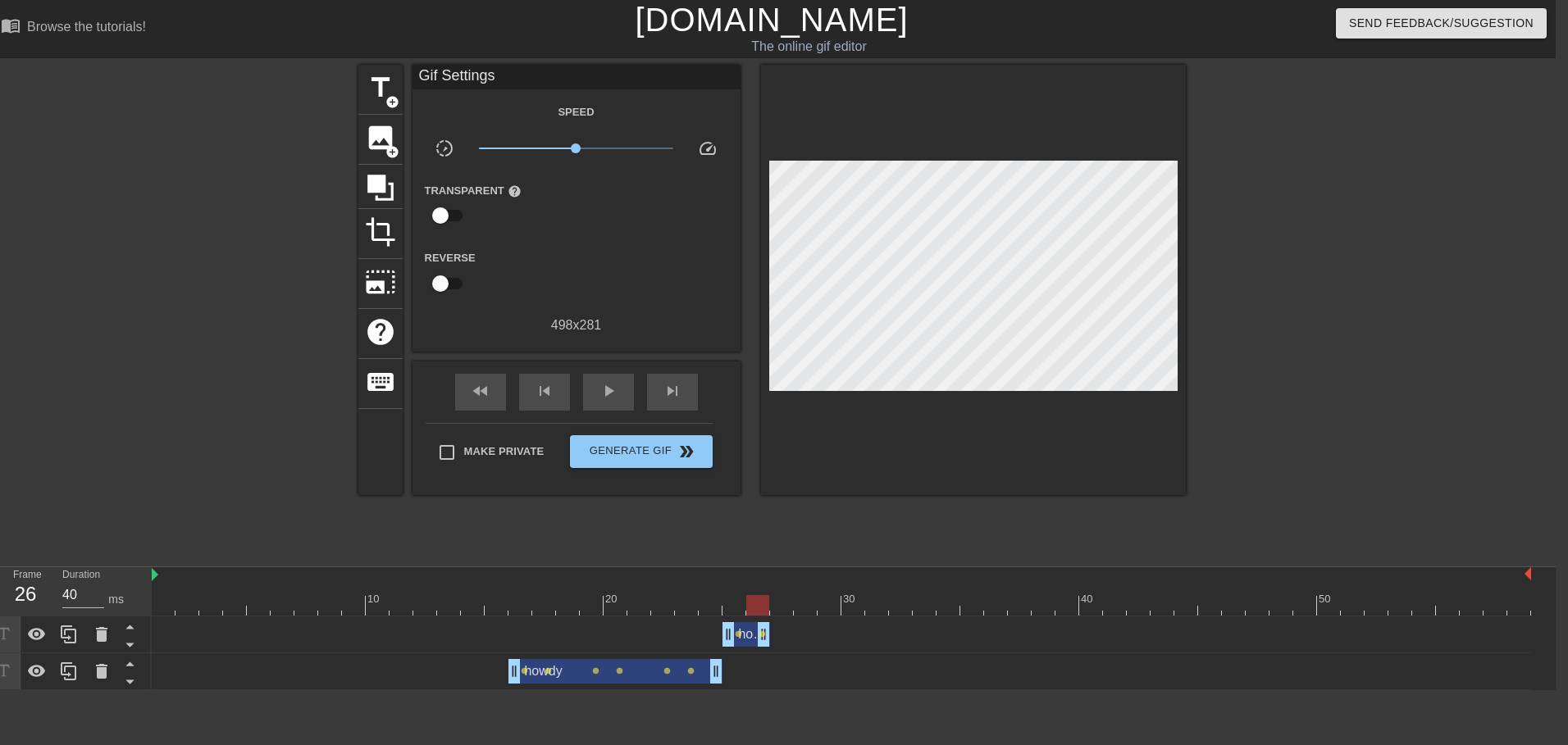
type input "30"
drag, startPoint x: 1521, startPoint y: 637, endPoint x: 783, endPoint y: 642, distance: 738.0
click at [784, 531] on div "title add_circle image add_circle crop photo_size_select_large help keyboard Gi…" at bounding box center [772, 310] width 827 height 492
click at [802, 600] on div at bounding box center [842, 605] width 1380 height 20
click at [383, 91] on span "title" at bounding box center [380, 88] width 32 height 32
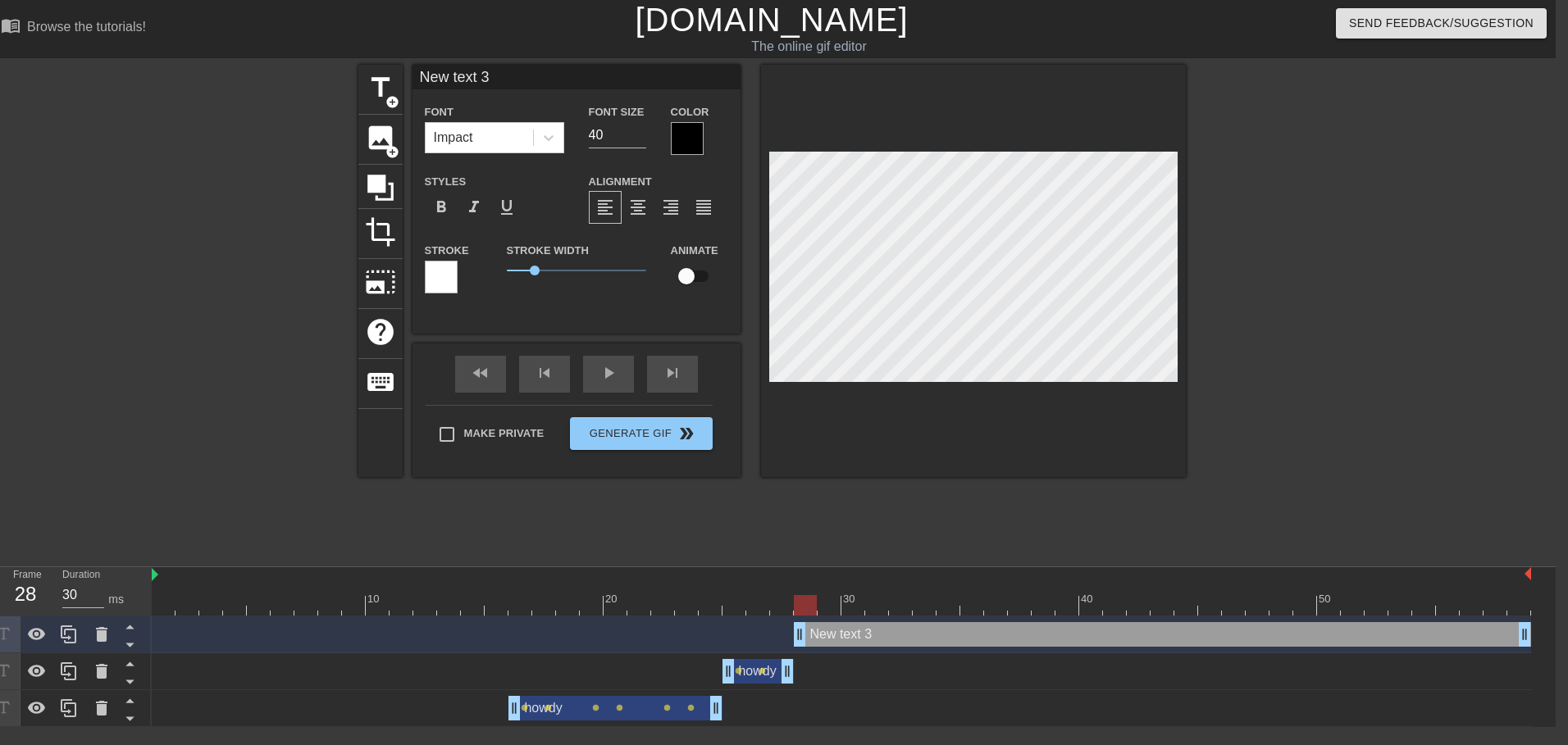
scroll to position [3, 6]
type input "h"
type textarea "h"
type input "ho"
type textarea "ho"
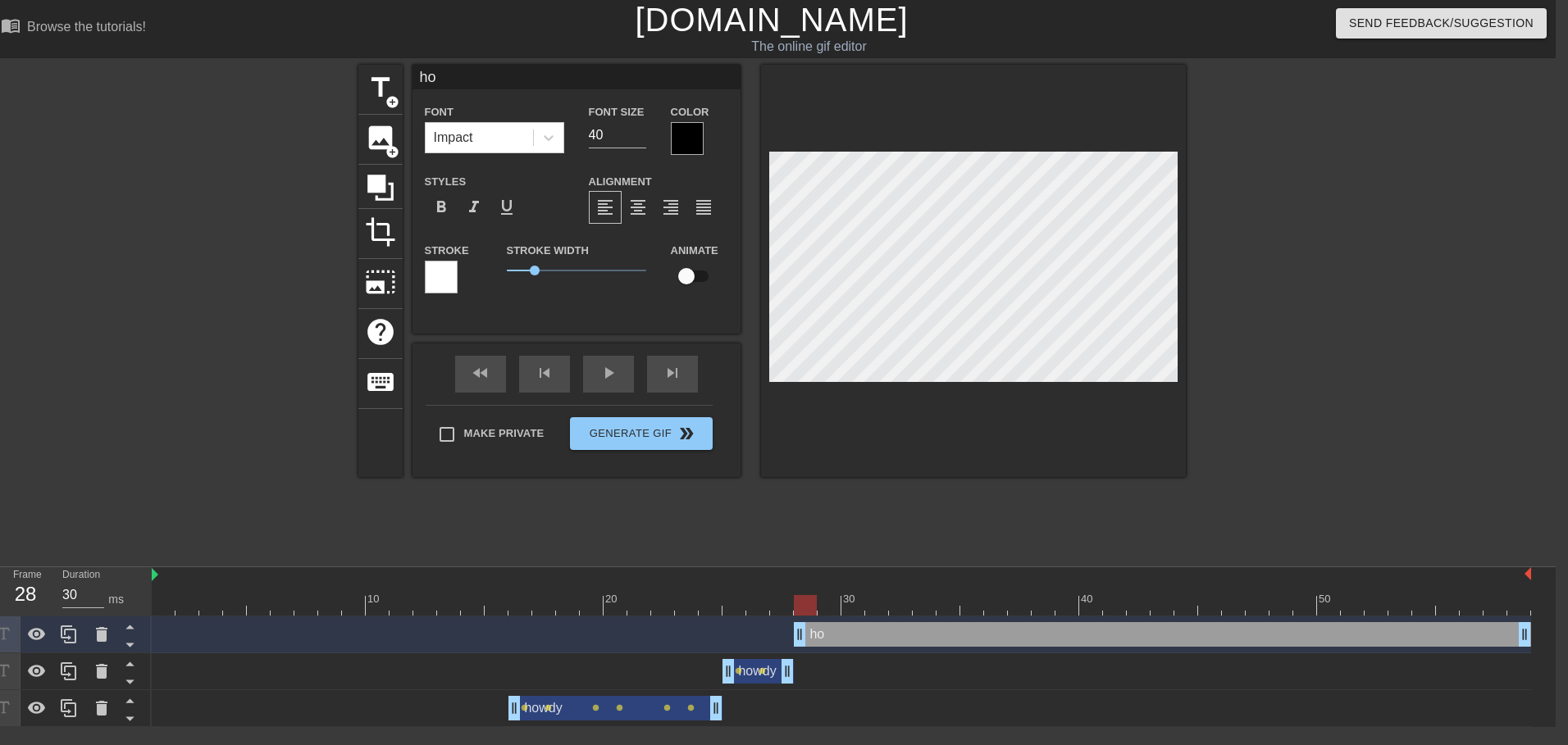
type input "how"
type textarea "how"
type input "howd"
type textarea "howd"
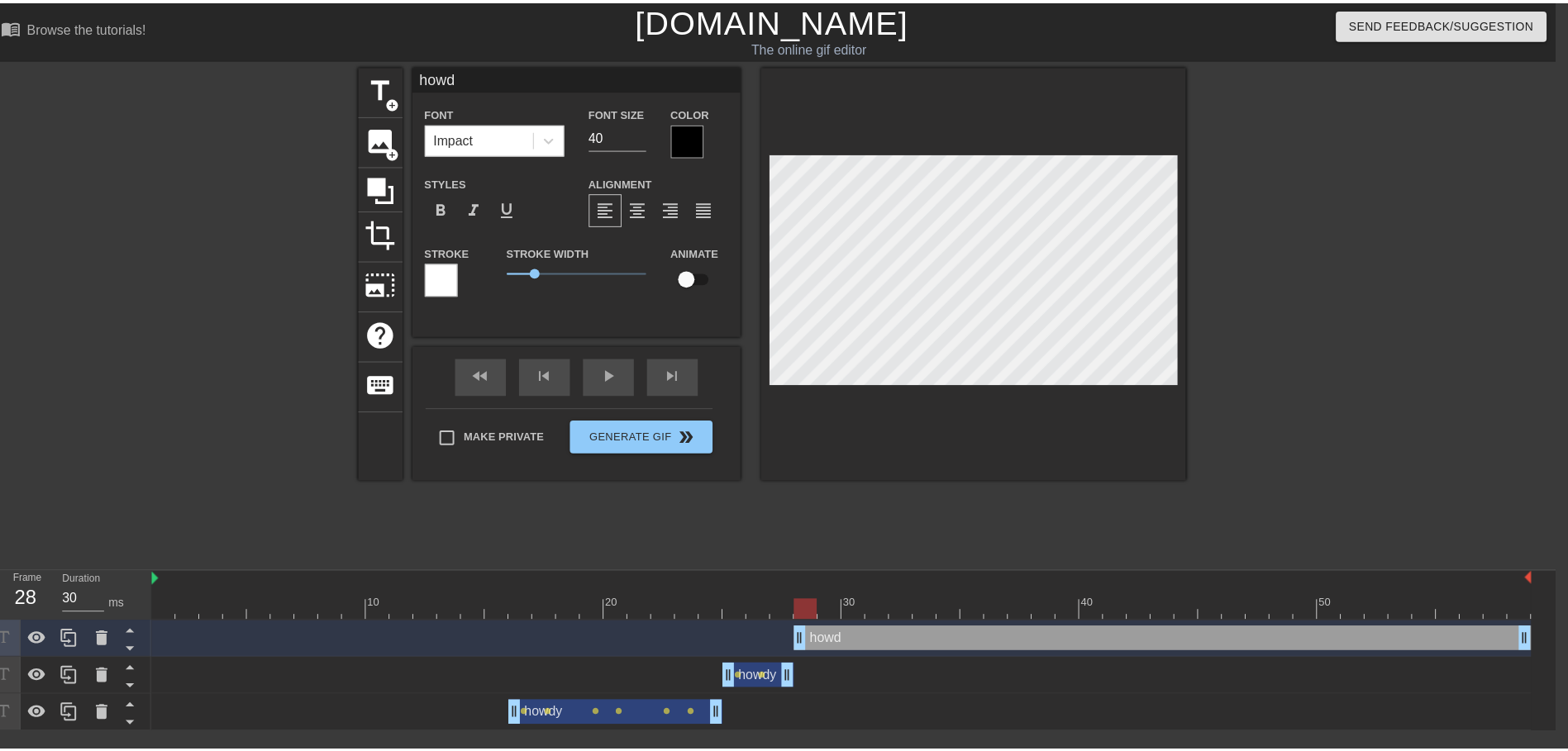
scroll to position [3, 4]
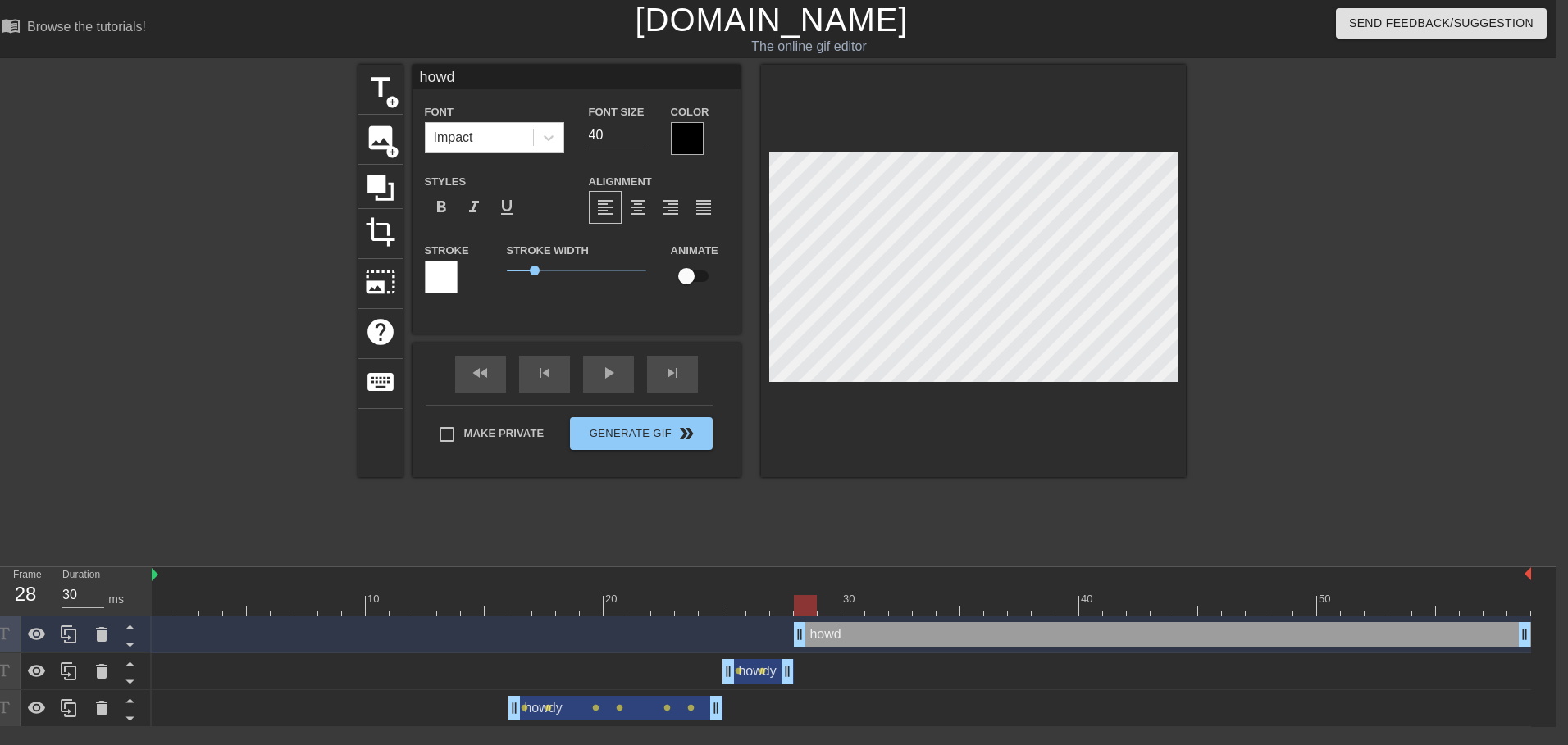
type input "howdy"
type textarea "howdy"
click at [683, 135] on div at bounding box center [687, 138] width 32 height 32
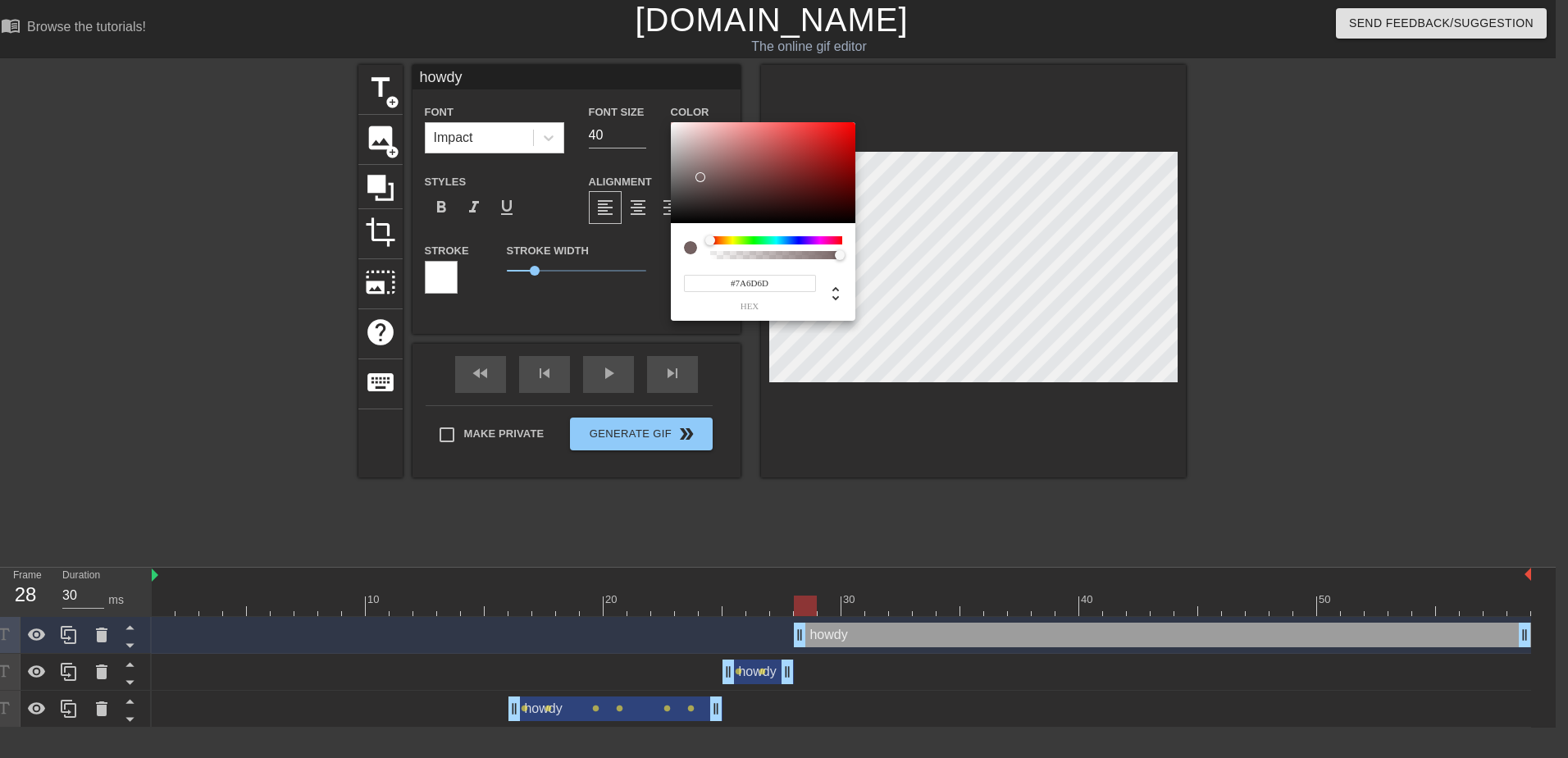
type input "#FFFFFF"
drag, startPoint x: 701, startPoint y: 177, endPoint x: 549, endPoint y: 49, distance: 198.7
click at [549, 49] on div "#FFFFFF hex" at bounding box center [784, 379] width 1568 height 758
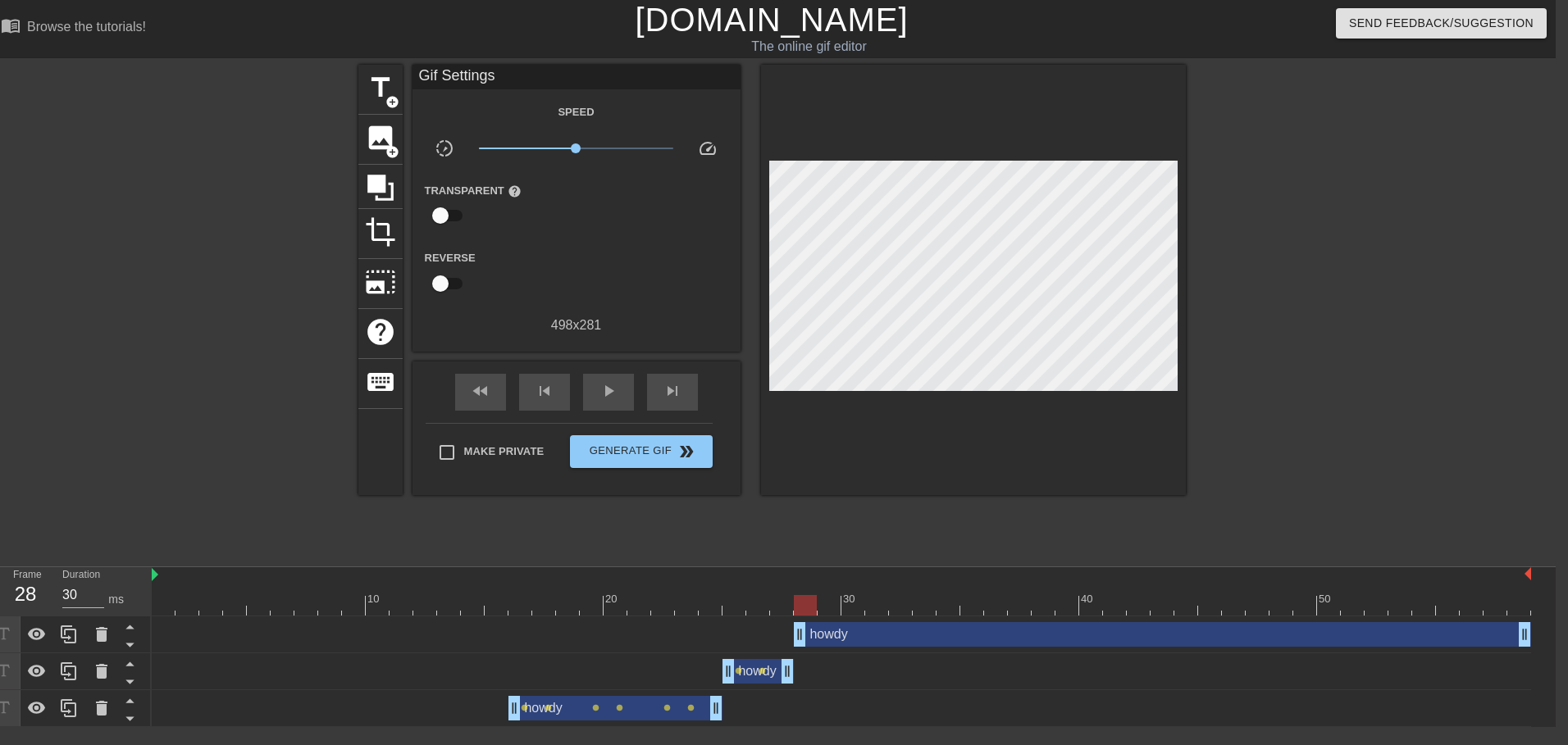
drag, startPoint x: 530, startPoint y: 269, endPoint x: 438, endPoint y: 281, distance: 92.8
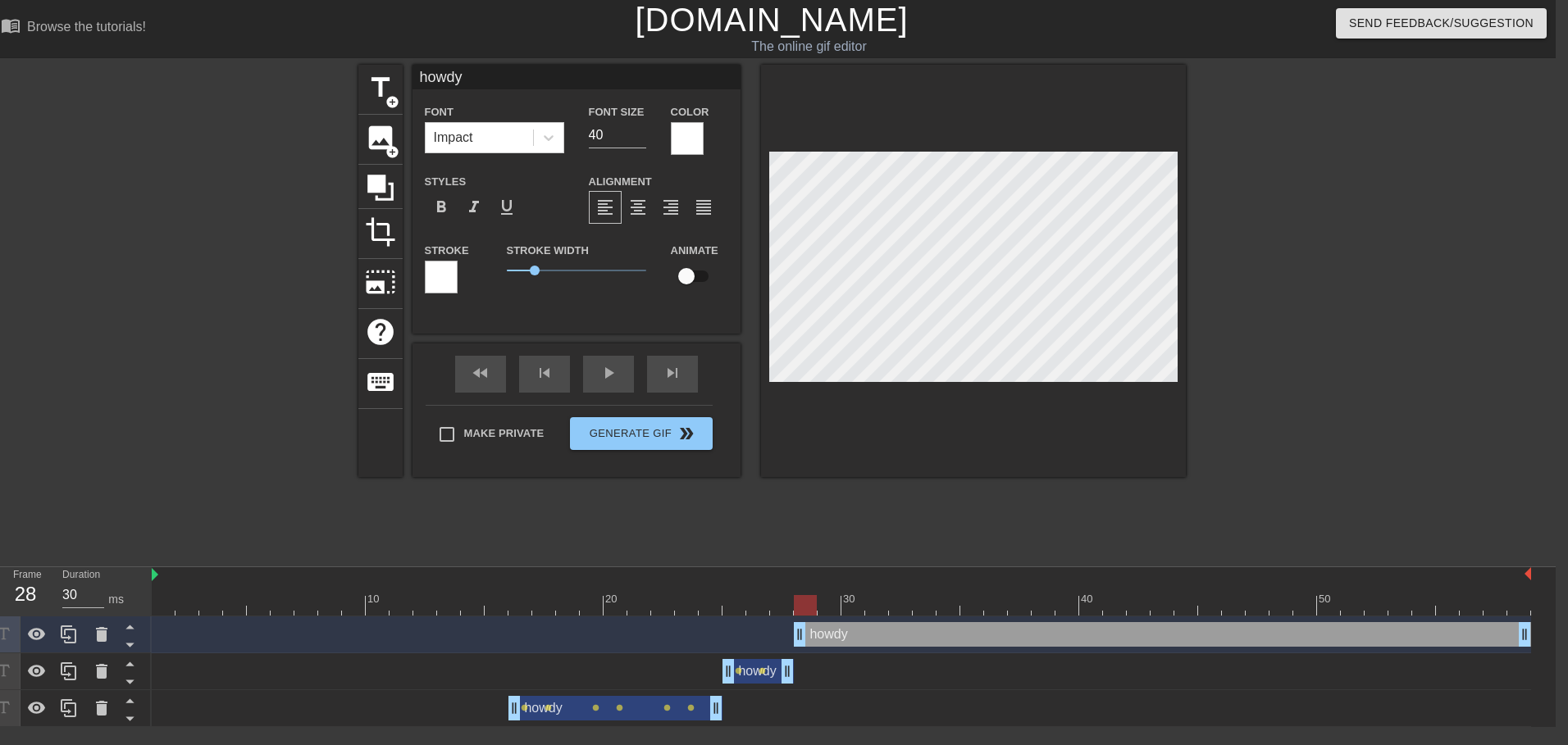
click at [698, 278] on input "checkbox" at bounding box center [687, 276] width 94 height 32
checkbox input "true"
drag, startPoint x: 536, startPoint y: 269, endPoint x: 460, endPoint y: 264, distance: 76.2
click at [460, 264] on div "Stroke Stroke Width 0 Animate" at bounding box center [576, 273] width 328 height 68
click at [595, 138] on input "40" at bounding box center [617, 135] width 57 height 26
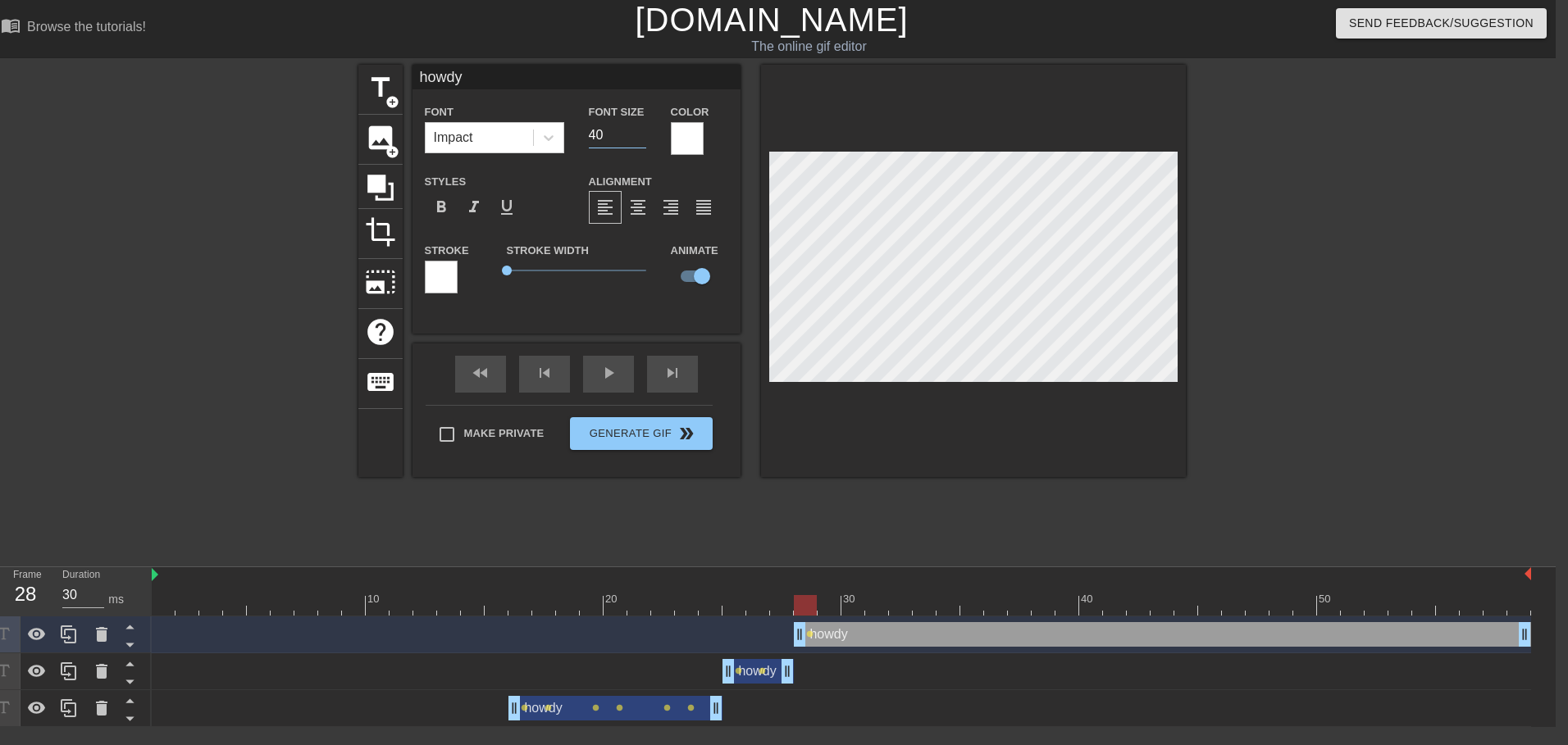
click at [595, 138] on input "40" at bounding box center [617, 135] width 57 height 26
type input "25"
click at [803, 553] on div "title add_circle image add_circle crop photo_size_select_large help keyboard ho…" at bounding box center [772, 310] width 827 height 492
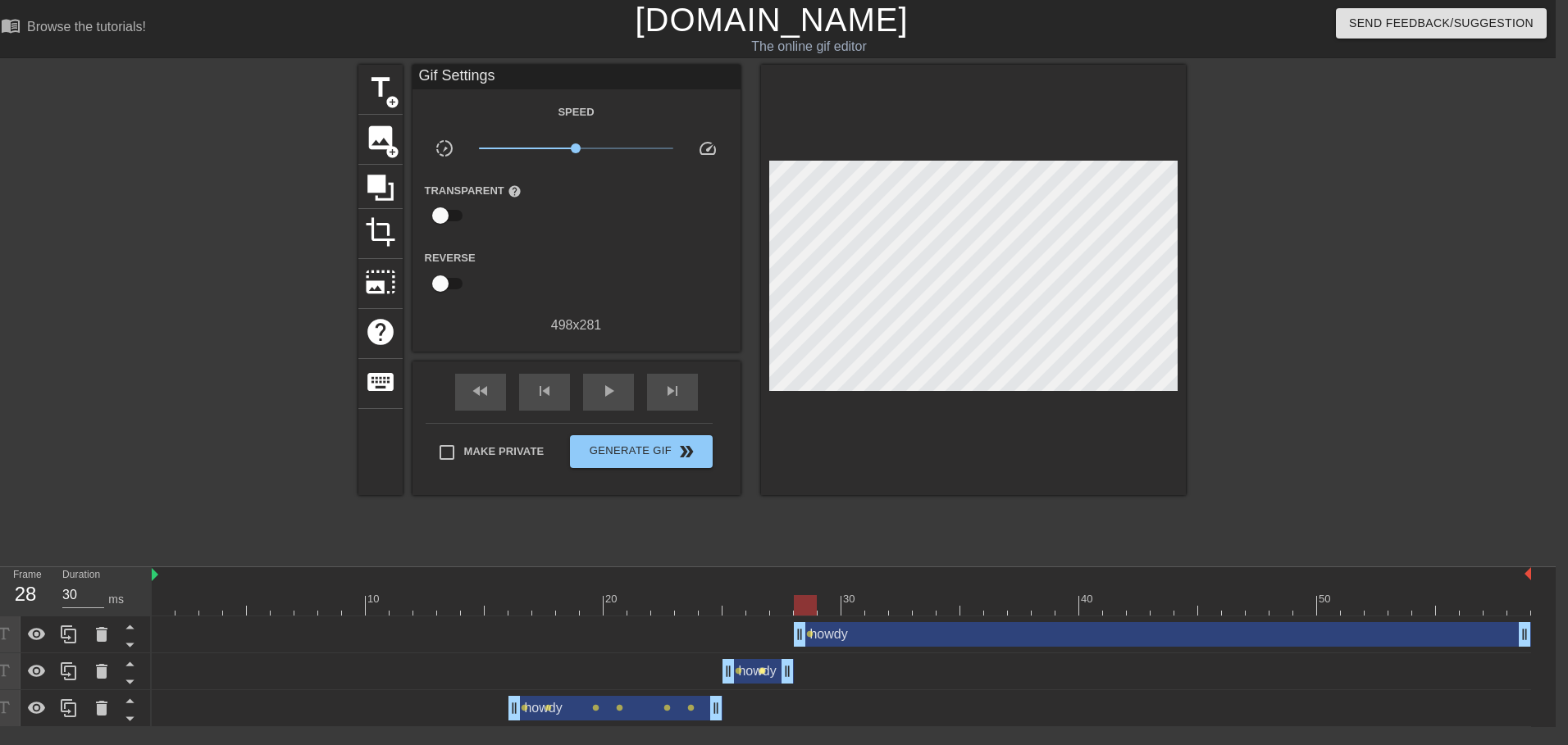
click at [759, 673] on span "lens" at bounding box center [763, 671] width 8 height 8
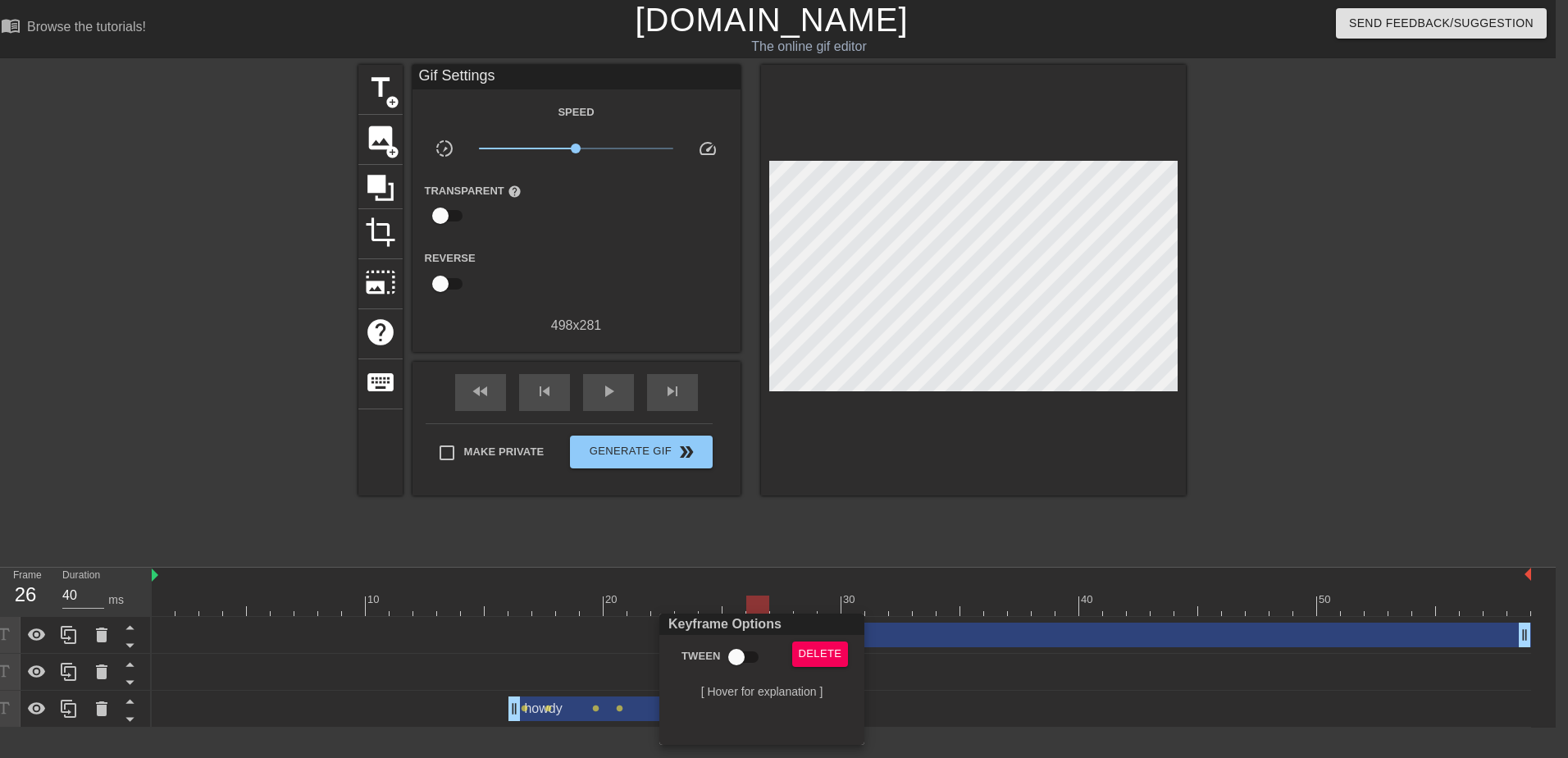
click at [819, 531] on div at bounding box center [784, 379] width 1568 height 758
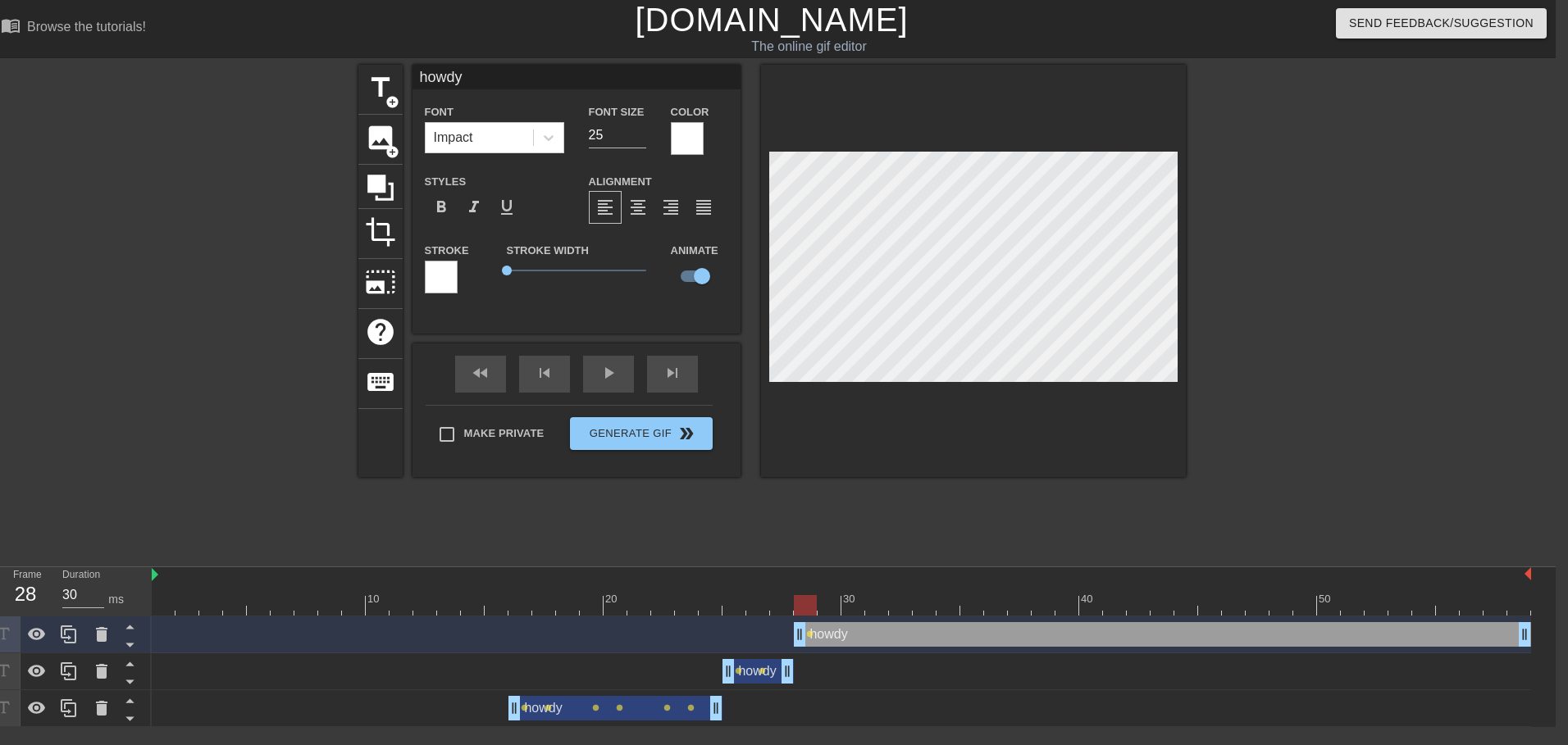
click at [1209, 317] on div at bounding box center [1329, 310] width 247 height 492
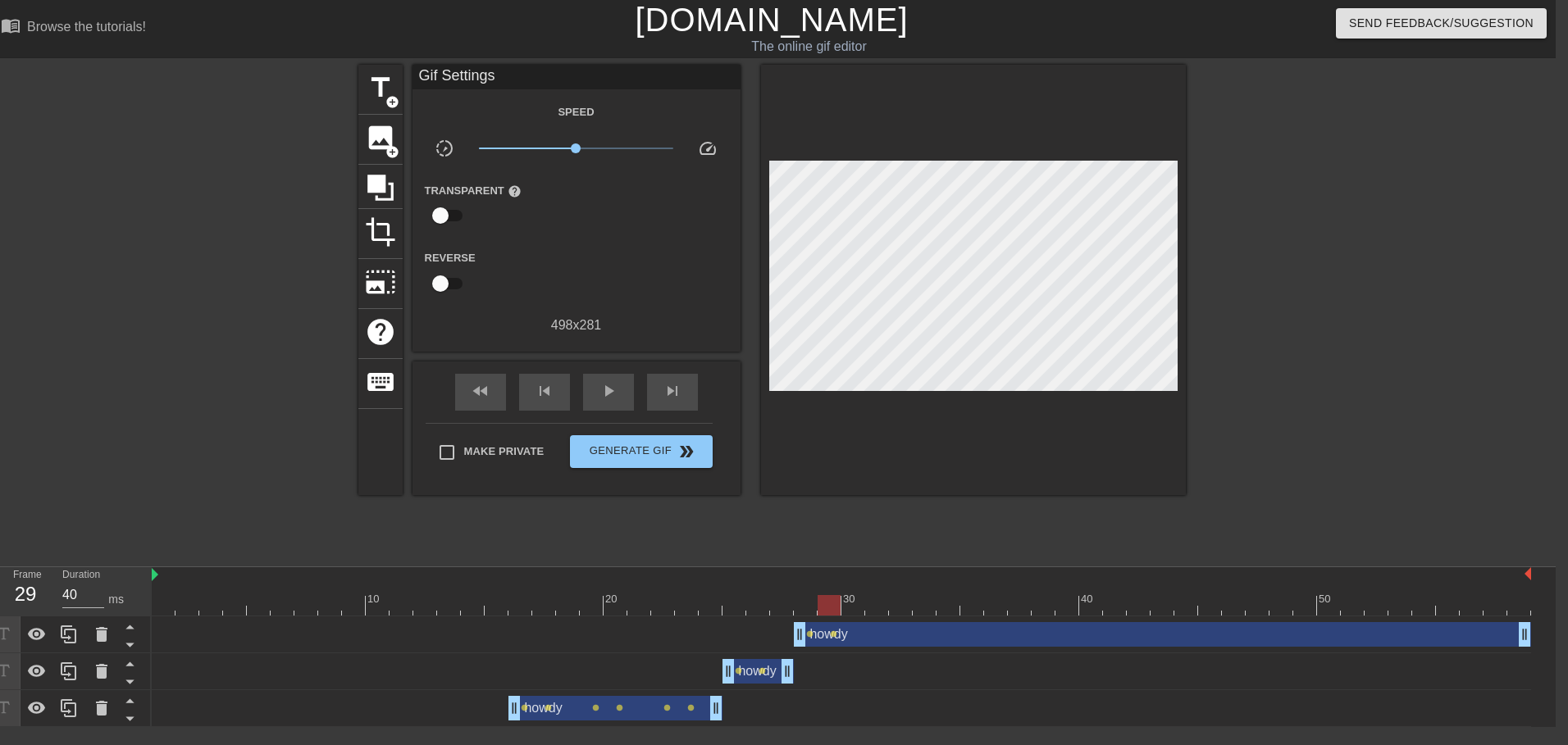
click at [1262, 330] on div at bounding box center [1329, 310] width 247 height 492
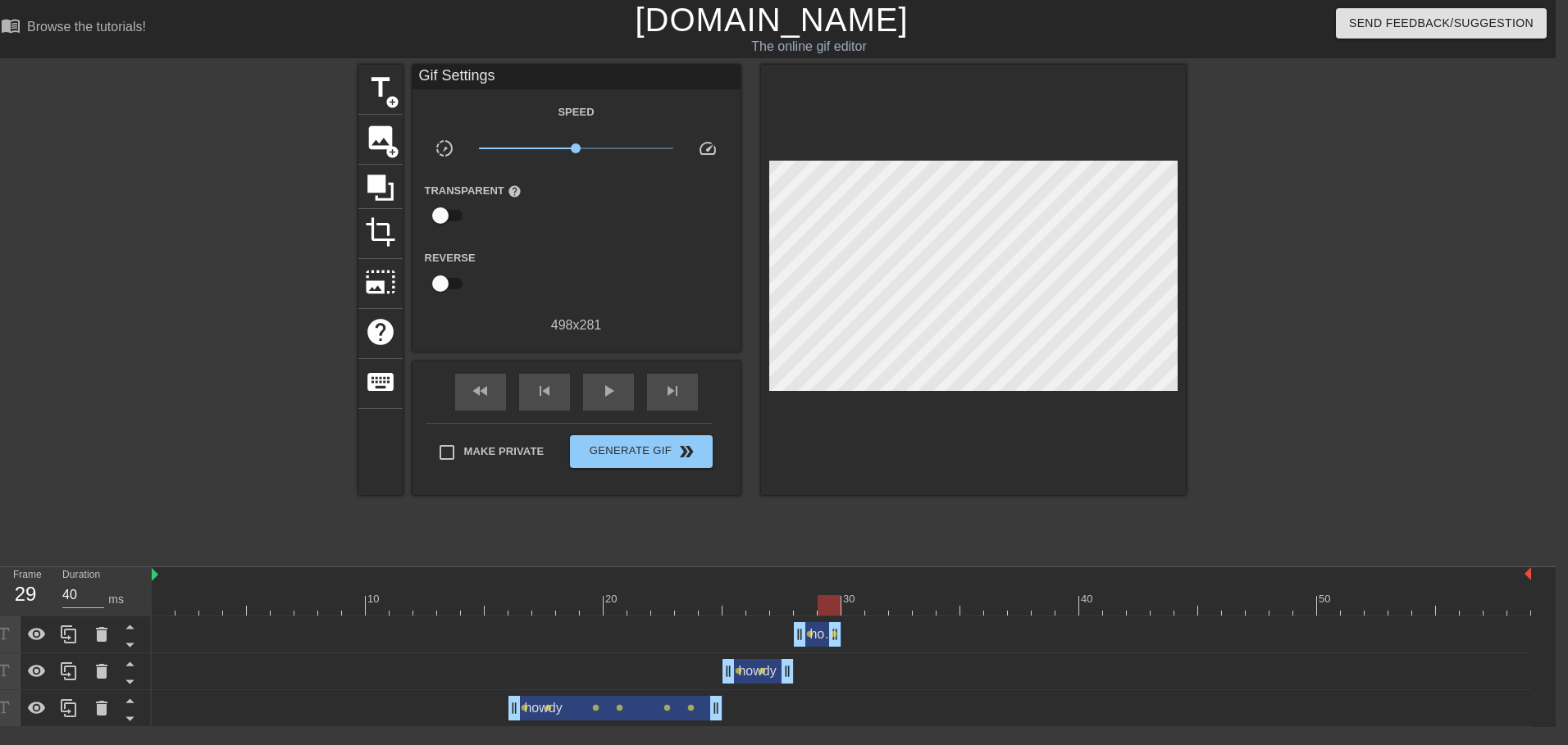
type input "30"
drag, startPoint x: 1526, startPoint y: 638, endPoint x: 863, endPoint y: 657, distance: 663.3
click at [863, 657] on div "howdy drag_handle drag_handle lens lens howdy drag_handle drag_handle lens lens…" at bounding box center [854, 671] width 1405 height 111
click at [866, 606] on div at bounding box center [842, 605] width 1380 height 20
click at [366, 83] on span "title" at bounding box center [380, 88] width 32 height 32
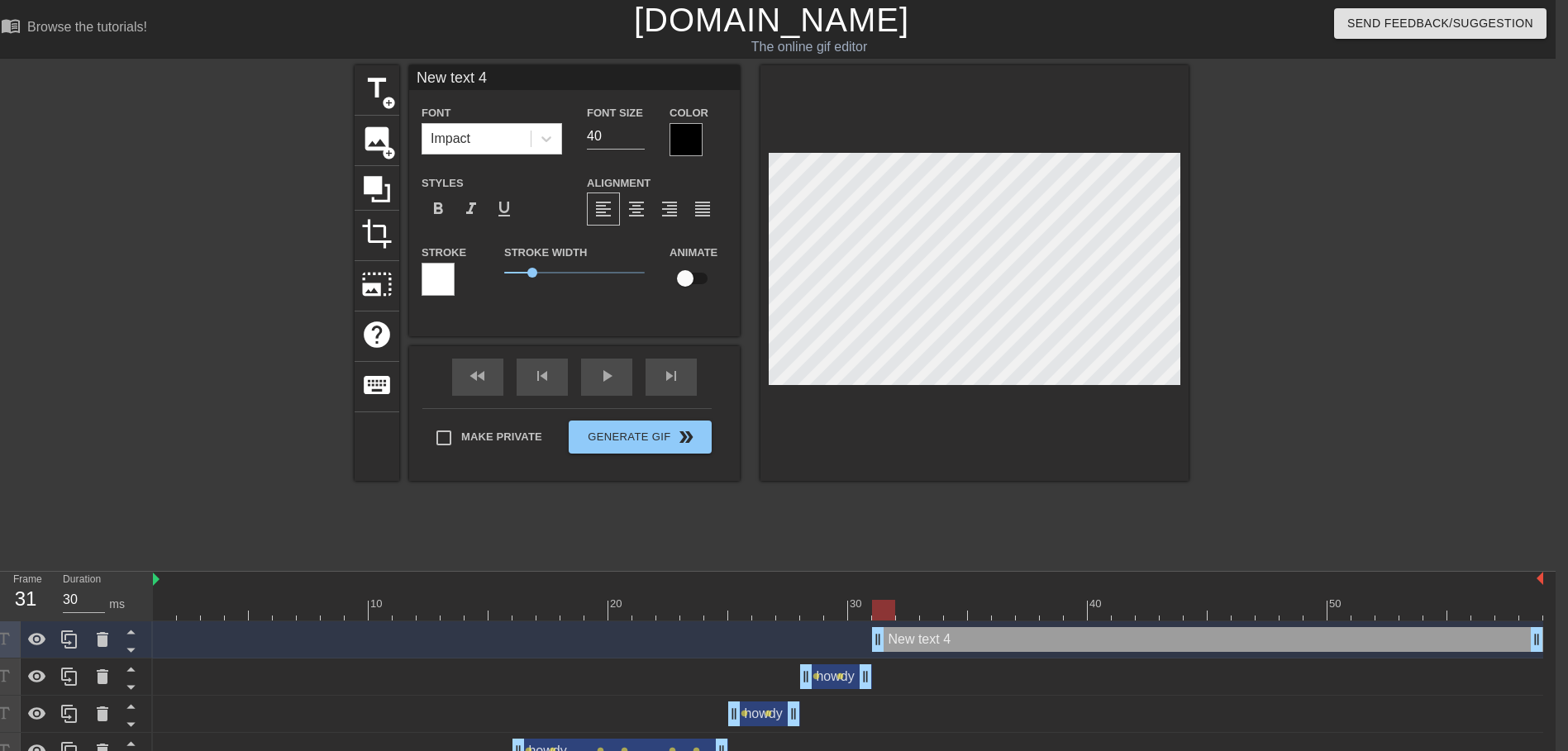
click at [674, 137] on div at bounding box center [686, 140] width 33 height 33
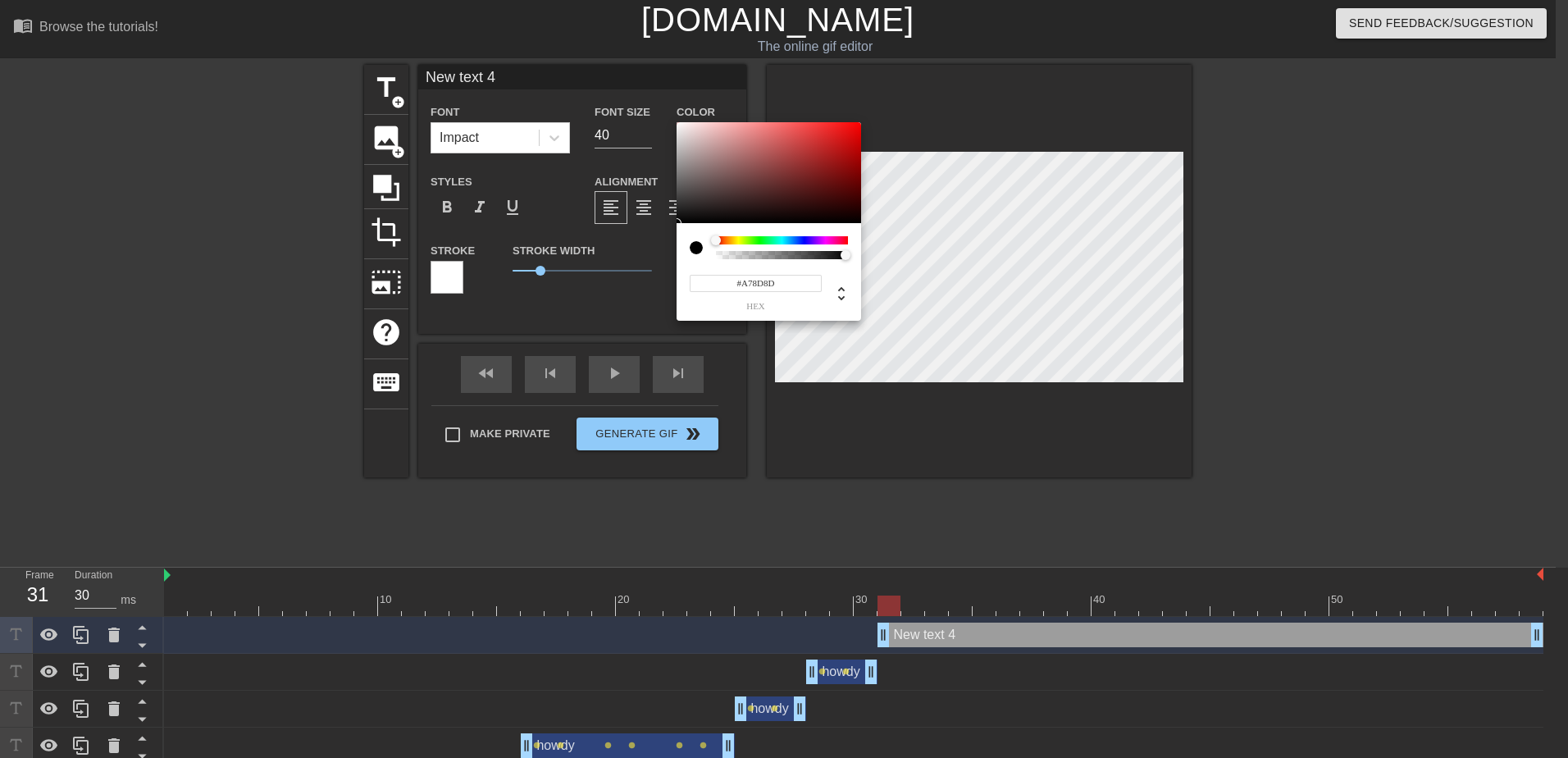
type input "#FFFFFF"
drag, startPoint x: 709, startPoint y: 160, endPoint x: 573, endPoint y: 35, distance: 184.7
click at [573, 35] on div "#FFFFFF hex" at bounding box center [784, 379] width 1568 height 758
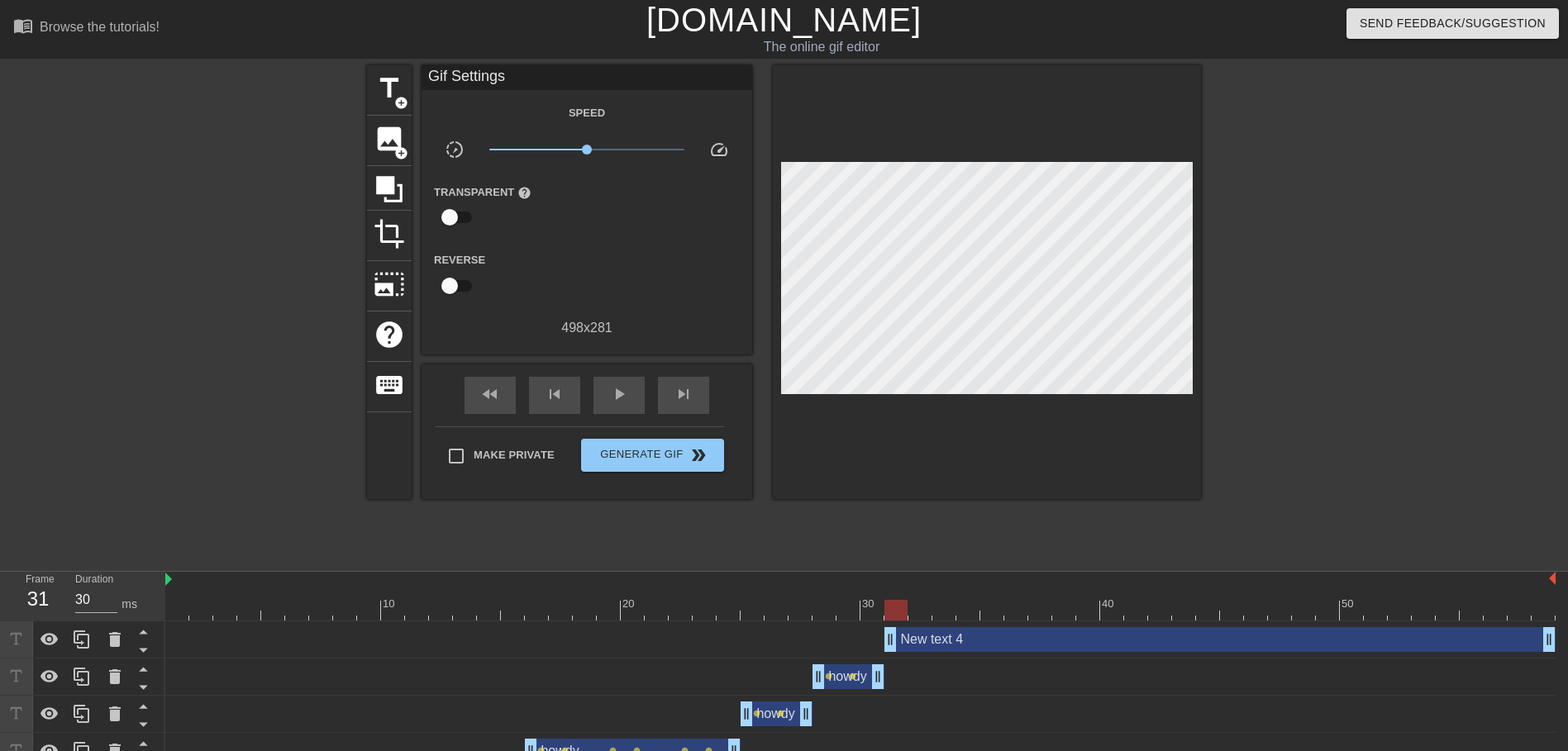
drag, startPoint x: 541, startPoint y: 268, endPoint x: 457, endPoint y: 273, distance: 84.1
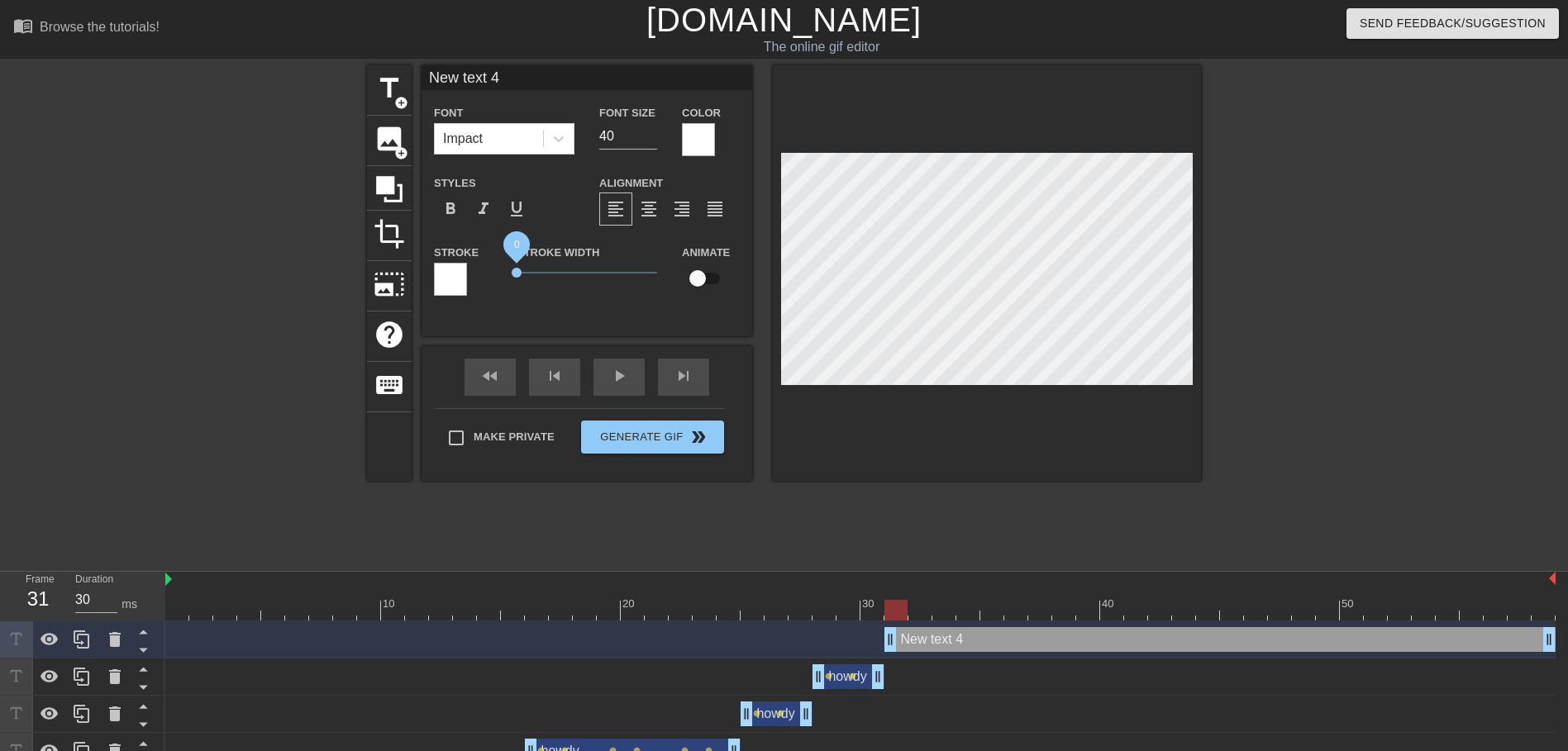
drag, startPoint x: 546, startPoint y: 266, endPoint x: 476, endPoint y: 264, distance: 70.0
click at [476, 264] on div "Stroke Stroke Width 0 Animate" at bounding box center [587, 275] width 330 height 68
click at [703, 279] on input "checkbox" at bounding box center [698, 278] width 94 height 32
checkbox input "true"
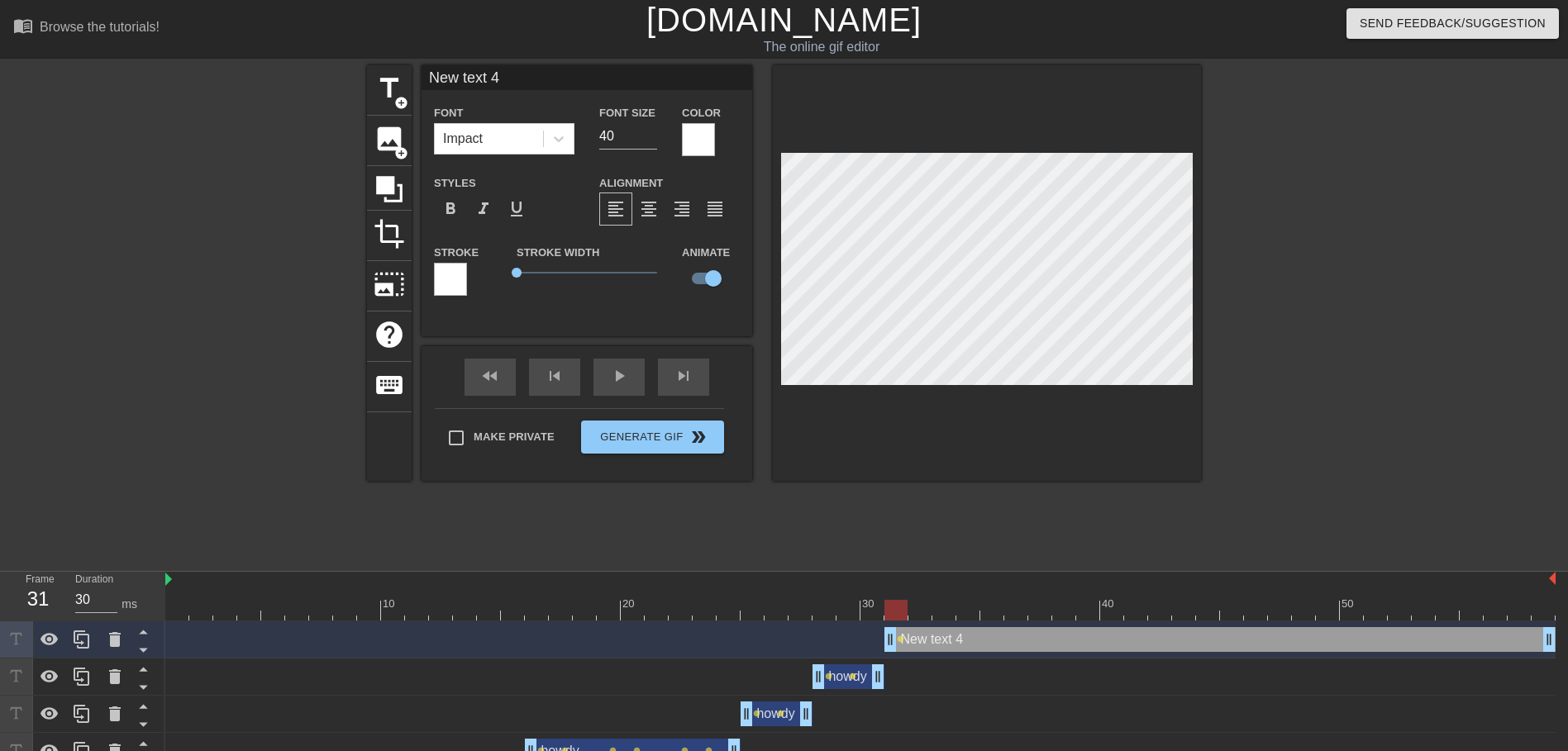
type input "h"
type textarea "h"
type input "ho"
type textarea "ho"
type input "how"
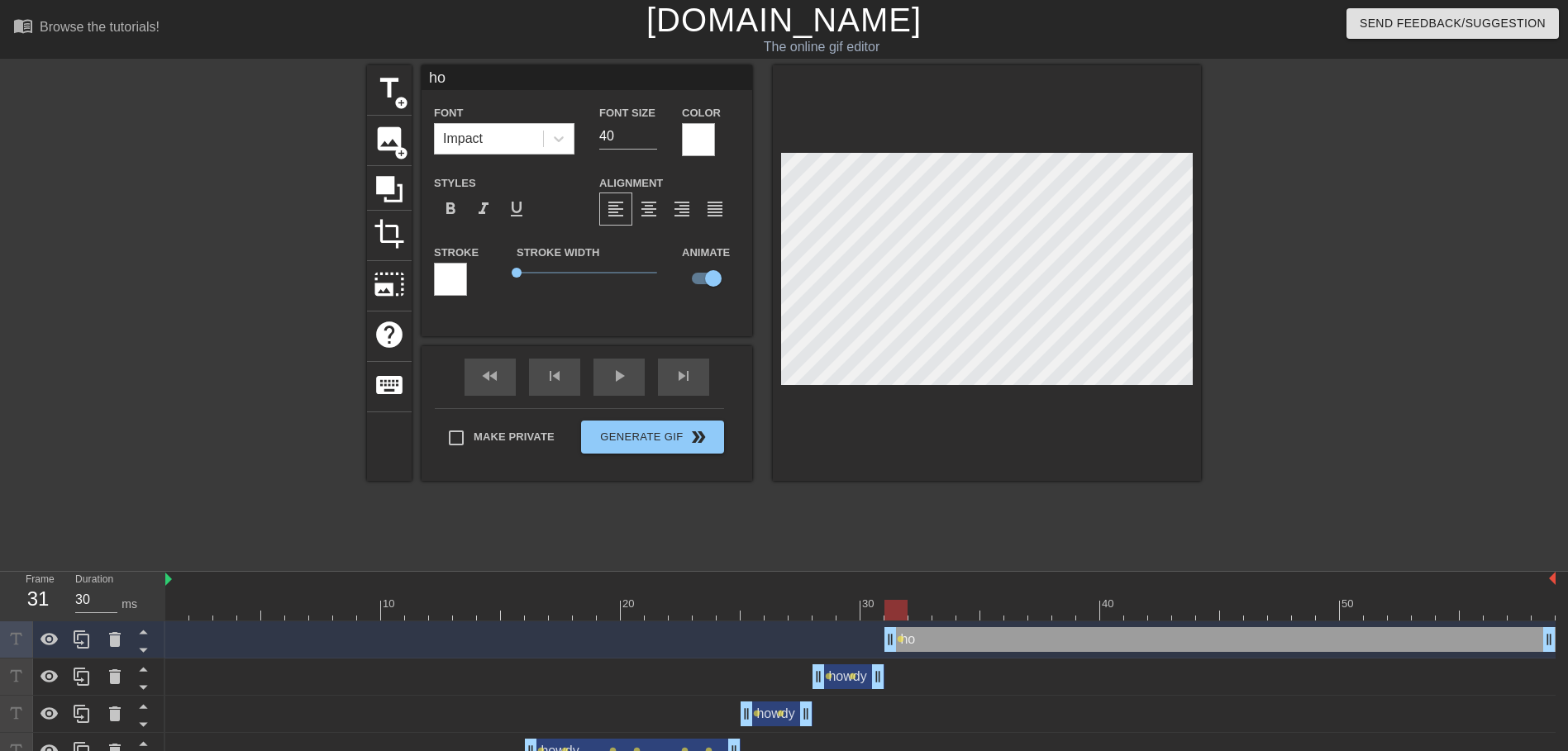
type textarea "how"
type input "howd"
type textarea "howd"
type input "howdy"
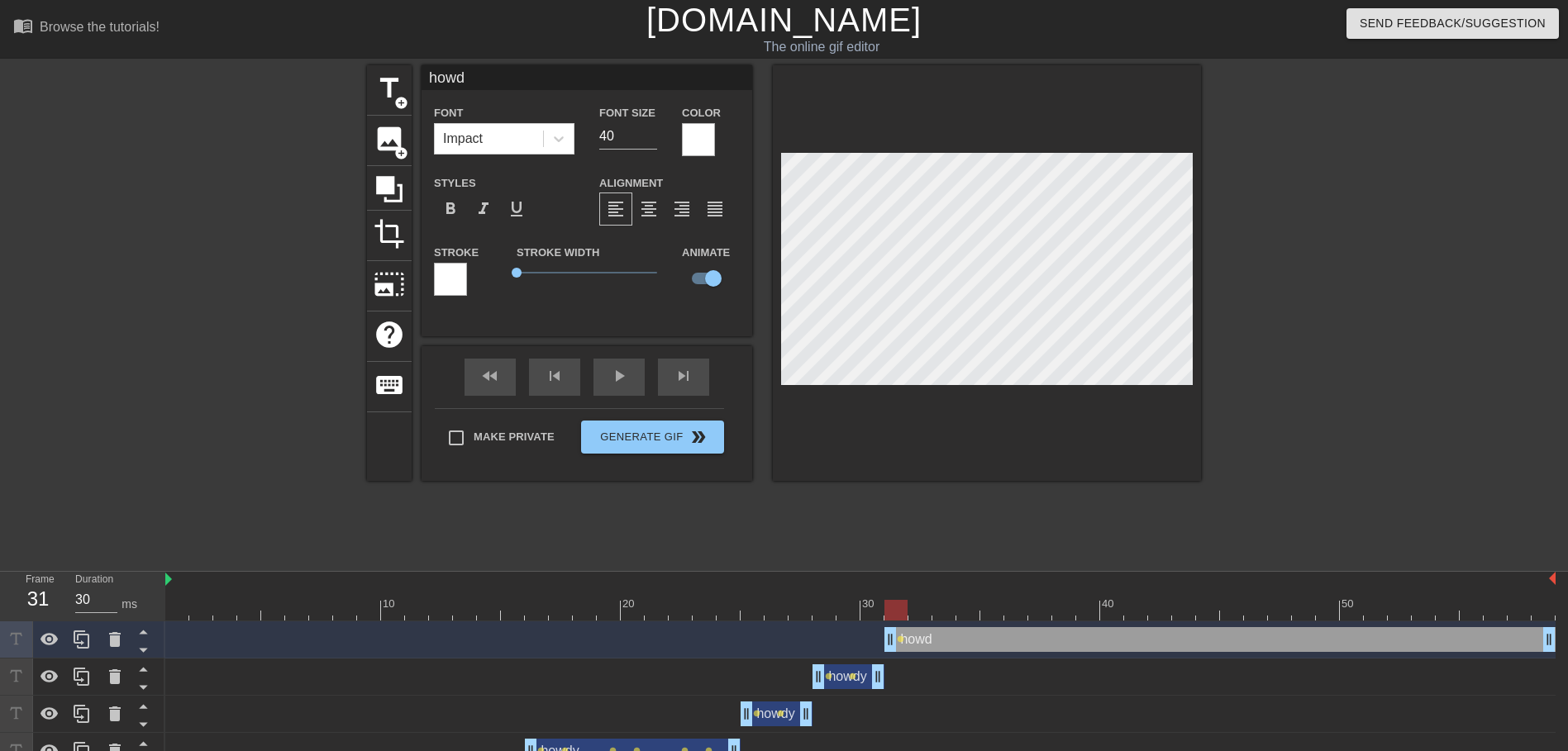
type textarea "howdy"
click at [1328, 324] on div at bounding box center [1346, 313] width 248 height 496
click at [1303, 377] on div at bounding box center [1346, 313] width 248 height 496
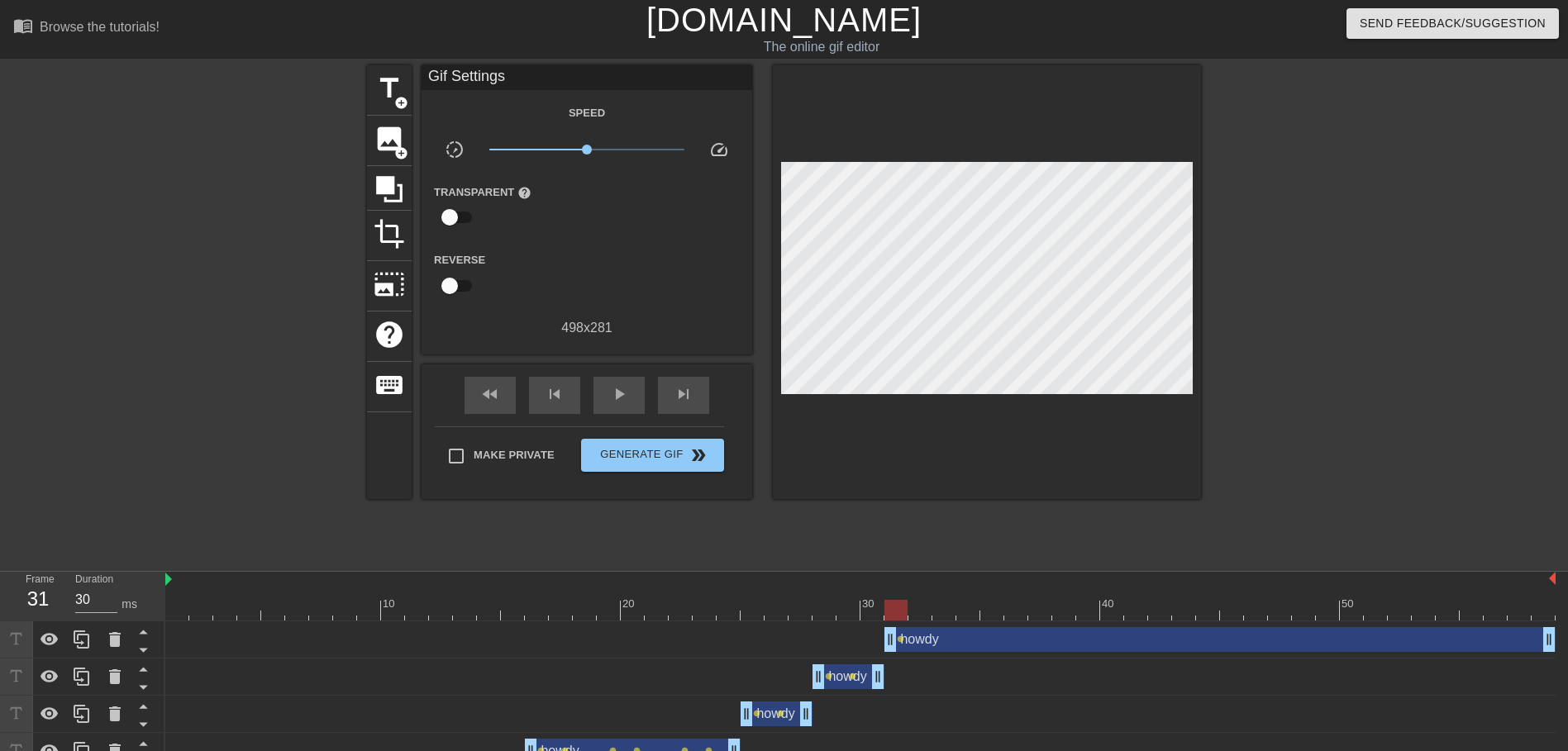
type input "40"
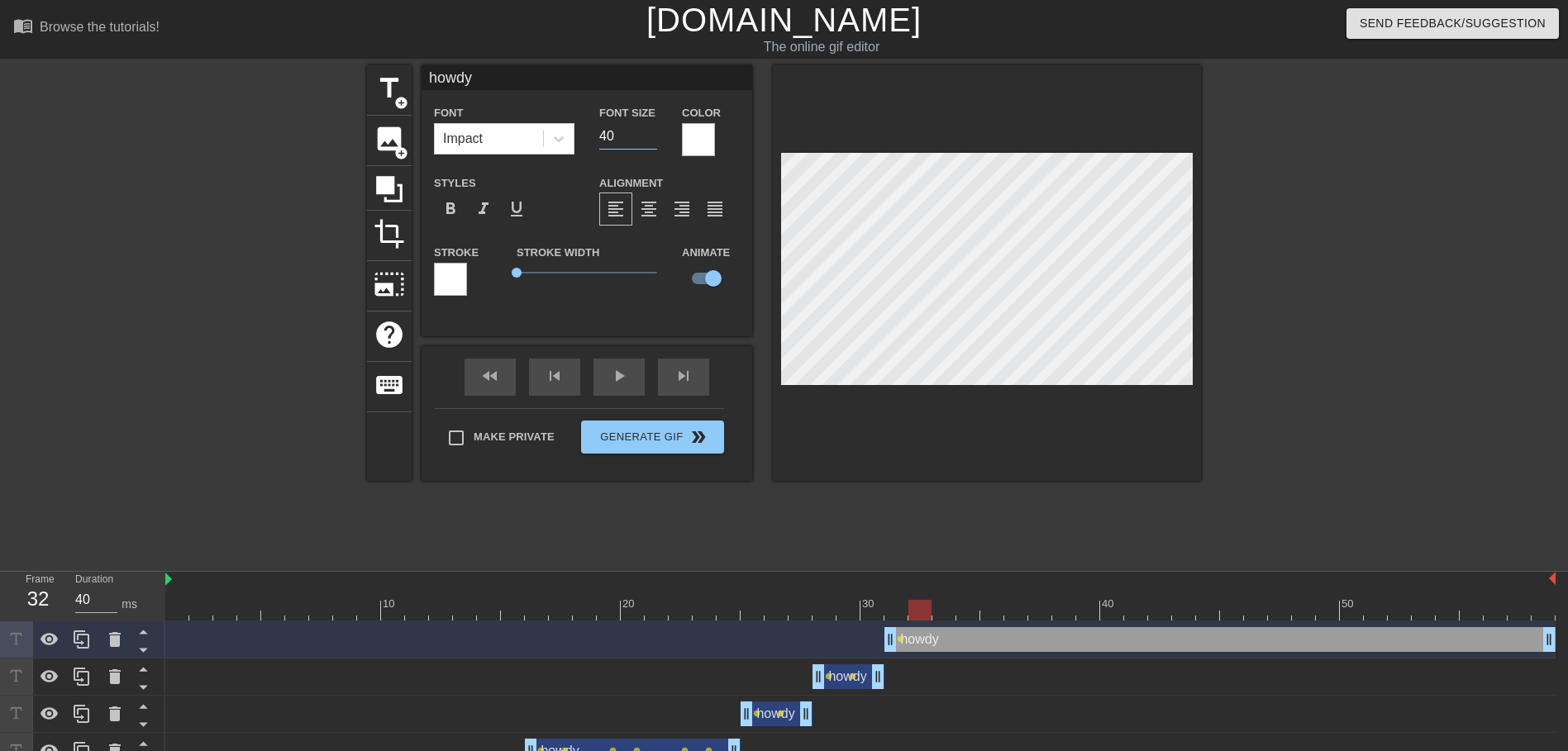
click at [610, 138] on input "40" at bounding box center [628, 136] width 58 height 26
type input "40"
click at [1045, 411] on div at bounding box center [987, 273] width 429 height 416
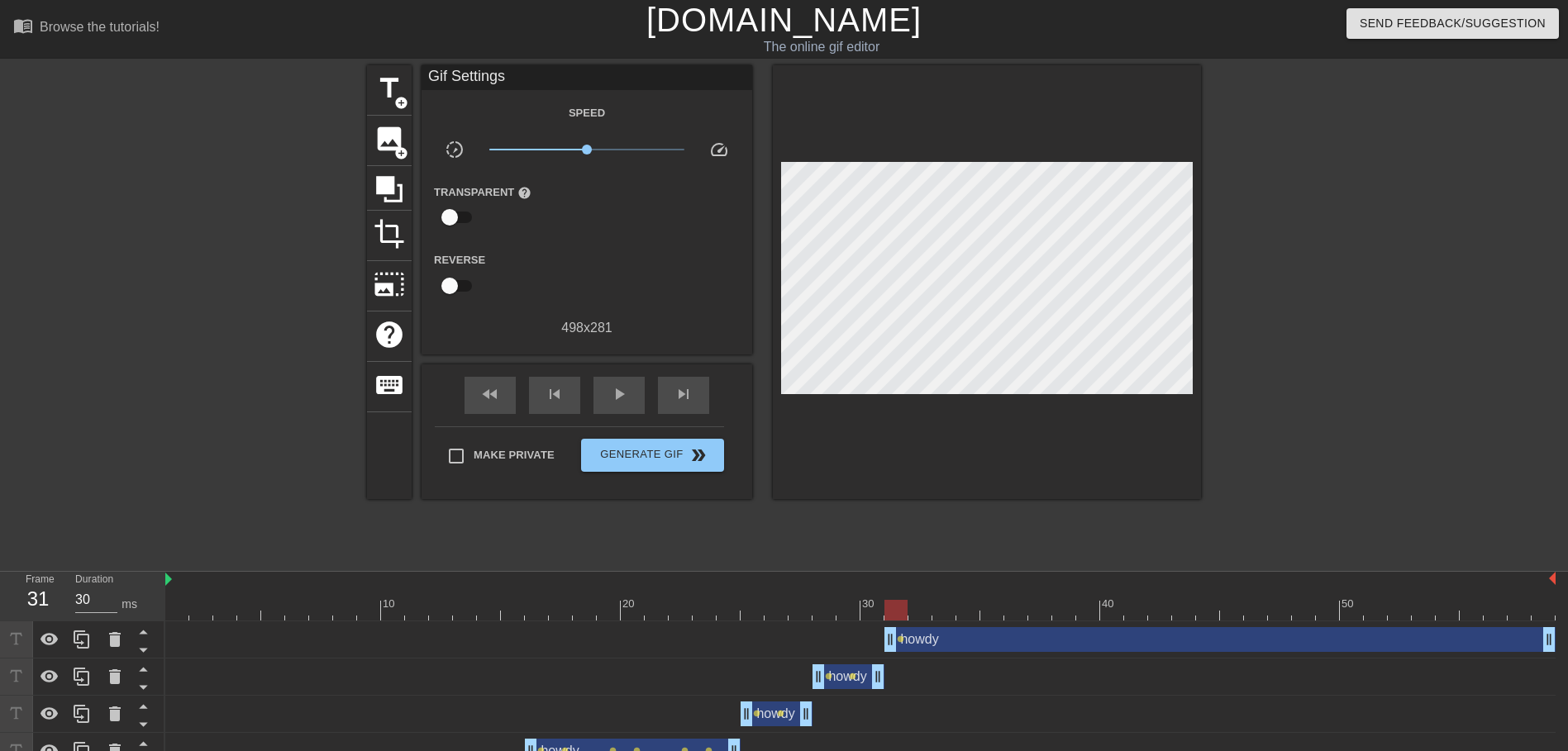
type input "40"
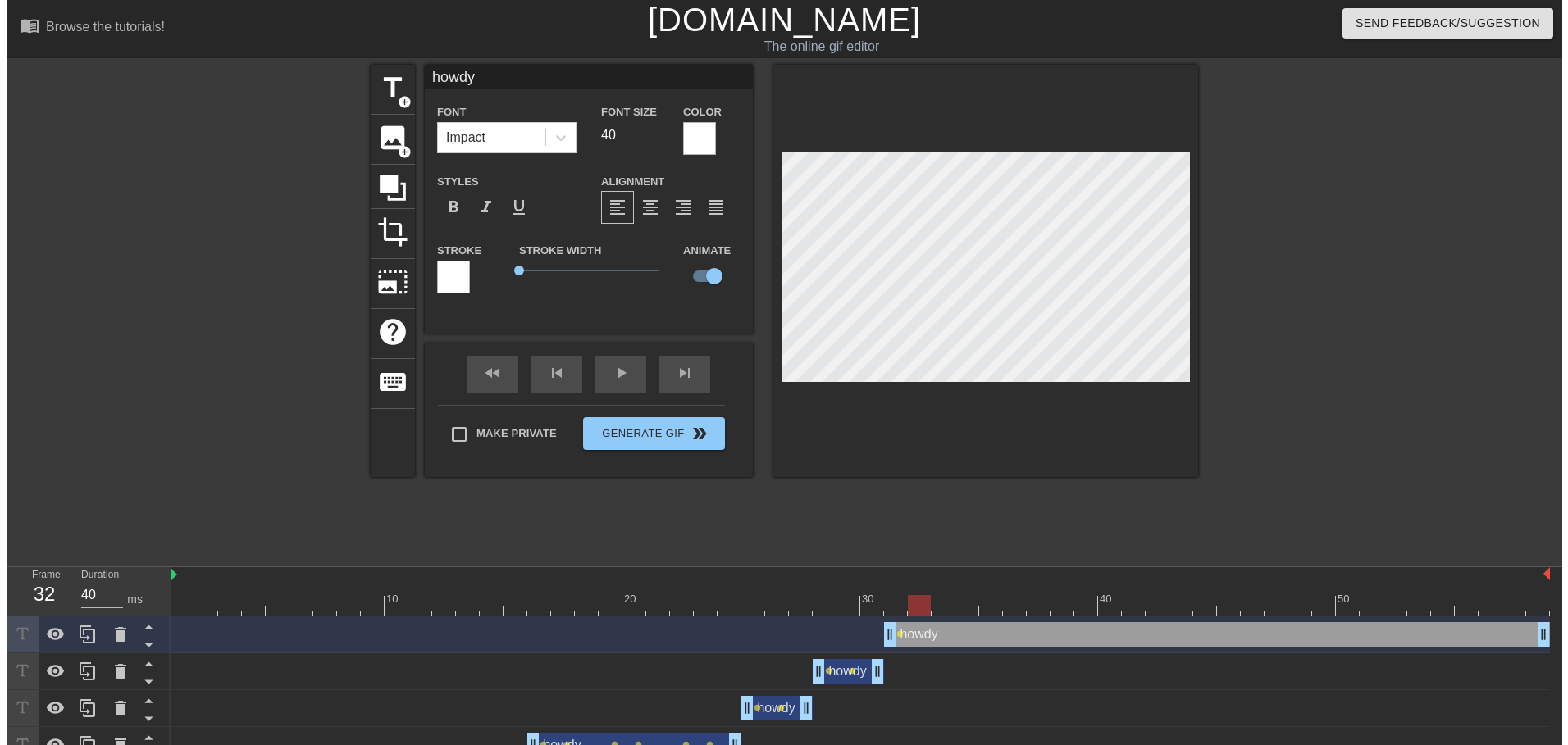
scroll to position [2, 3]
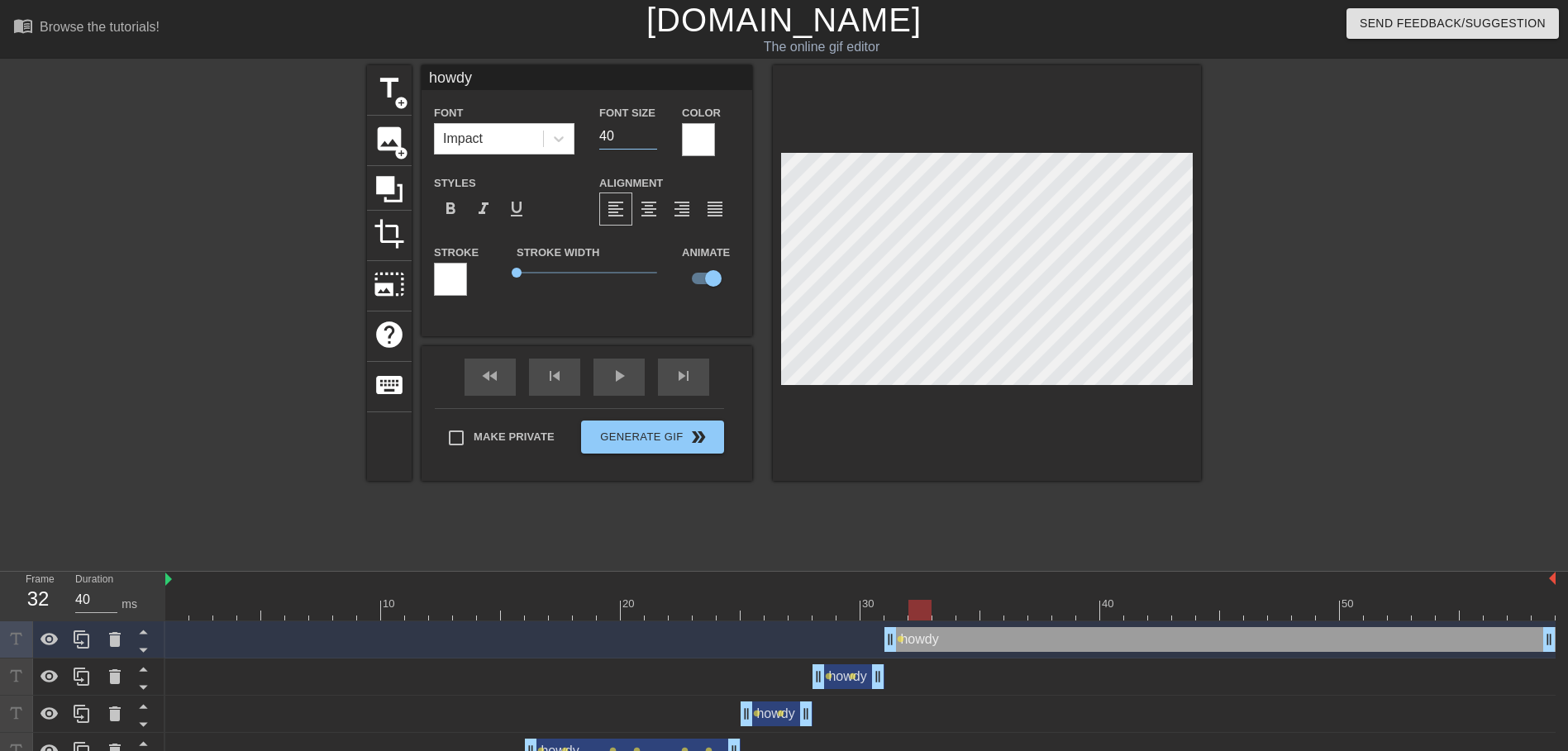
click at [627, 142] on input "40" at bounding box center [628, 136] width 58 height 26
type input "4"
type input "6"
type input "50"
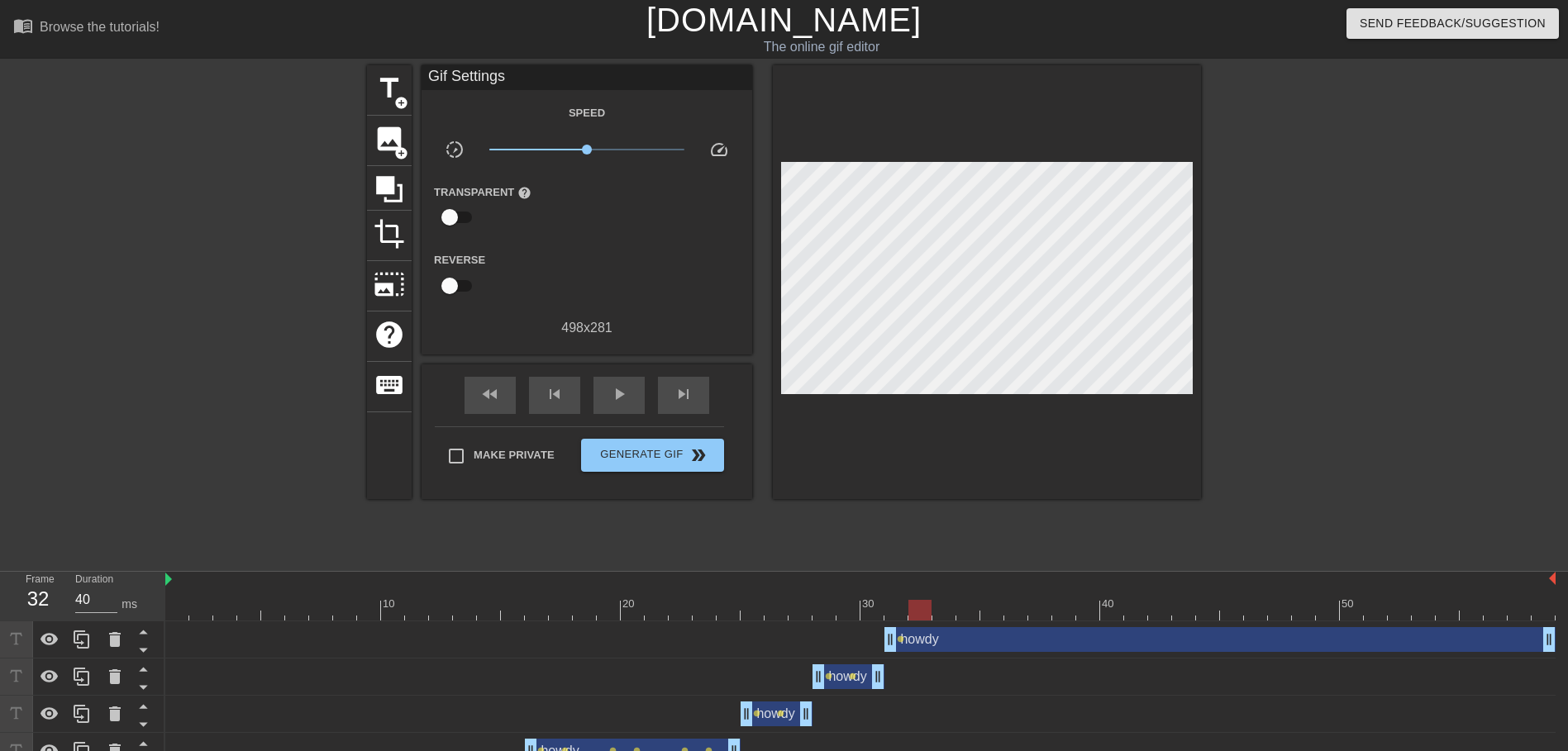
click at [835, 461] on div at bounding box center [987, 282] width 429 height 434
click at [902, 612] on div at bounding box center [861, 609] width 1391 height 20
click at [1253, 322] on div at bounding box center [1346, 313] width 248 height 496
click at [614, 409] on div "play_arrow" at bounding box center [618, 395] width 51 height 38
type input "40"
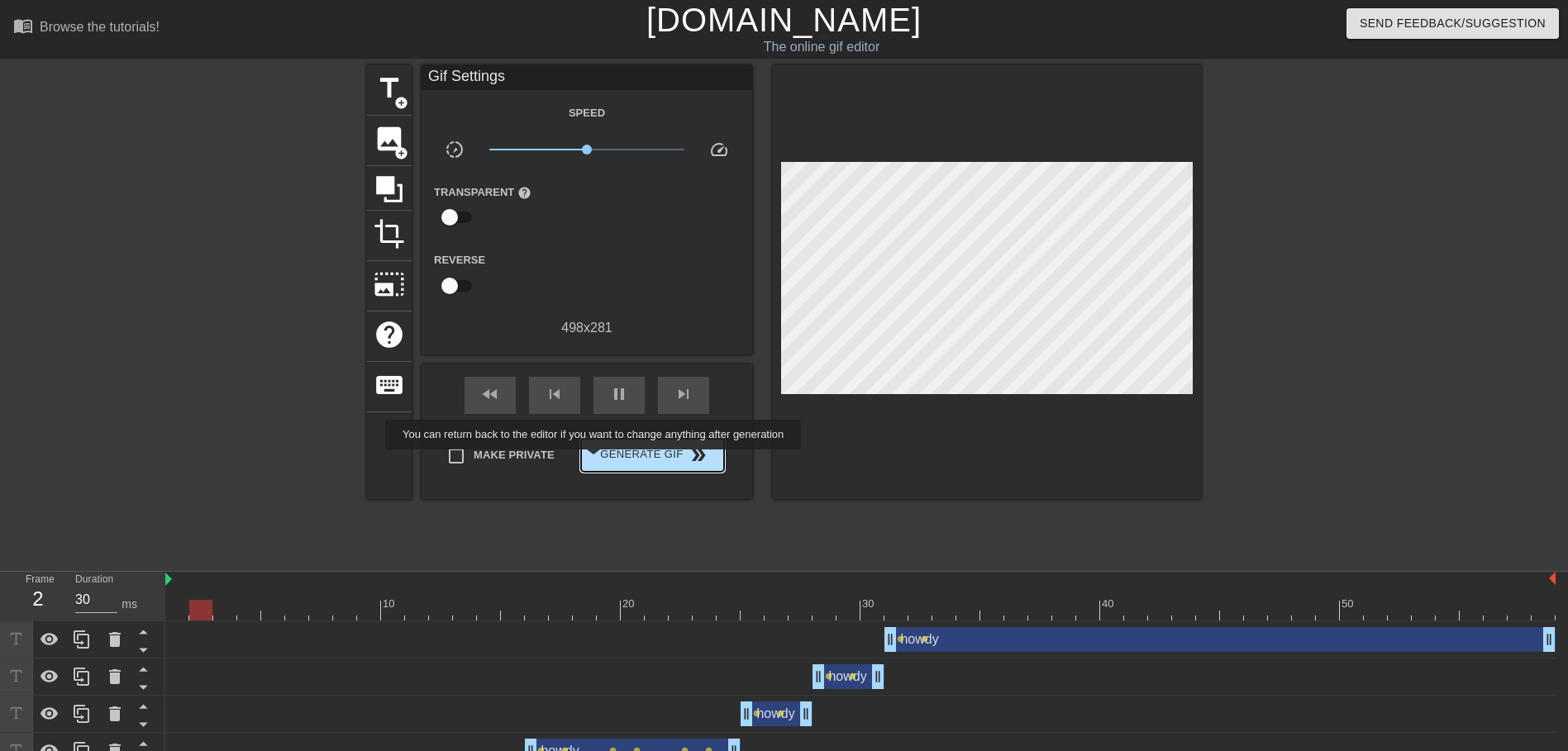
click at [598, 461] on span "Generate Gif double_arrow" at bounding box center [652, 455] width 130 height 20
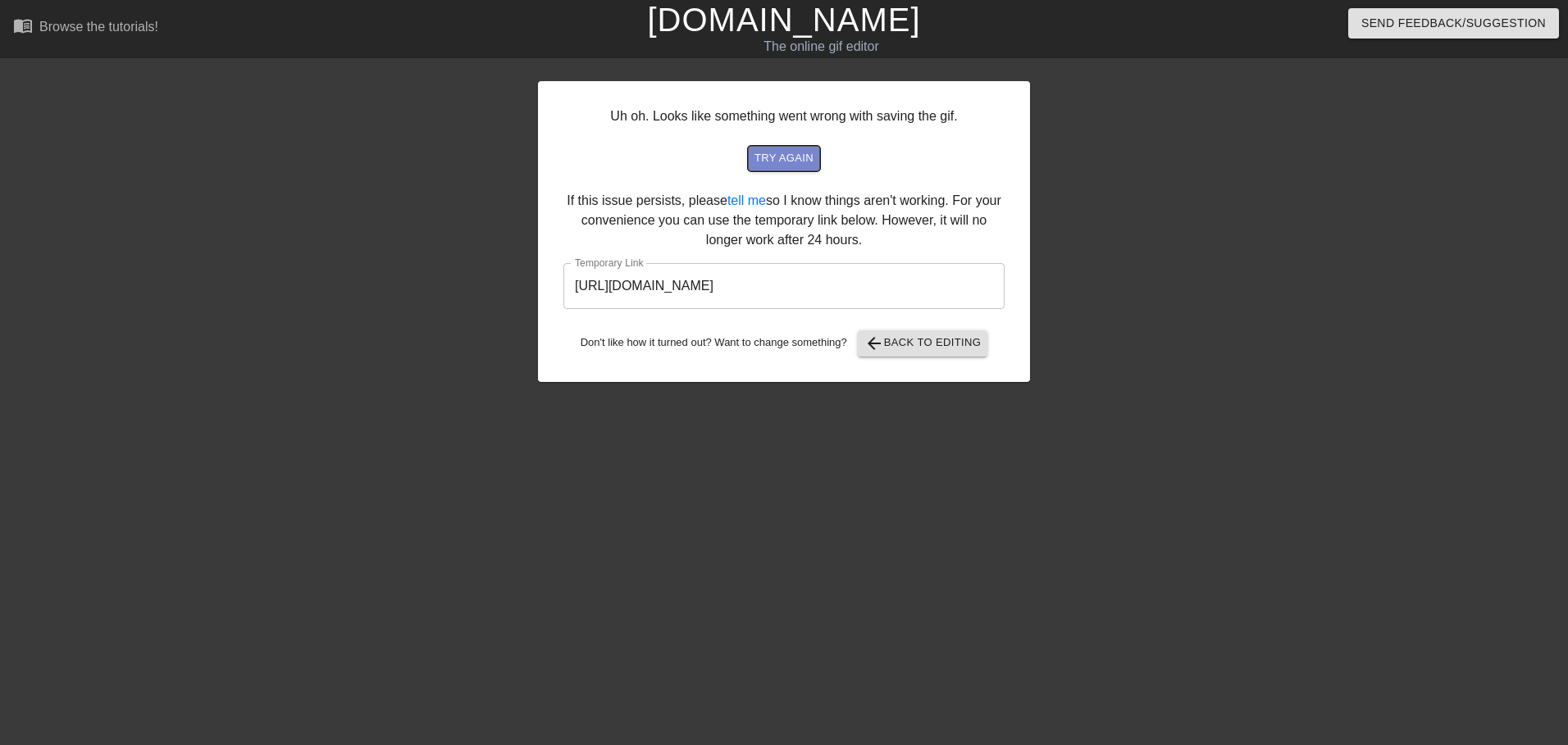
click at [795, 158] on span "try again" at bounding box center [784, 159] width 59 height 19
click at [909, 347] on span "arrow_back Back to Editing" at bounding box center [923, 343] width 118 height 20
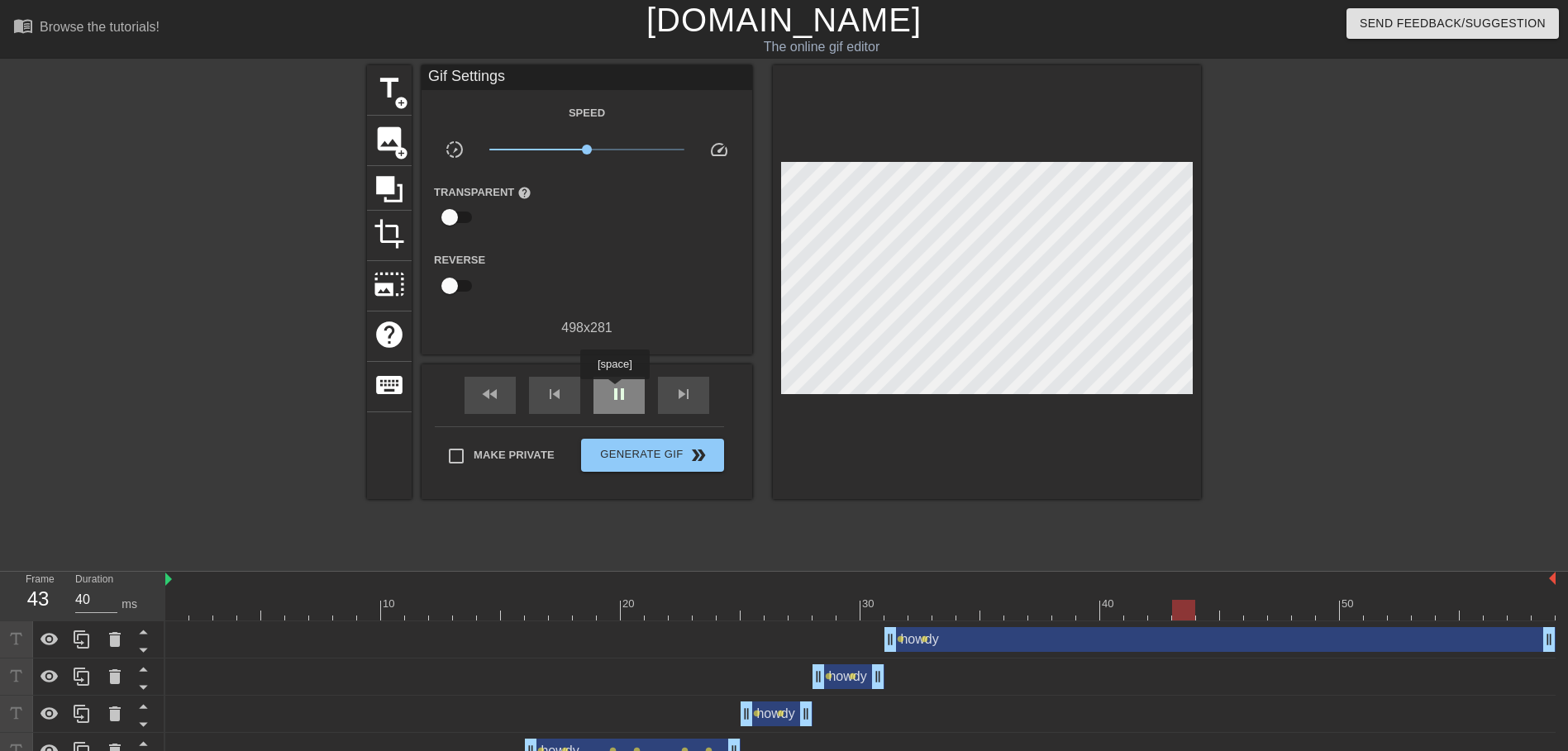
type input "30"
click at [615, 391] on span "pause" at bounding box center [619, 394] width 20 height 20
click at [644, 453] on span "Generate Gif double_arrow" at bounding box center [652, 455] width 130 height 20
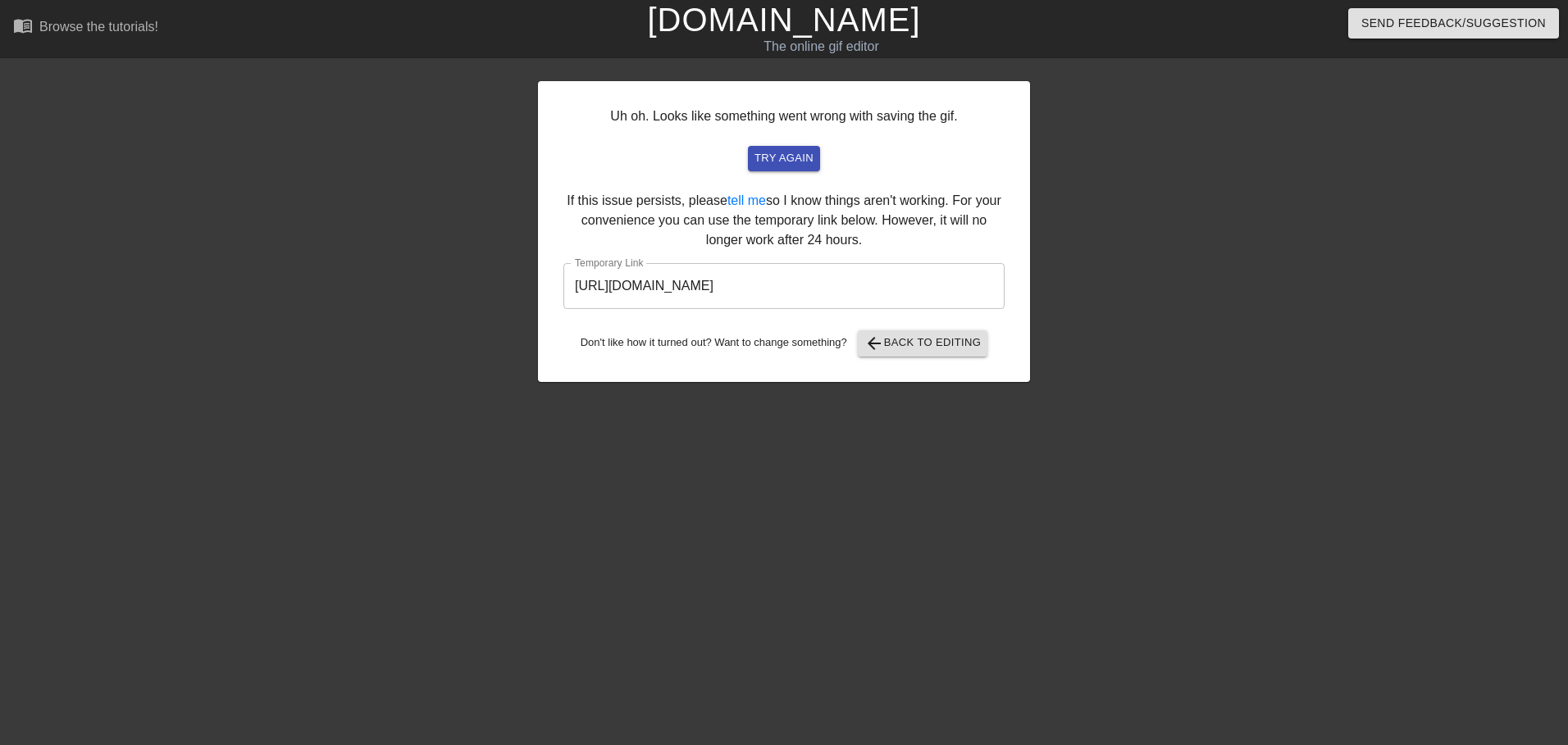
click at [798, 293] on input "[URL][DOMAIN_NAME]" at bounding box center [784, 287] width 441 height 46
